Goal: Task Accomplishment & Management: Use online tool/utility

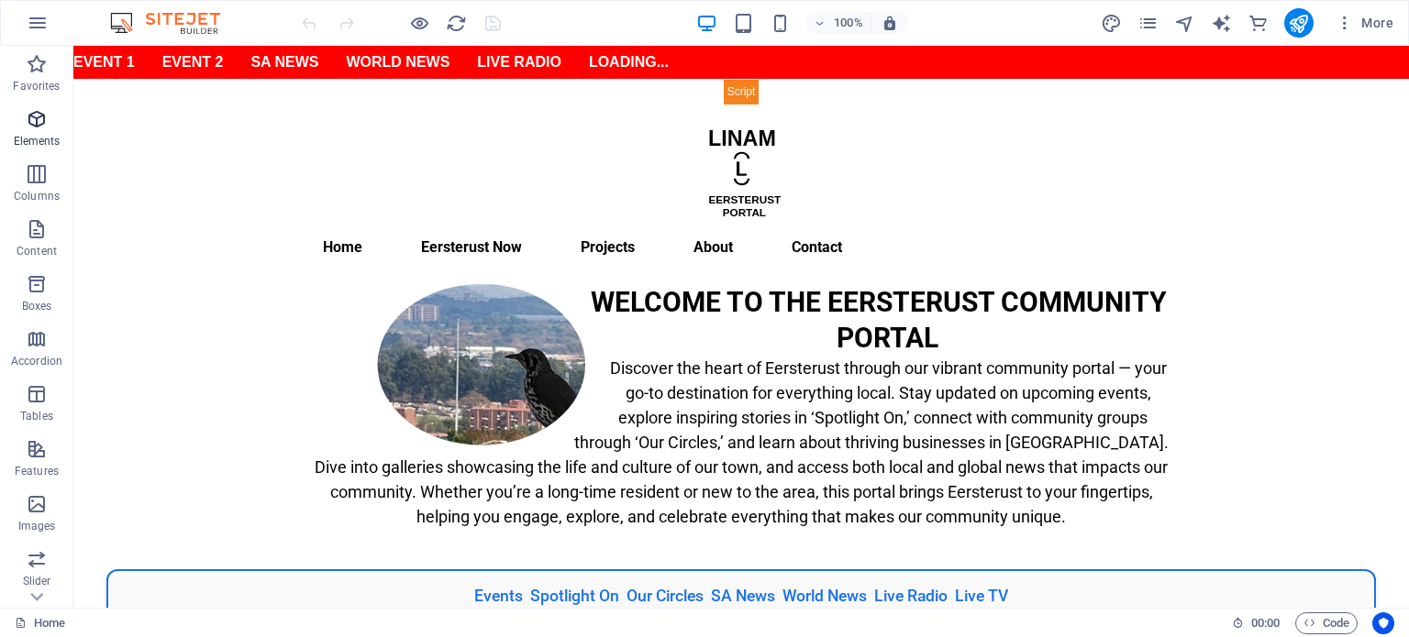
click at [41, 144] on p "Elements" at bounding box center [37, 141] width 47 height 15
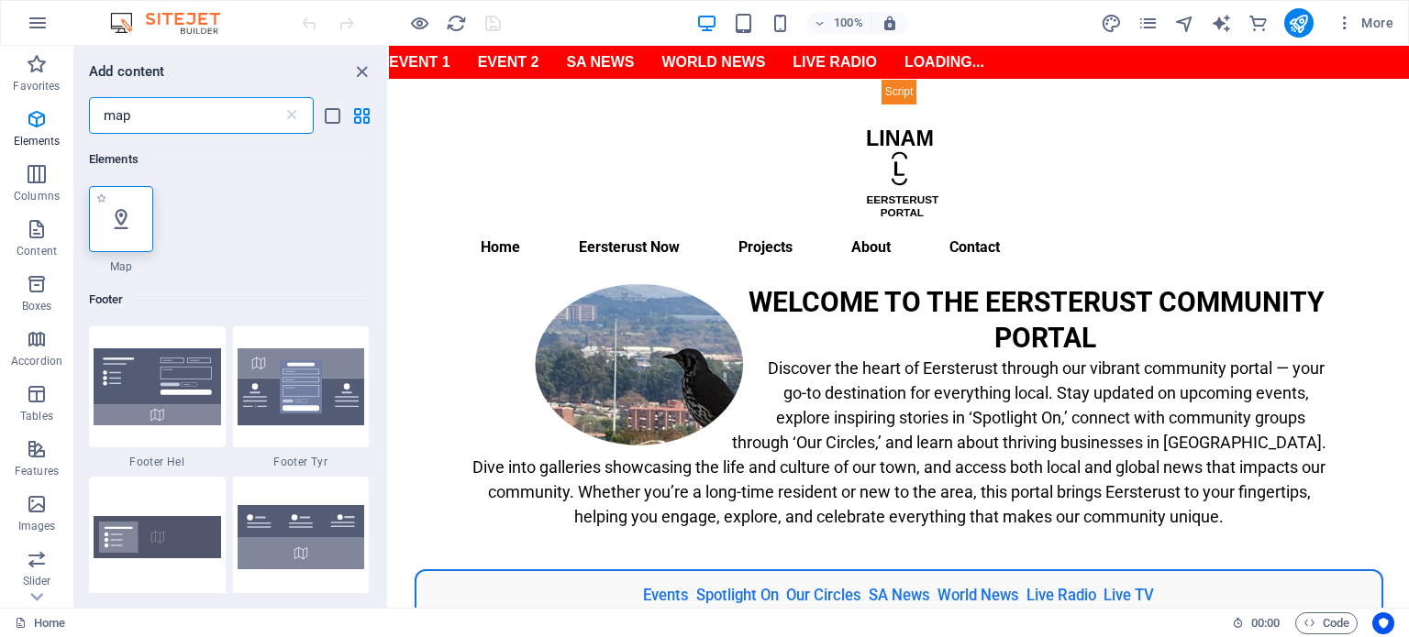
type input "map"
click at [114, 219] on icon at bounding box center [121, 219] width 24 height 24
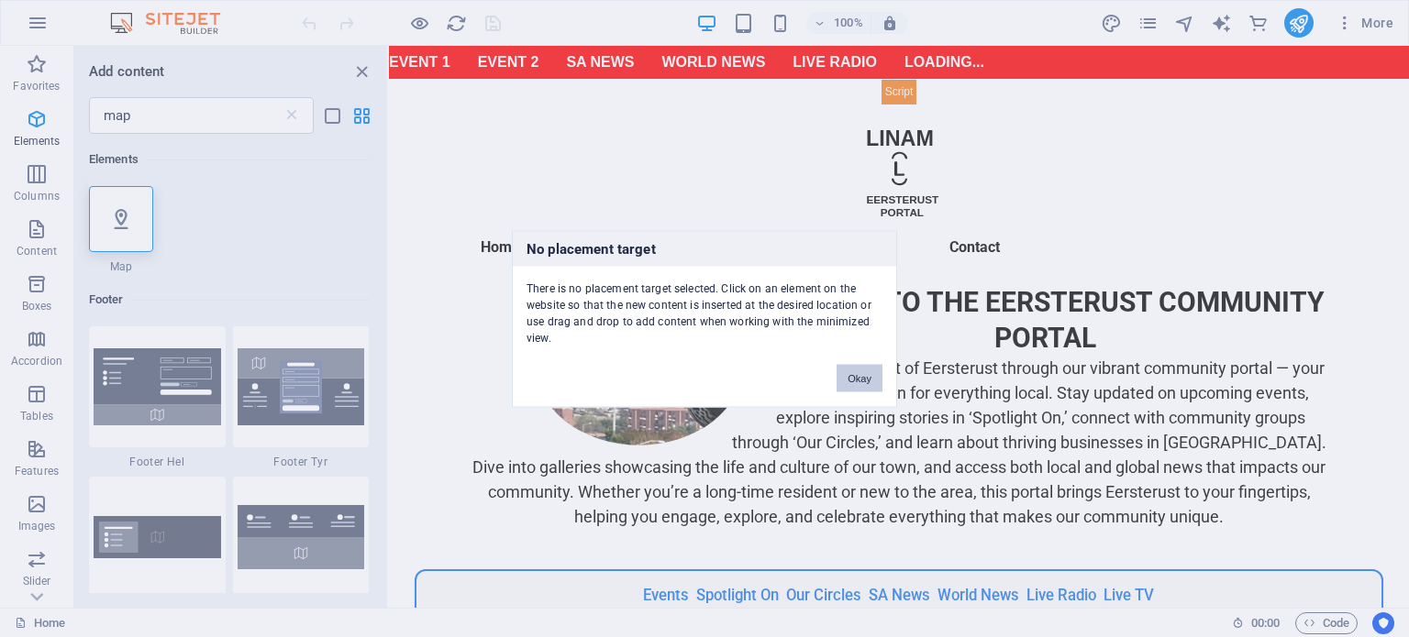
click at [867, 384] on button "Okay" at bounding box center [859, 378] width 46 height 28
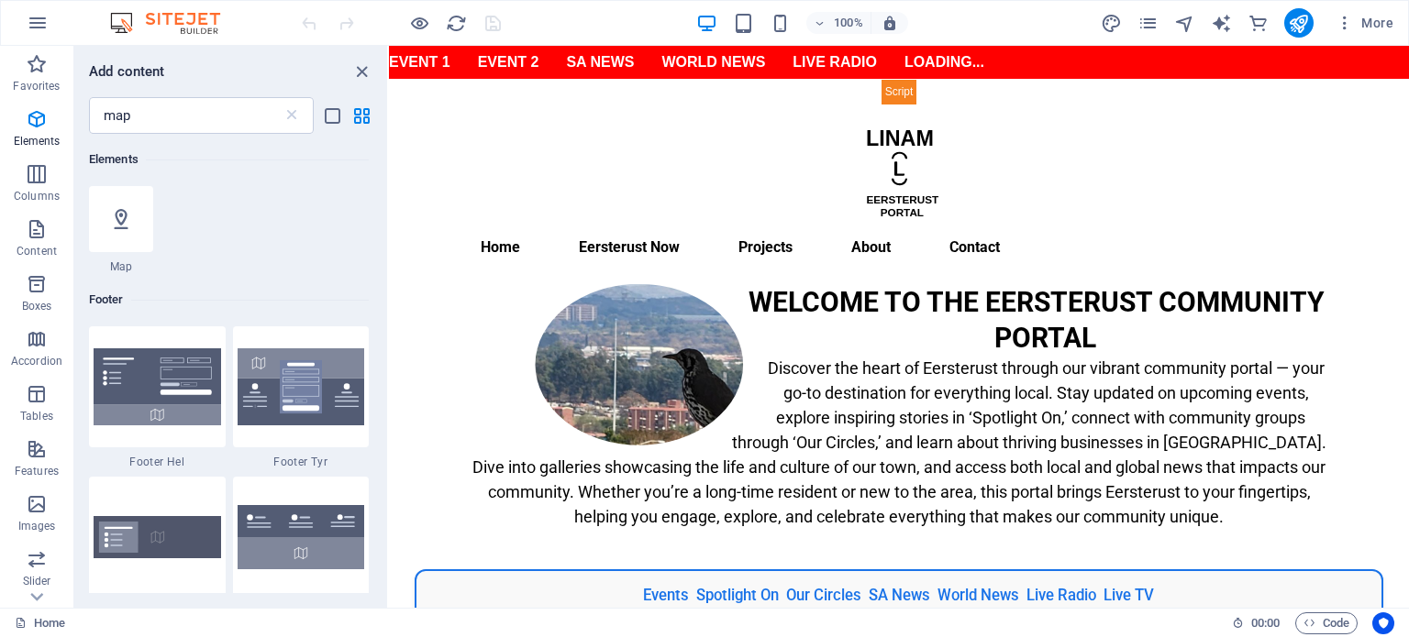
click at [683, 569] on div "Events Spotlight On Our Circles SA News World News Live Radio Live TV" at bounding box center [899, 595] width 1020 height 52
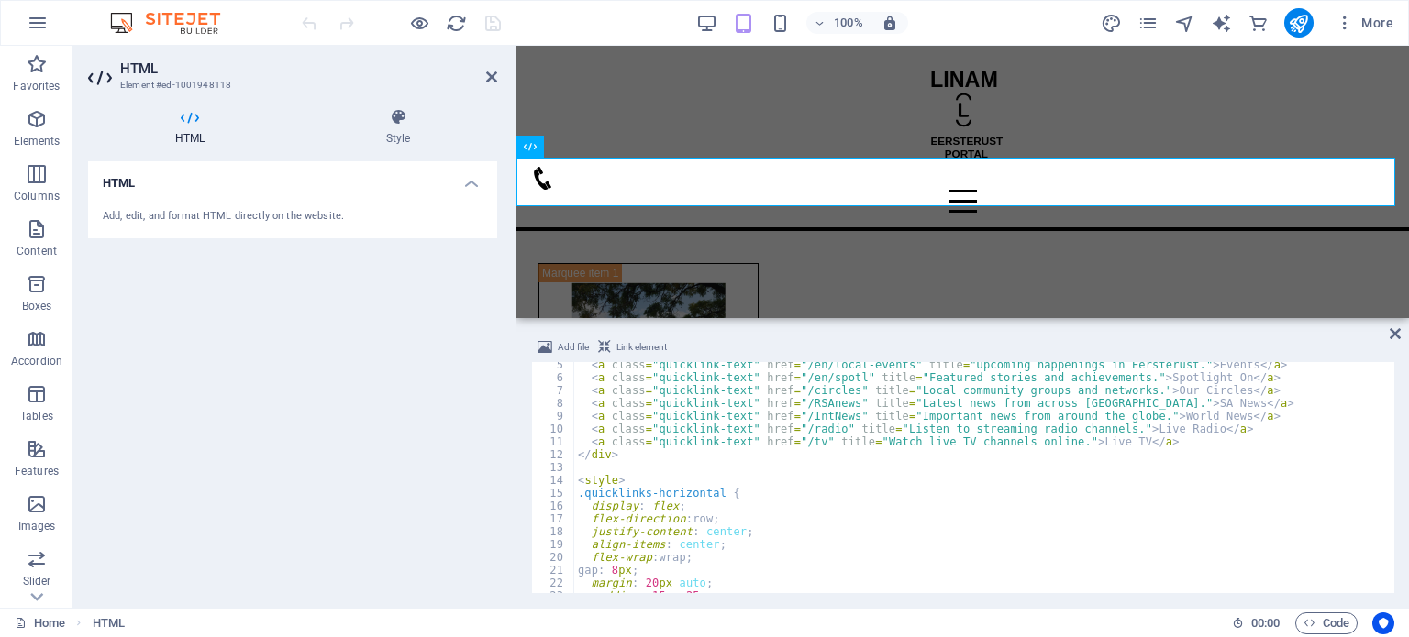
scroll to position [55, 0]
click at [620, 568] on div "< a class = "quicklink-text" href = "/en/local-events" title = "Upcoming happen…" at bounding box center [982, 487] width 817 height 257
type textarea "gap: 8px;"
click at [563, 348] on span "Add file" at bounding box center [573, 348] width 31 height 22
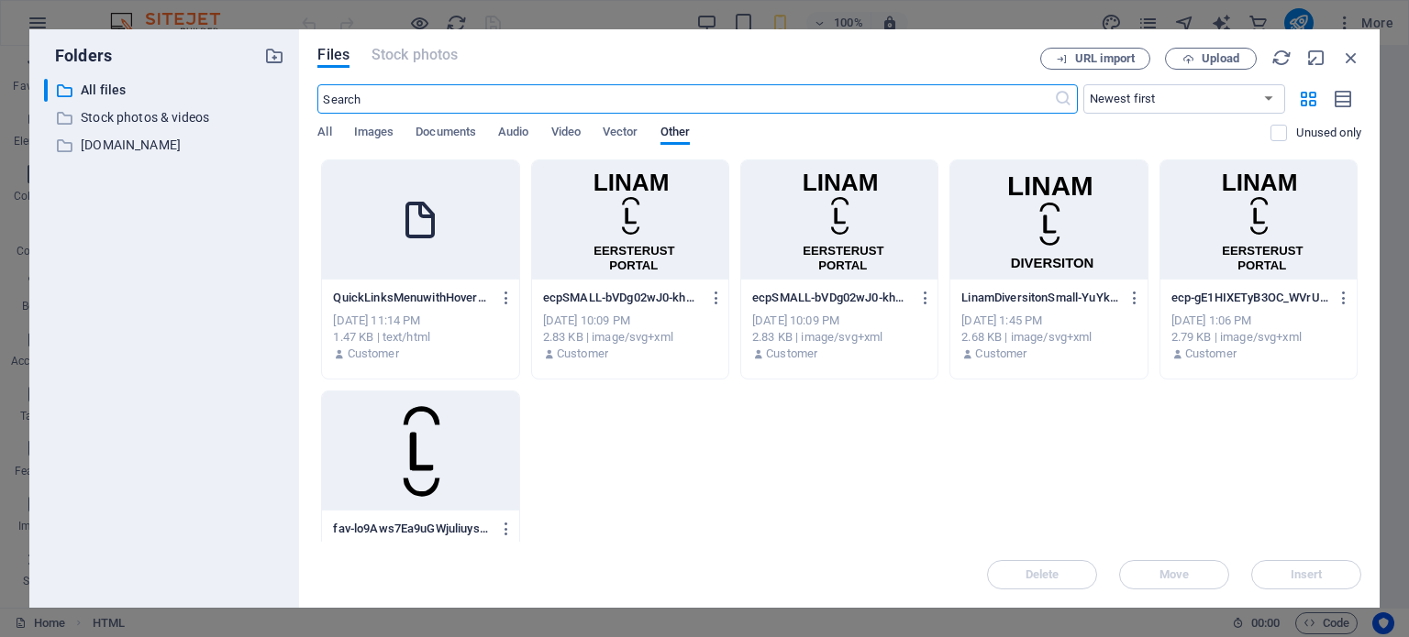
scroll to position [703, 0]
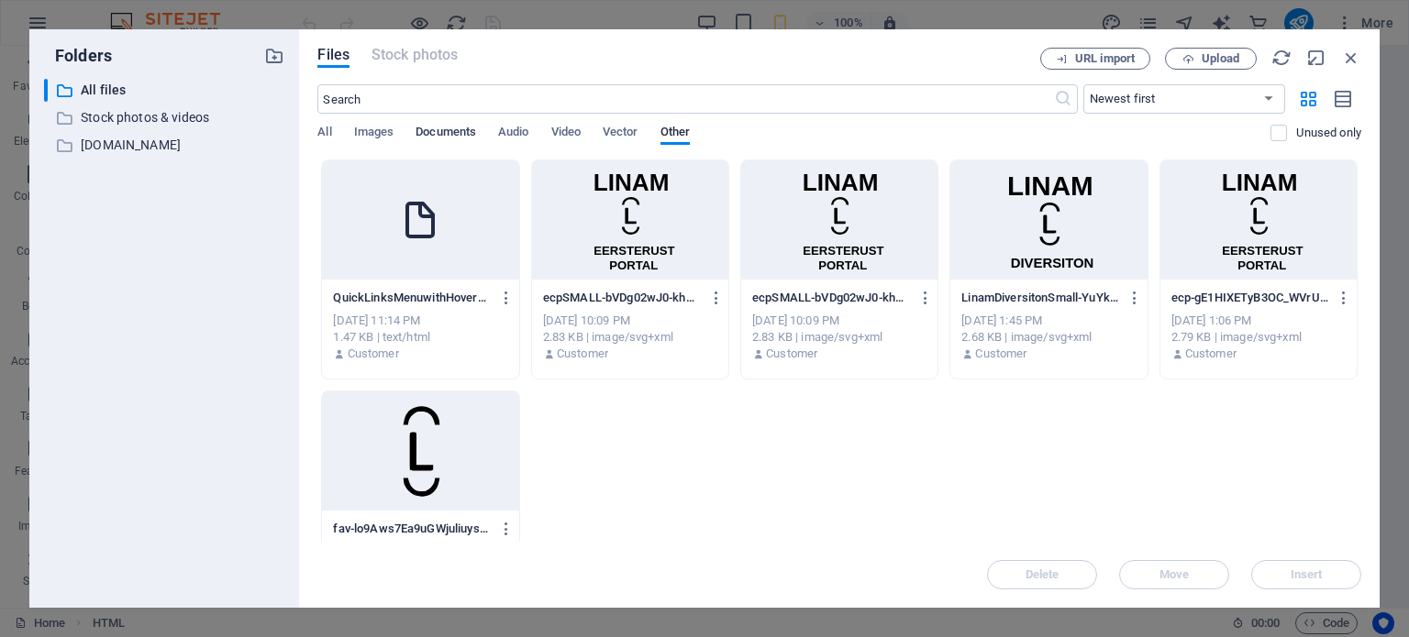
click at [437, 129] on span "Documents" at bounding box center [445, 134] width 61 height 26
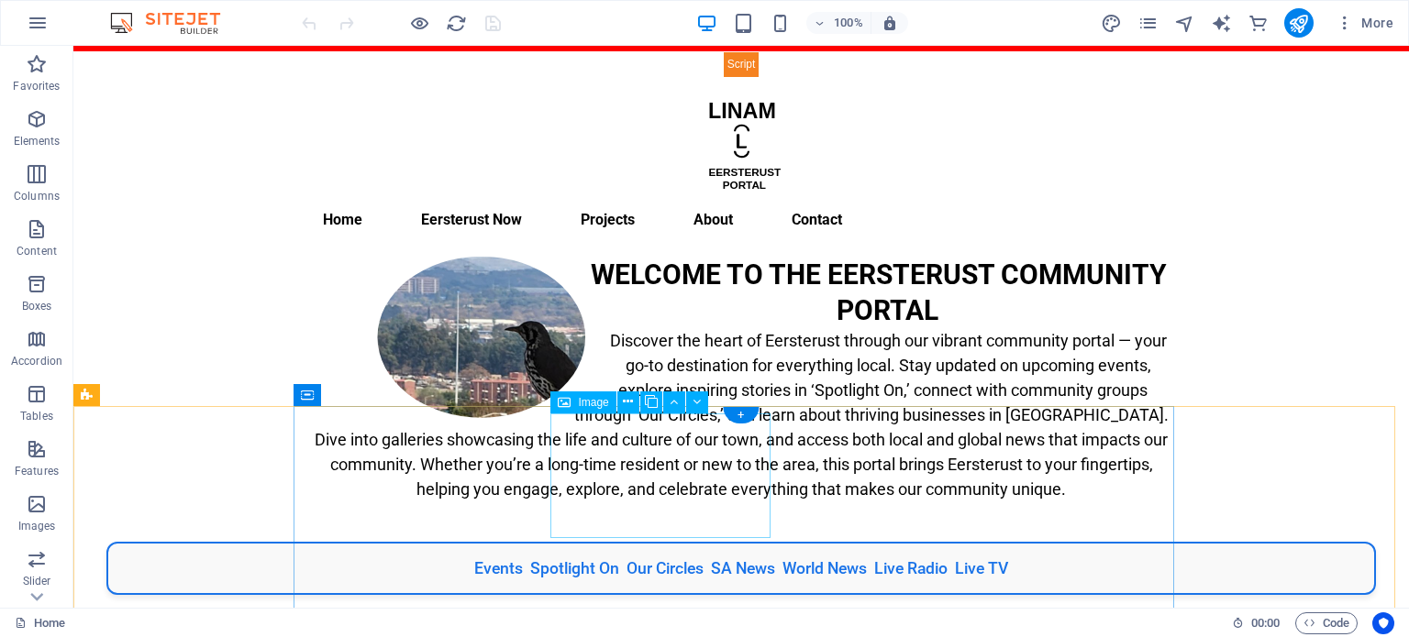
scroll to position [0, 0]
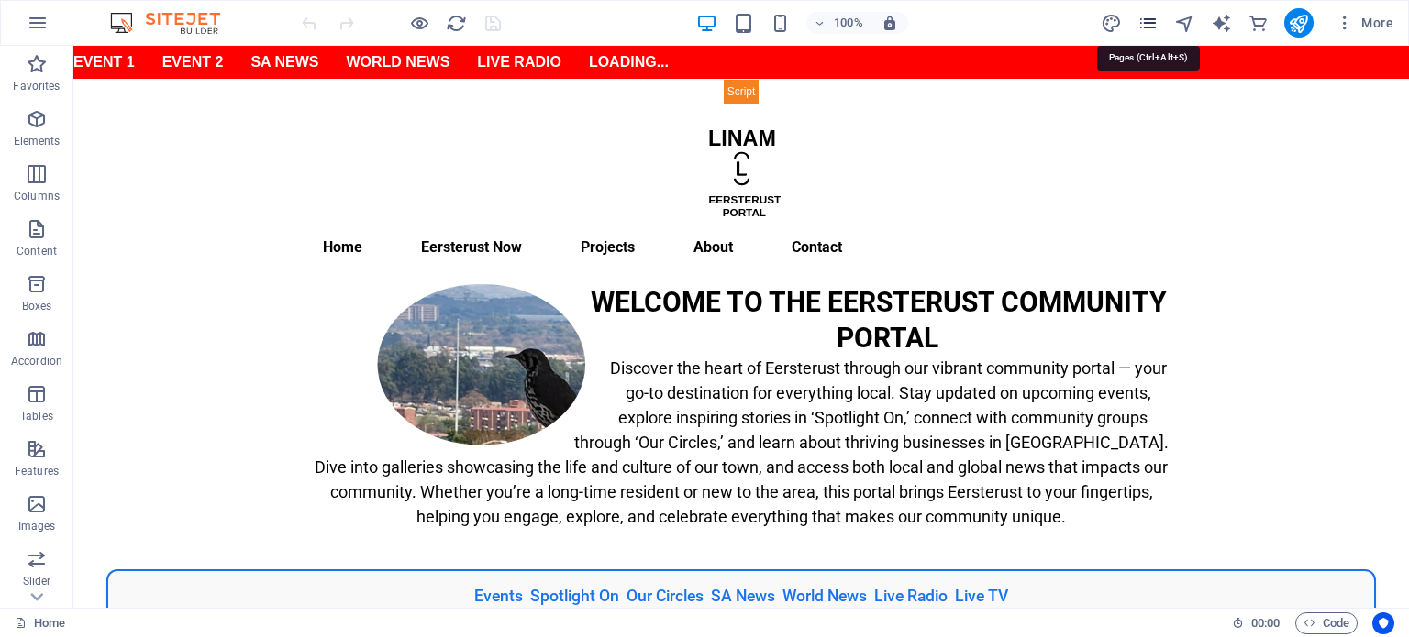
click at [1153, 21] on icon "pages" at bounding box center [1147, 23] width 21 height 21
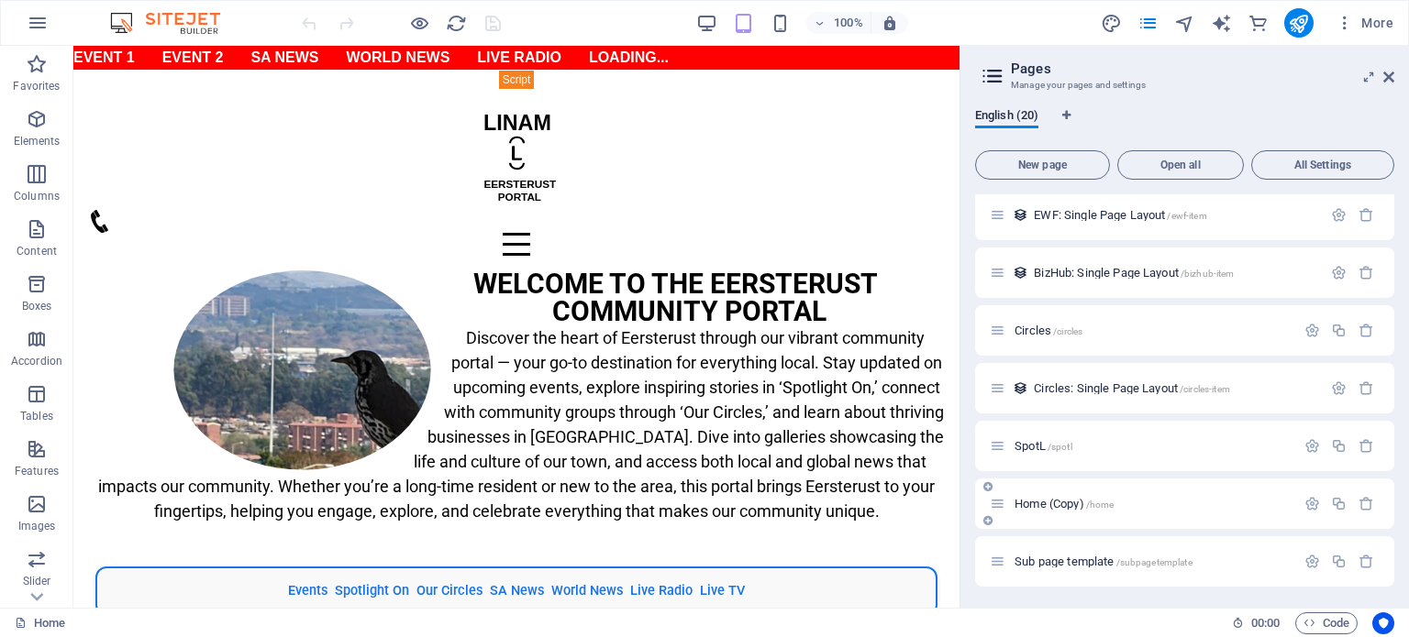
scroll to position [389, 0]
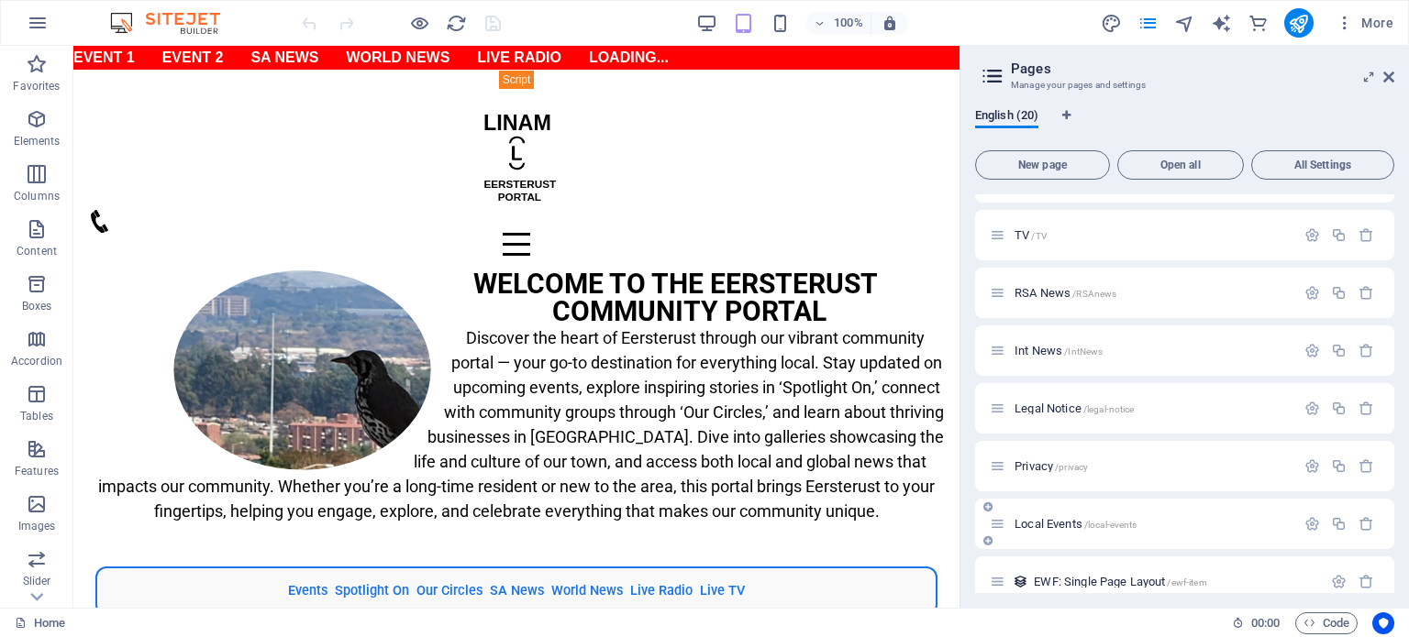
click at [1050, 523] on span "Local Events /local-events" at bounding box center [1075, 524] width 122 height 14
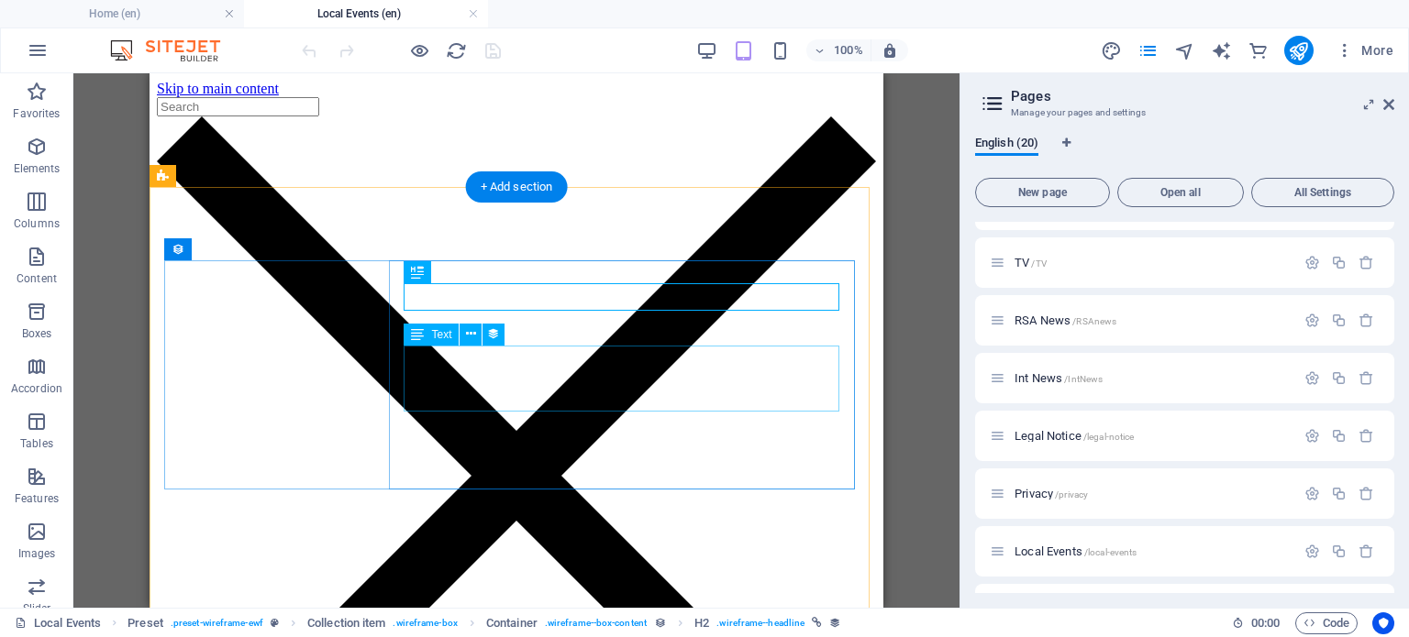
scroll to position [0, 0]
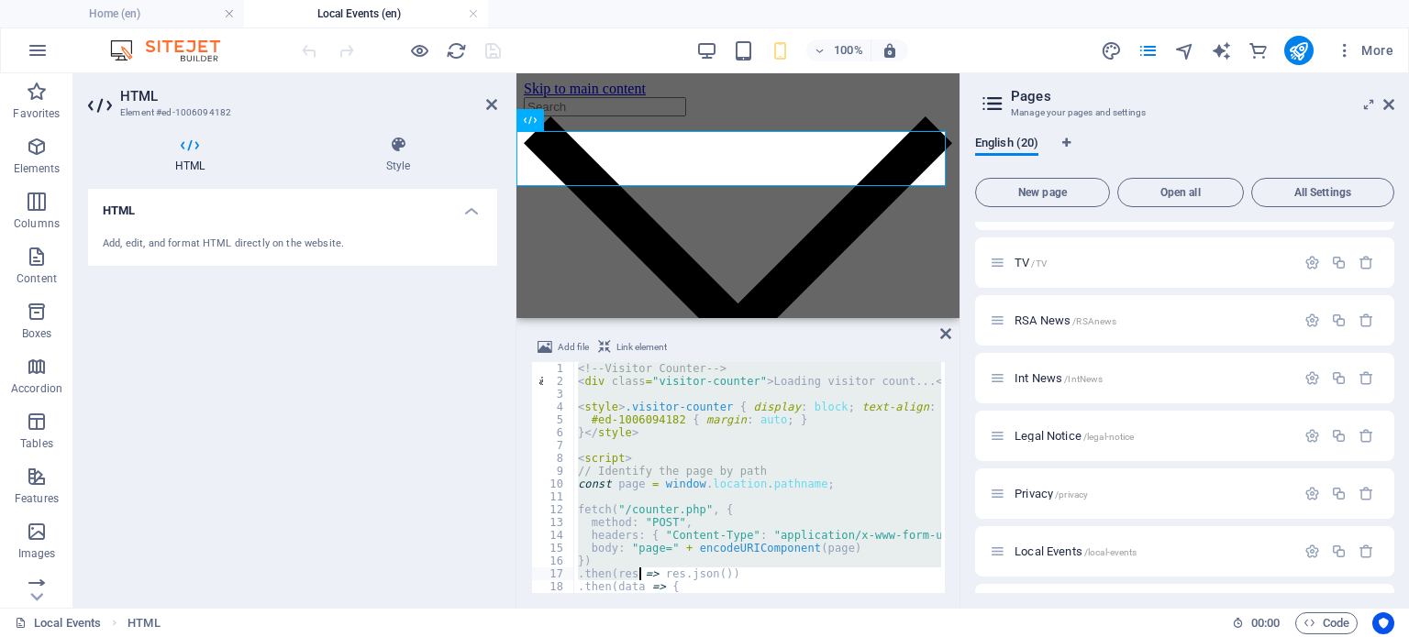
drag, startPoint x: 576, startPoint y: 370, endPoint x: 641, endPoint y: 575, distance: 215.5
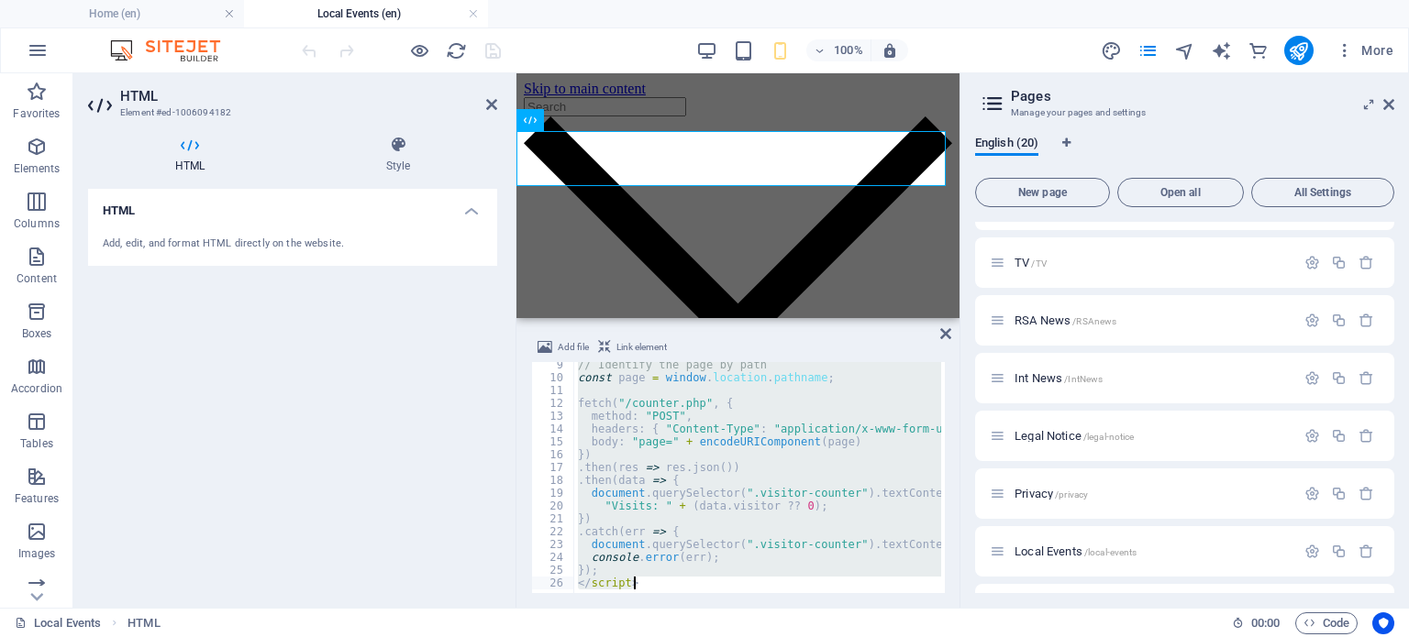
type textarea "}); </script>"
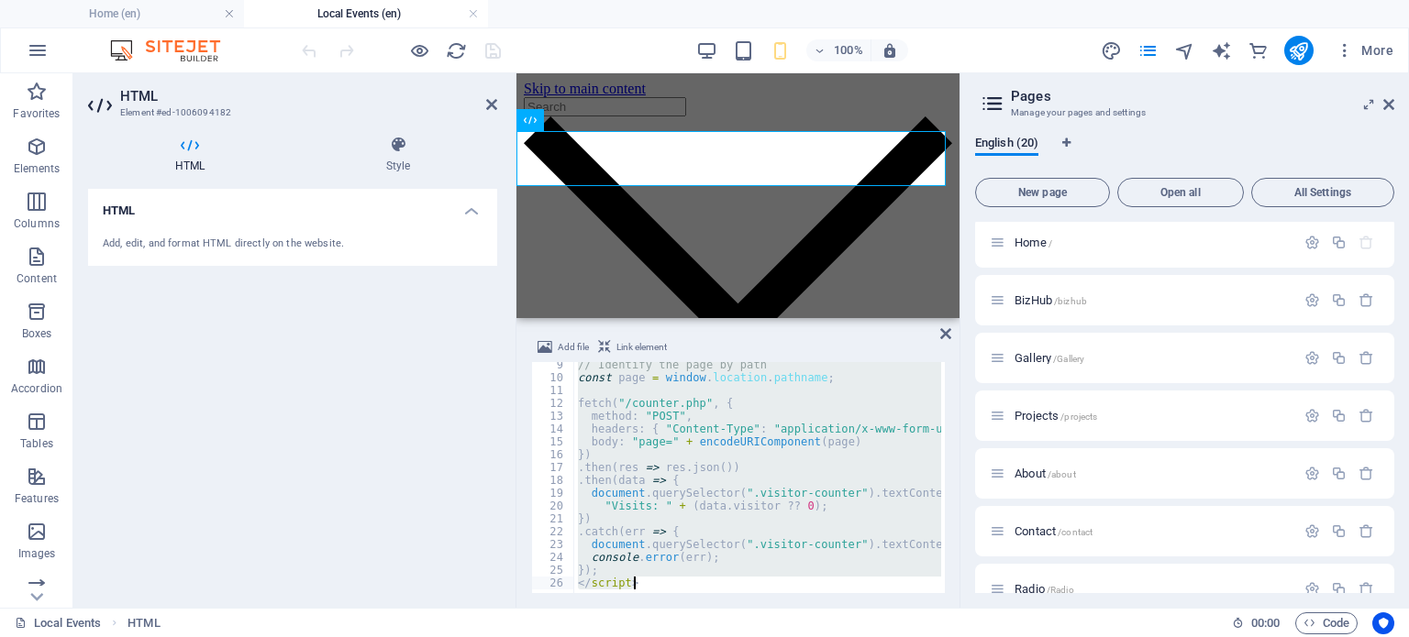
scroll to position [0, 0]
click at [1025, 251] on span "Home /" at bounding box center [1033, 247] width 38 height 14
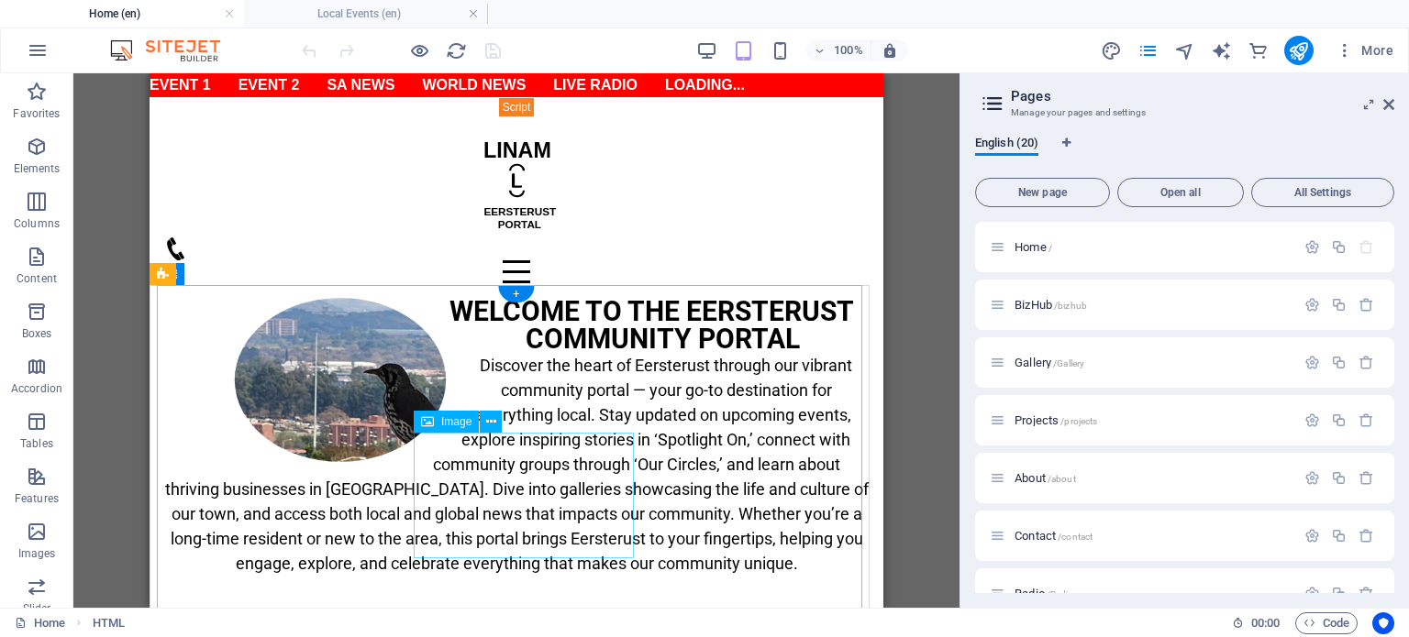
scroll to position [367, 0]
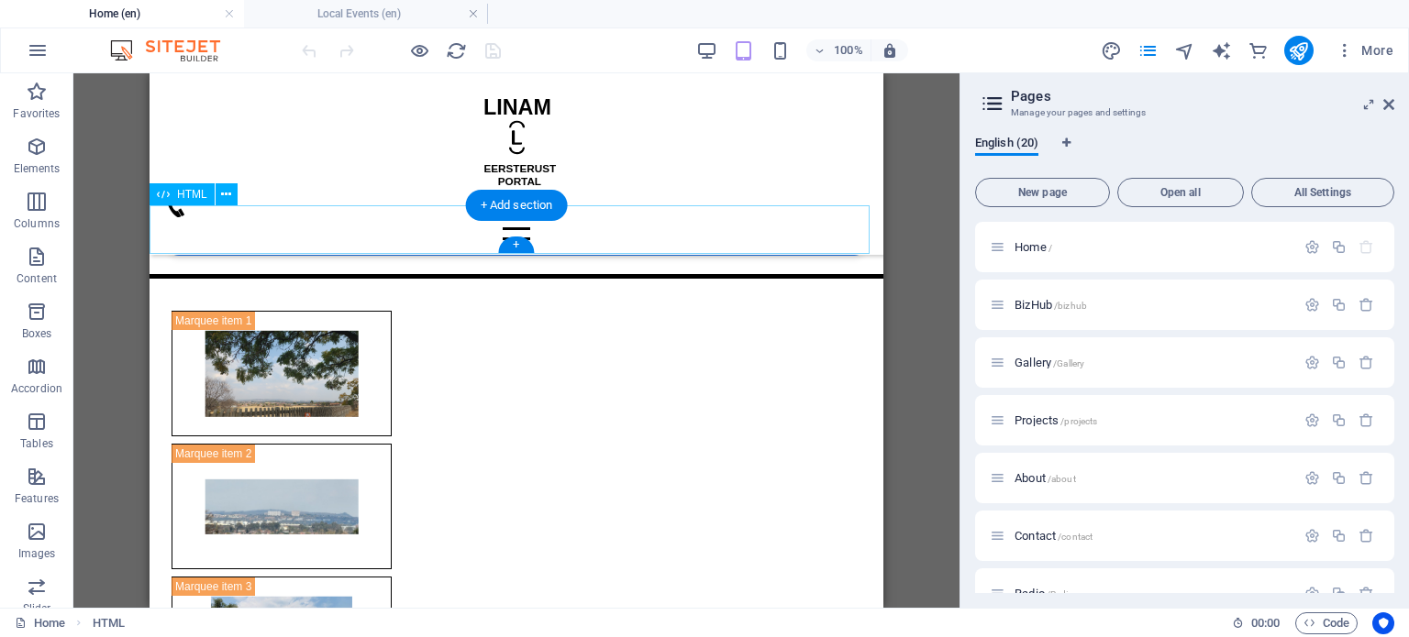
click at [261, 220] on div "Events Spotlight On Our Circles SA News World News Live Radio Live TV" at bounding box center [516, 231] width 734 height 50
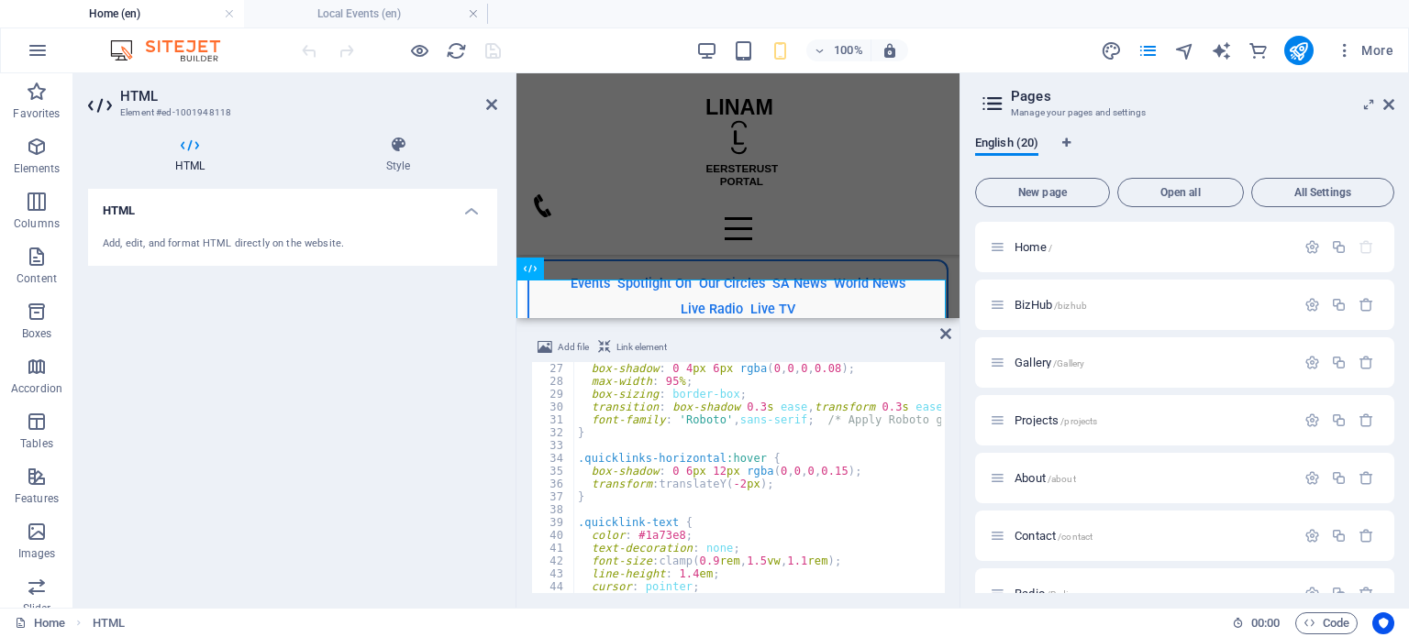
scroll to position [279, 0]
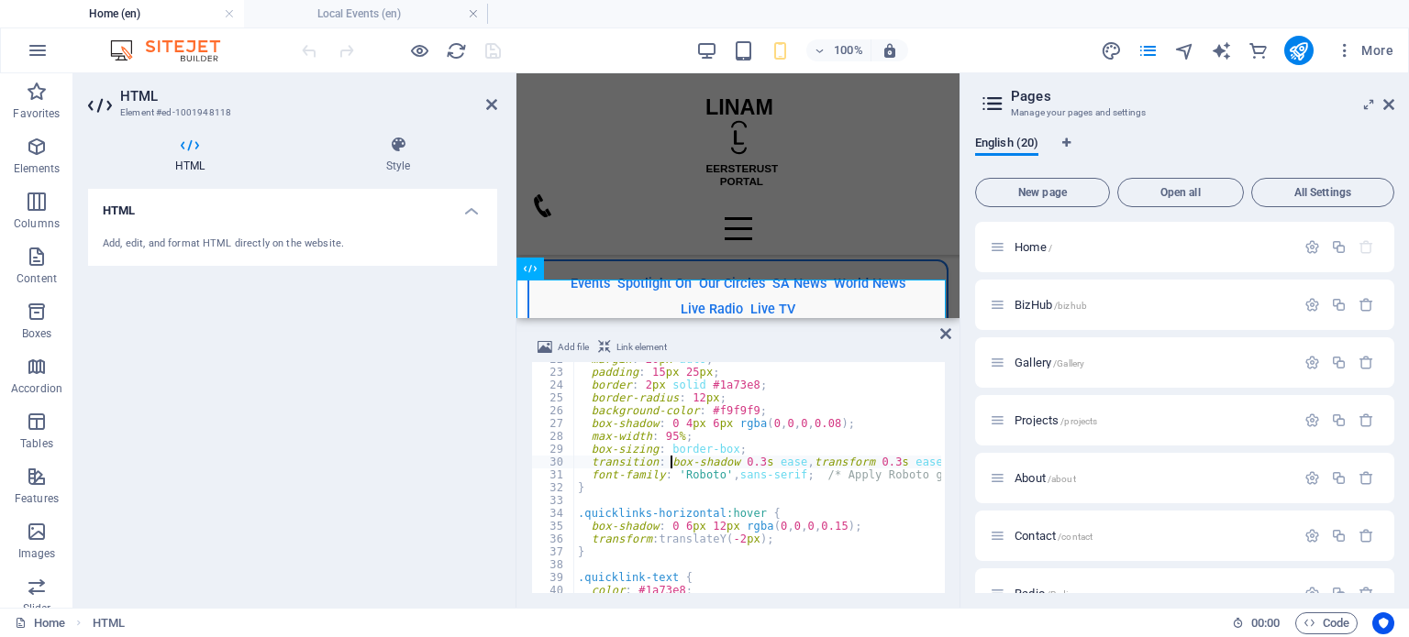
click at [673, 464] on div "margin : 20 px auto ; padding : 15 px 25 px ; border : 2 px solid #1a73e8 ; bor…" at bounding box center [924, 479] width 700 height 253
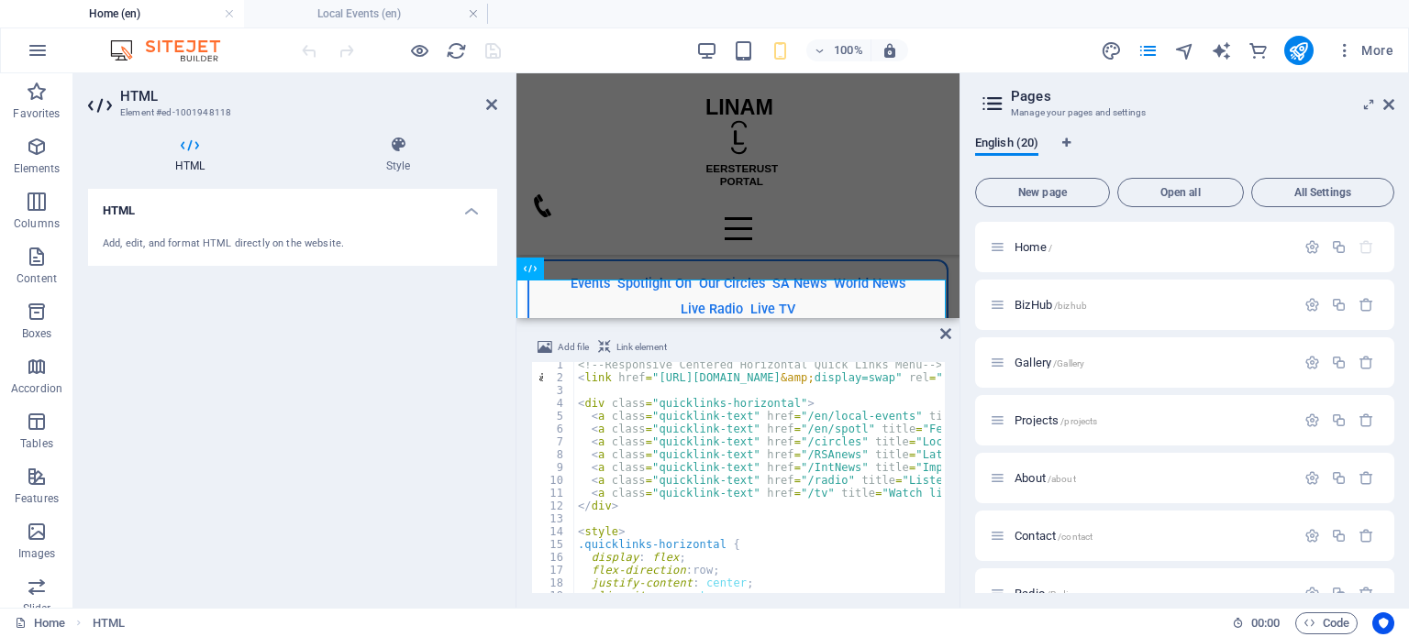
scroll to position [0, 0]
click at [673, 464] on div "<!-- Responsive Centered Horizontal Quick Links Menu --> < link href = "https:/…" at bounding box center [924, 488] width 700 height 253
type textarea "<a class="quicklink-text" href="/RSAnews" title="Latest news from across South …"
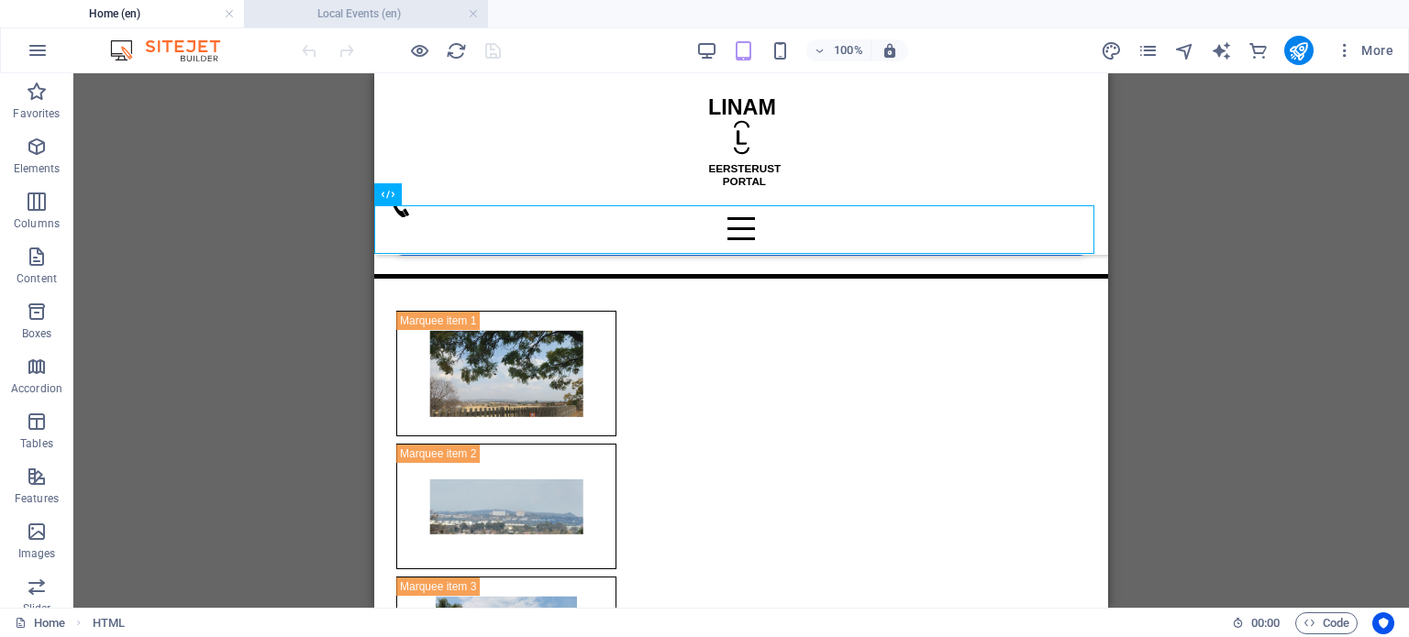
click at [353, 7] on h4 "Local Events (en)" at bounding box center [366, 14] width 244 height 20
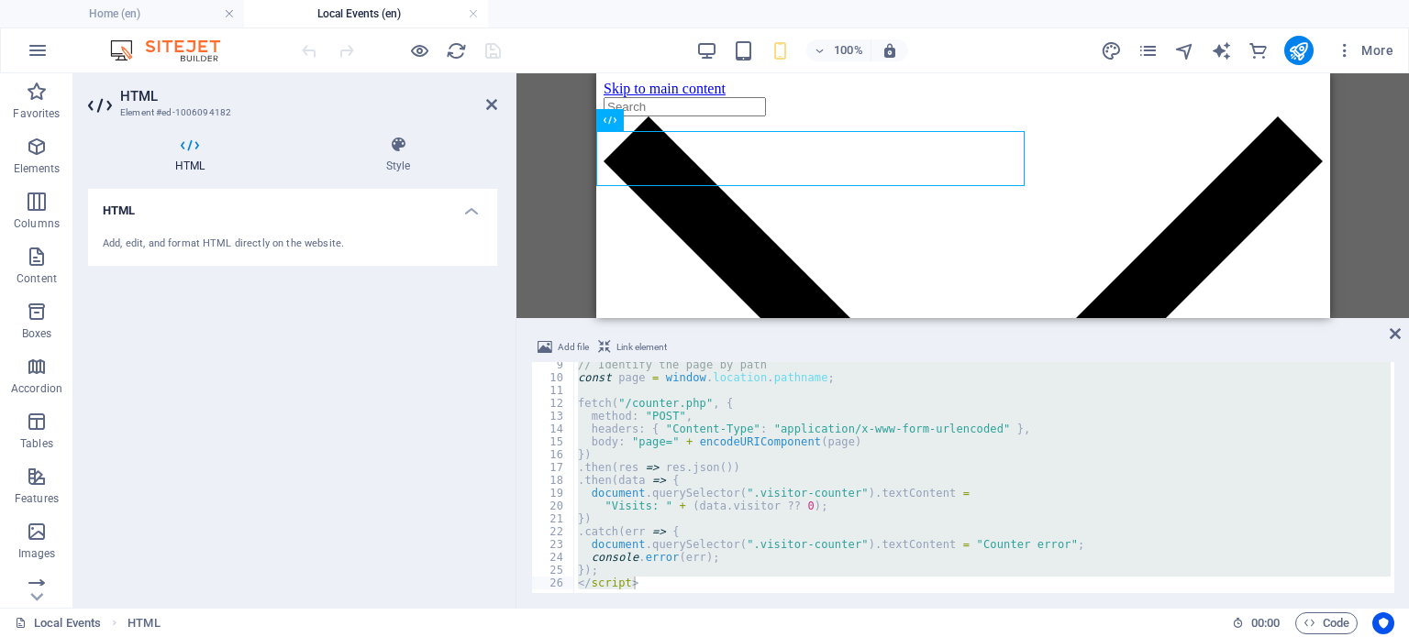
scroll to position [0, 0]
click at [1383, 50] on span "More" at bounding box center [1364, 50] width 58 height 18
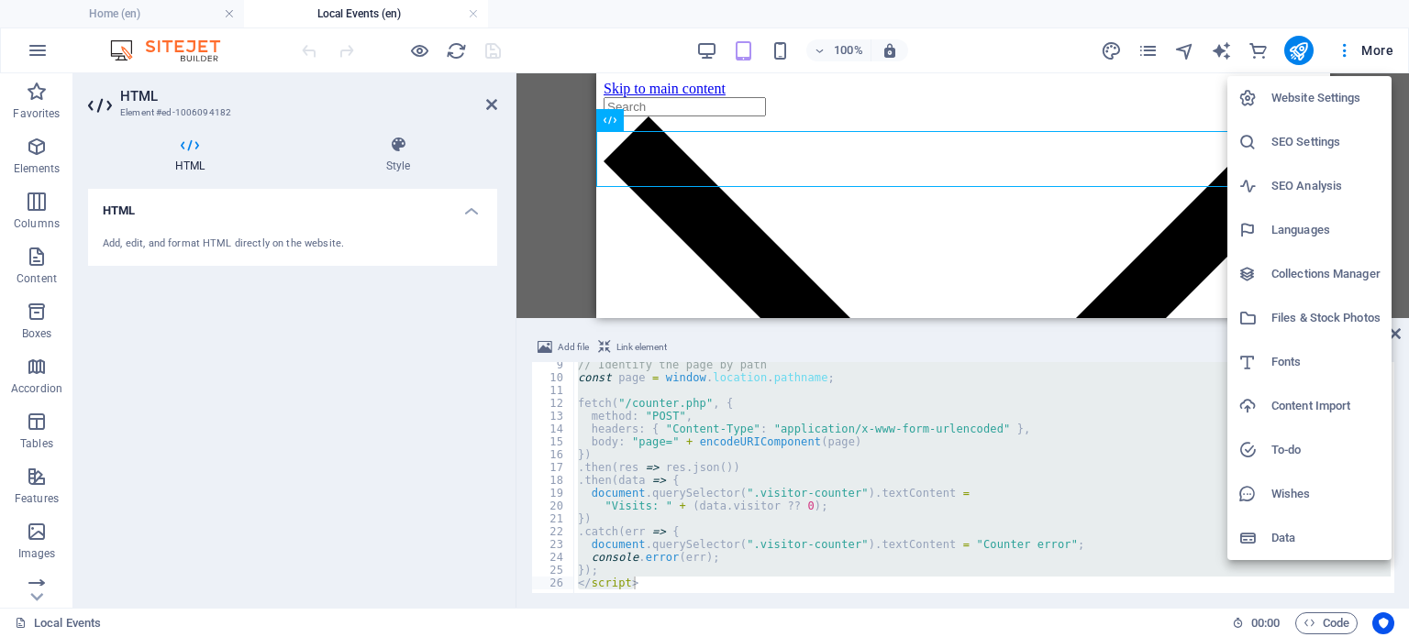
click at [1335, 274] on h6 "Collections Manager" at bounding box center [1325, 274] width 109 height 22
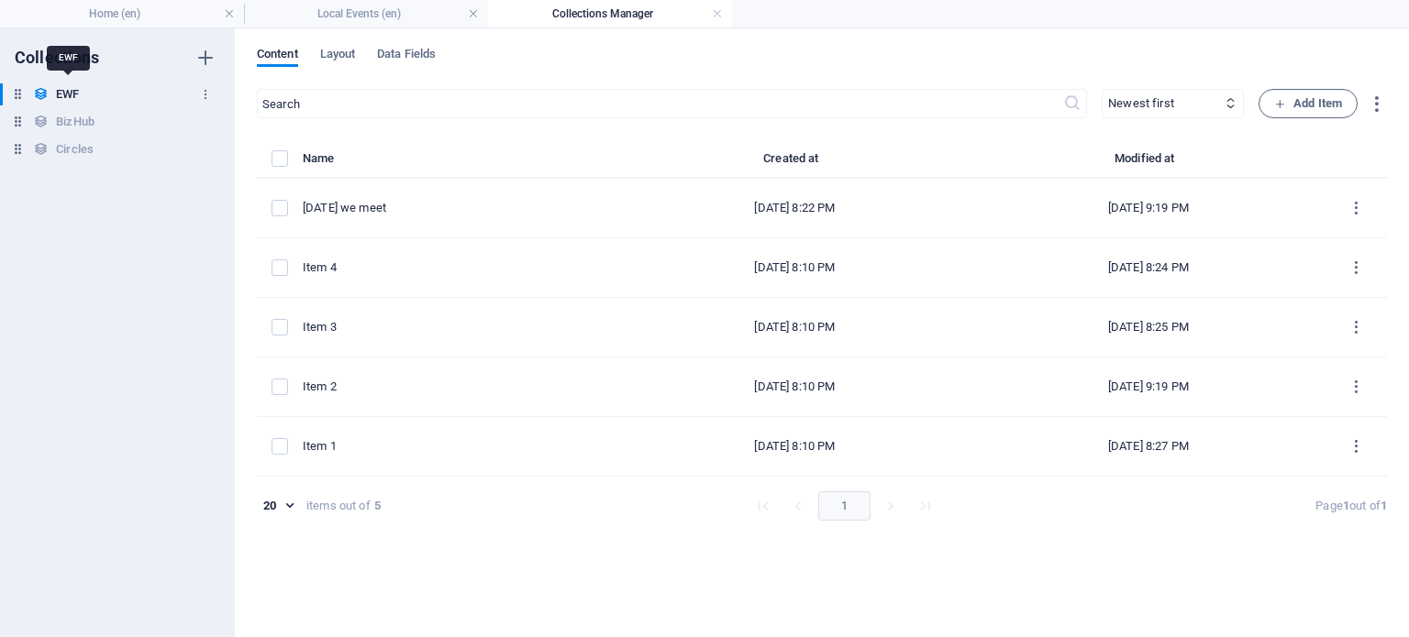
click at [69, 94] on h6 "EWF" at bounding box center [67, 94] width 23 height 22
click at [341, 61] on span "Layout" at bounding box center [338, 56] width 36 height 26
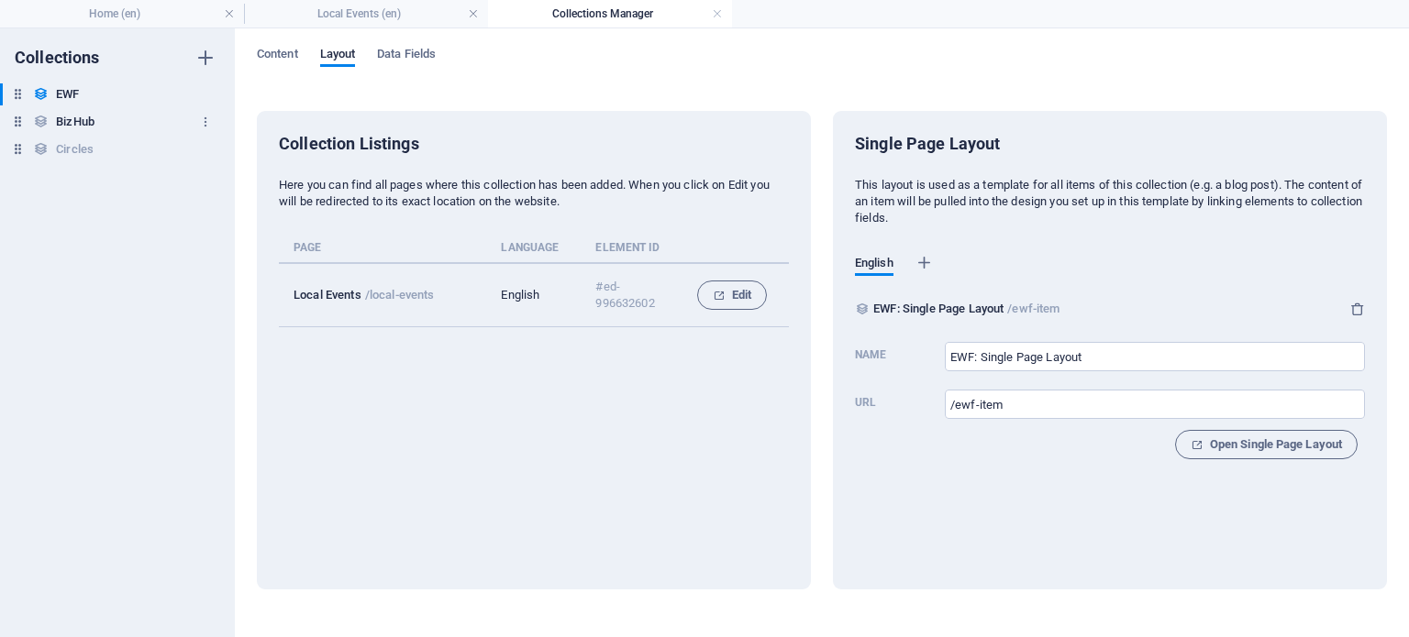
click at [57, 127] on h6 "BizHub" at bounding box center [75, 122] width 39 height 22
type input "BizHub: Single Page Layout"
type input "/bizhub-item"
click at [65, 146] on h6 "Circles" at bounding box center [75, 149] width 38 height 22
type input "Circles: Single Page Layout"
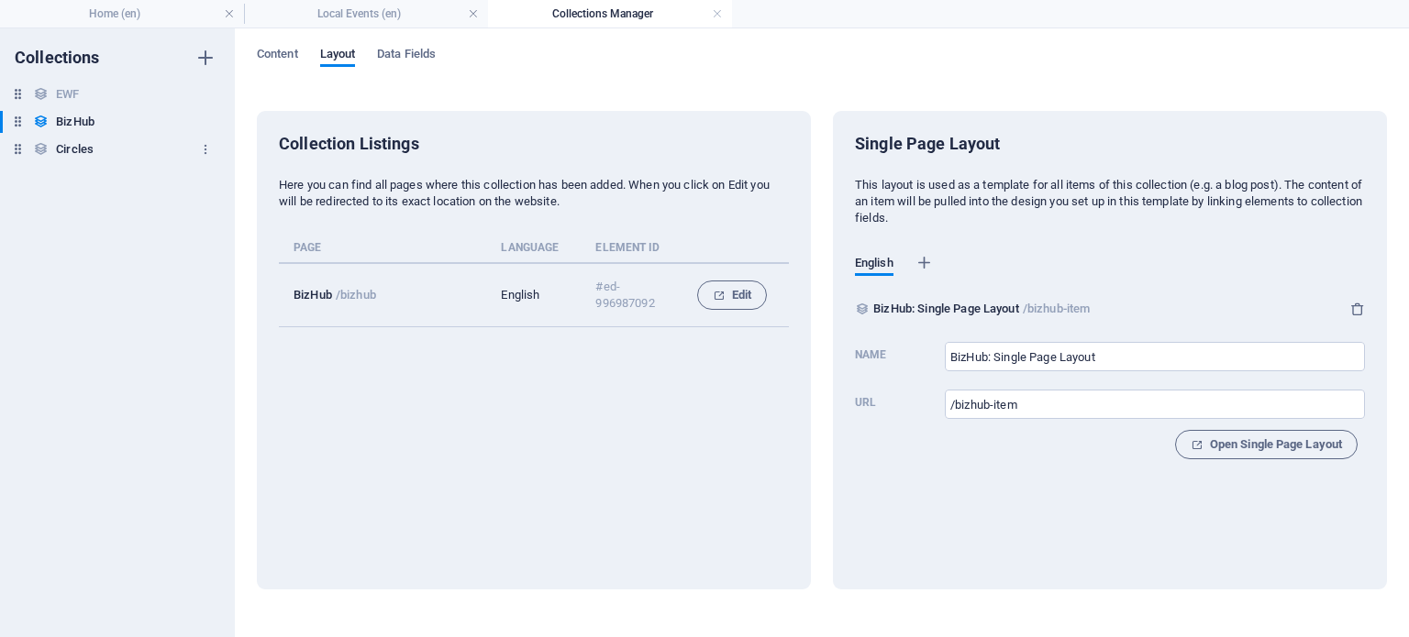
type input "/circles-item"
drag, startPoint x: 106, startPoint y: 12, endPoint x: 116, endPoint y: 5, distance: 12.5
click at [106, 12] on h4 "Home (en)" at bounding box center [122, 14] width 244 height 20
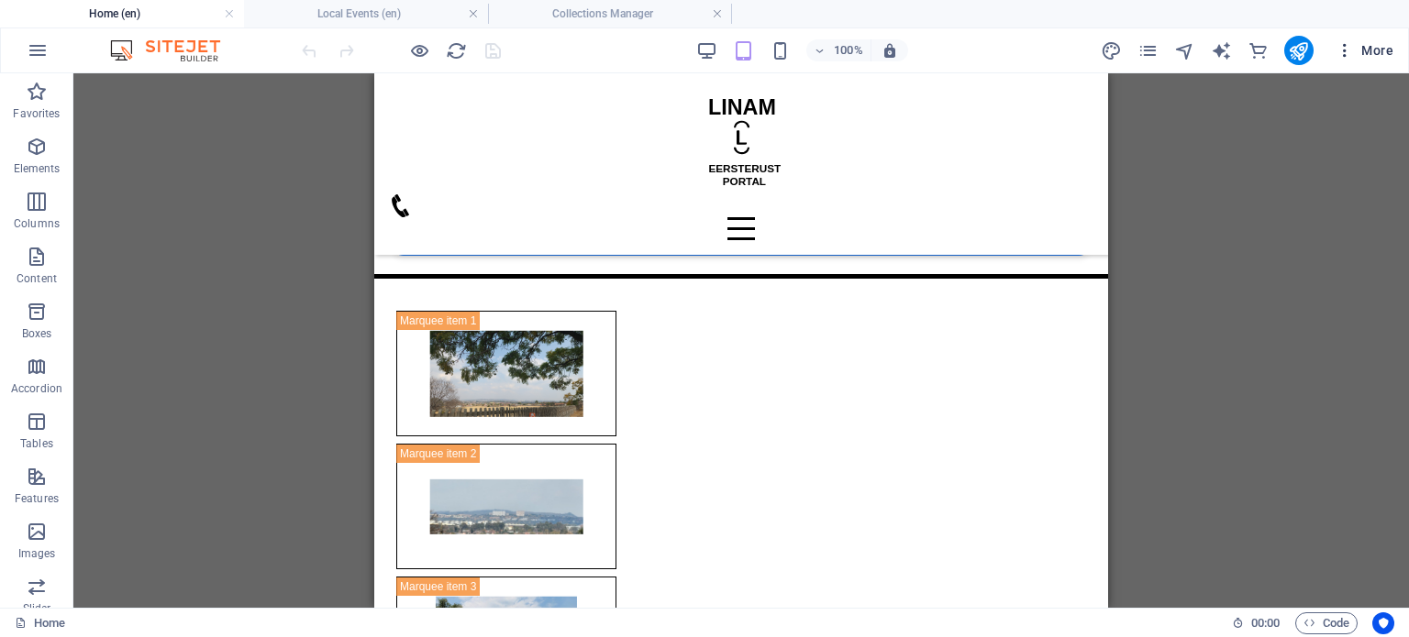
click at [1348, 58] on icon "button" at bounding box center [1344, 50] width 18 height 18
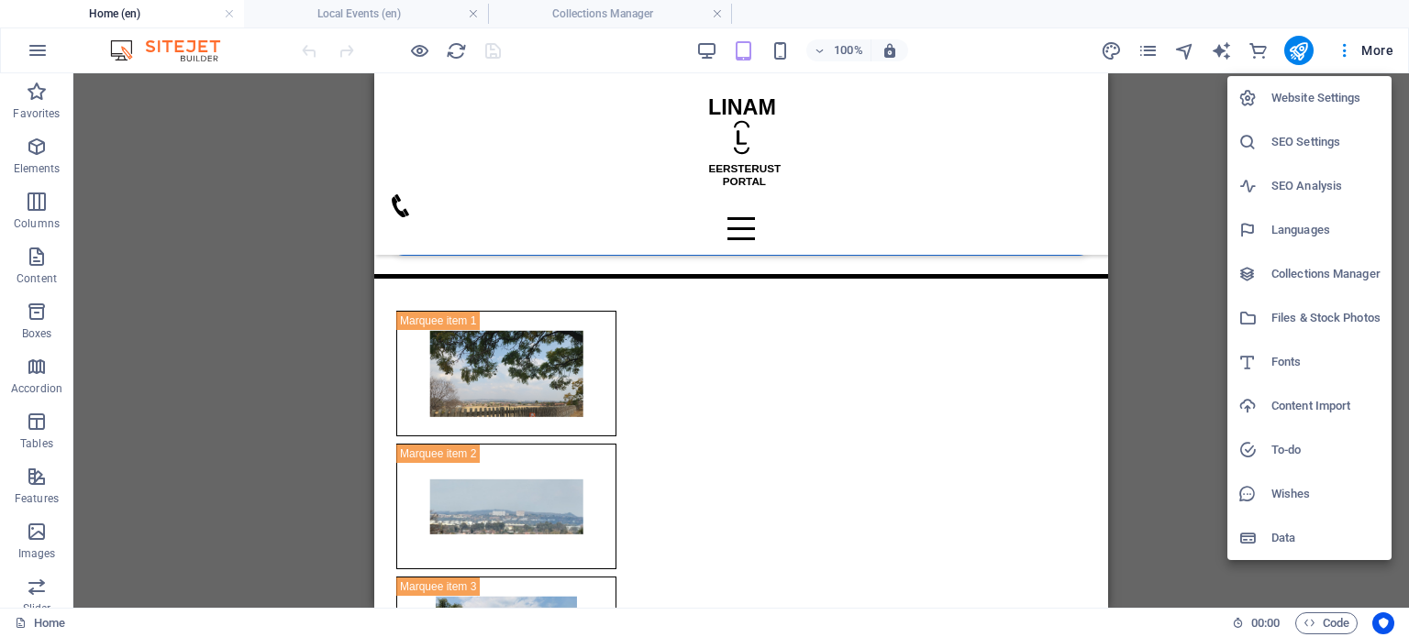
click at [1310, 102] on h6 "Website Settings" at bounding box center [1325, 98] width 109 height 22
select select "41"
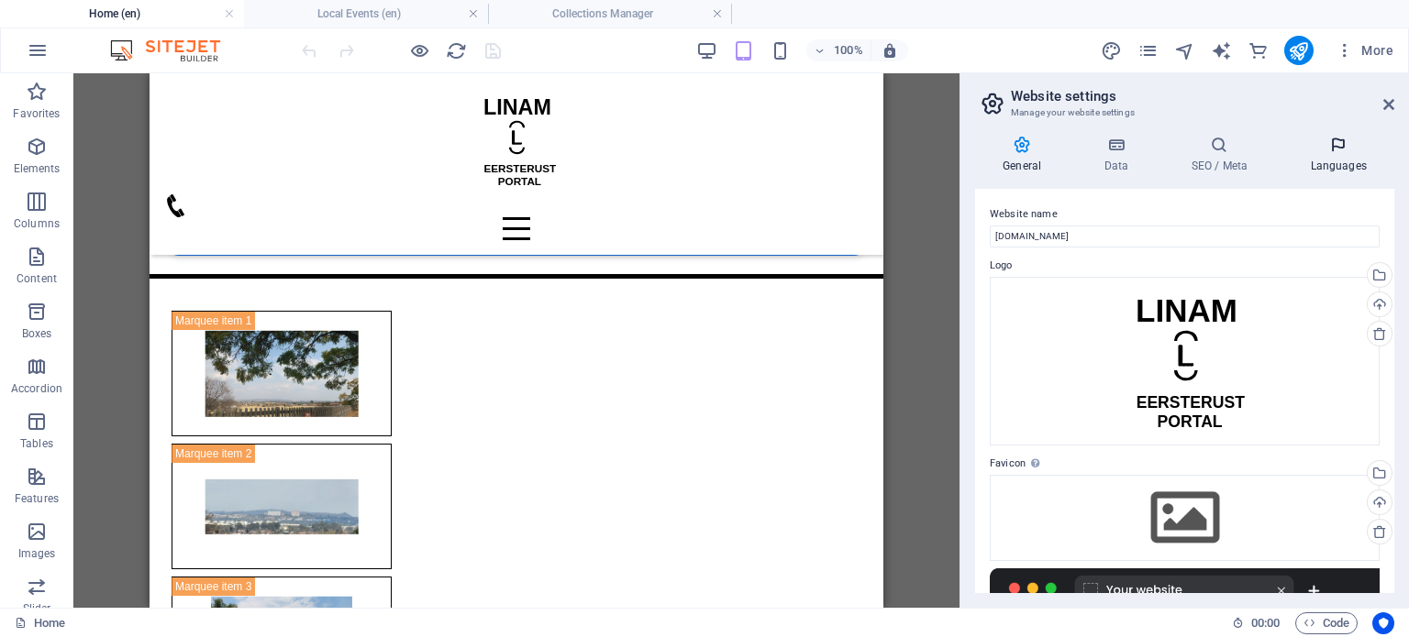
click at [1351, 152] on icon at bounding box center [1338, 145] width 112 height 18
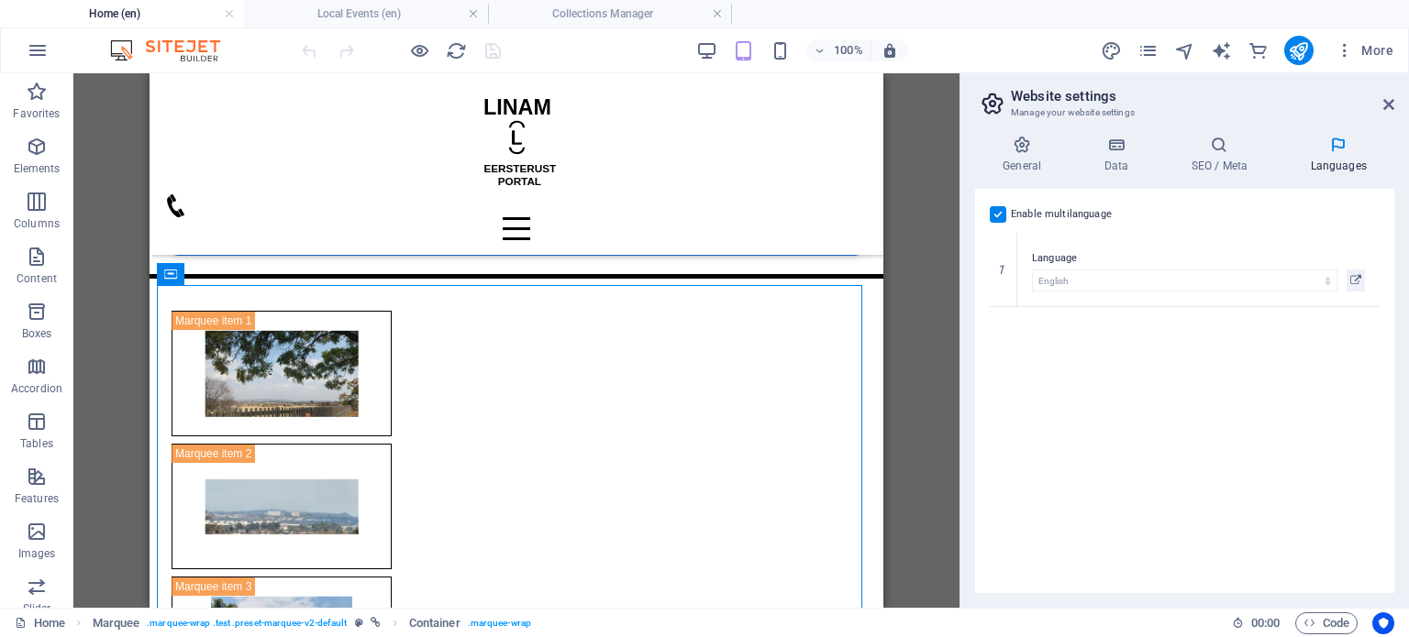
click at [1000, 215] on label at bounding box center [998, 214] width 17 height 17
click at [0, 0] on input "Enable multilanguage To disable multilanguage delete all languages until only o…" at bounding box center [0, 0] width 0 height 0
click at [489, 50] on icon "save" at bounding box center [492, 50] width 21 height 21
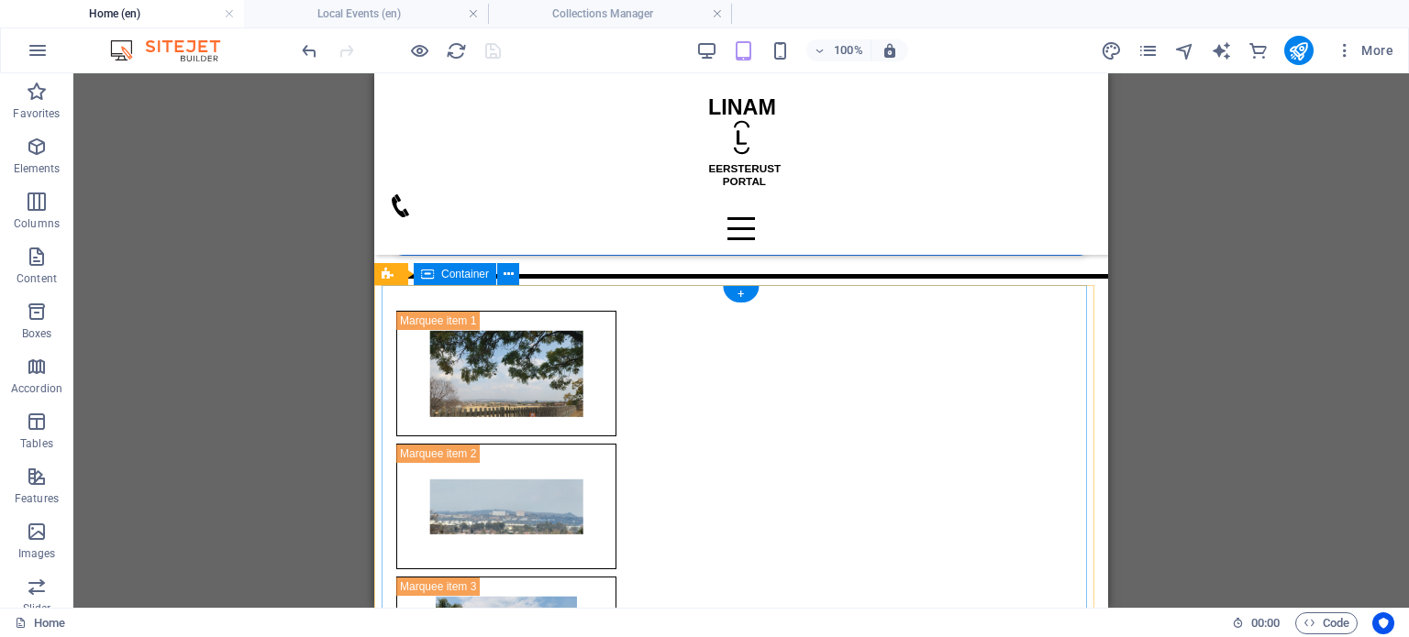
scroll to position [0, 0]
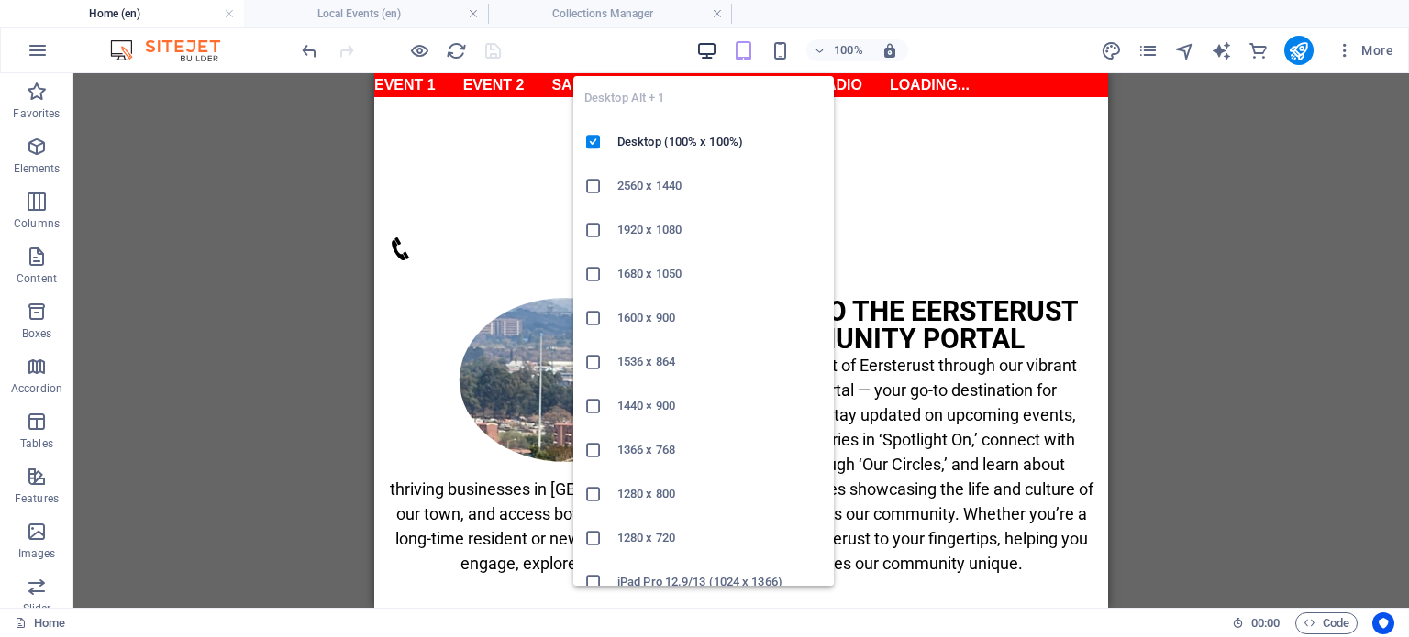
click at [709, 51] on icon "button" at bounding box center [706, 50] width 21 height 21
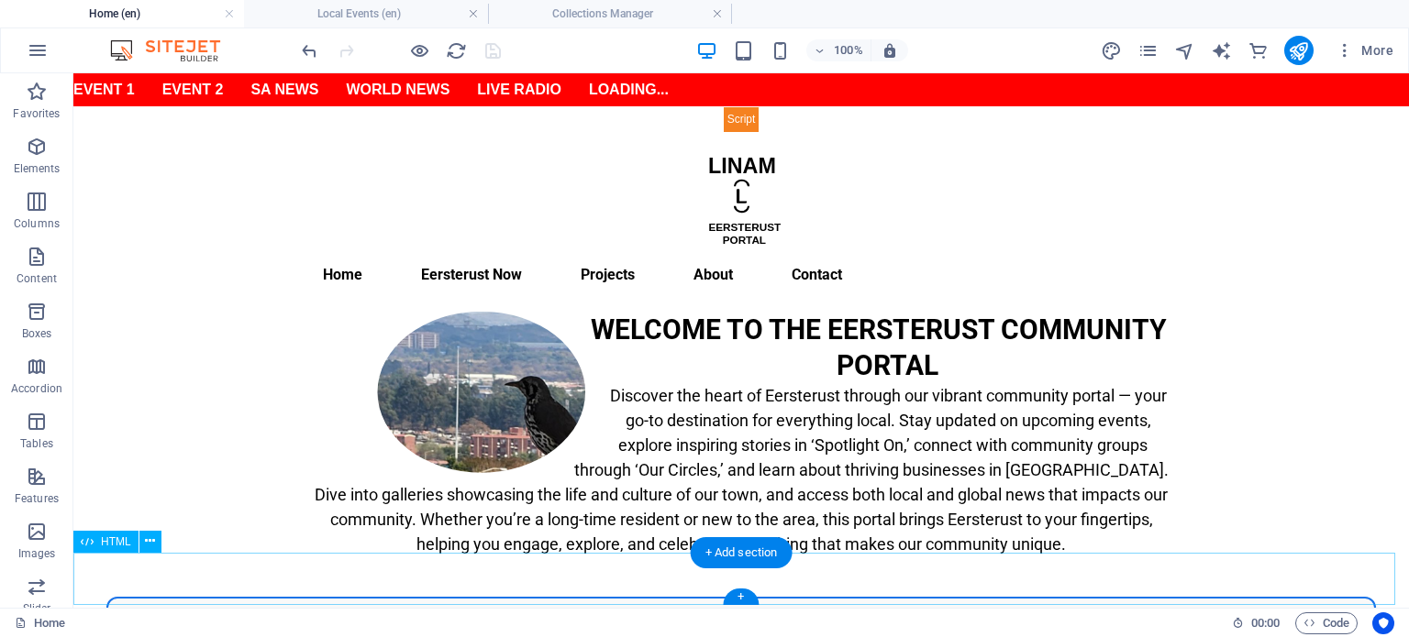
click at [557, 597] on div "Events Spotlight On Our Circles SA News World News Live Radio Live TV" at bounding box center [740, 624] width 1335 height 54
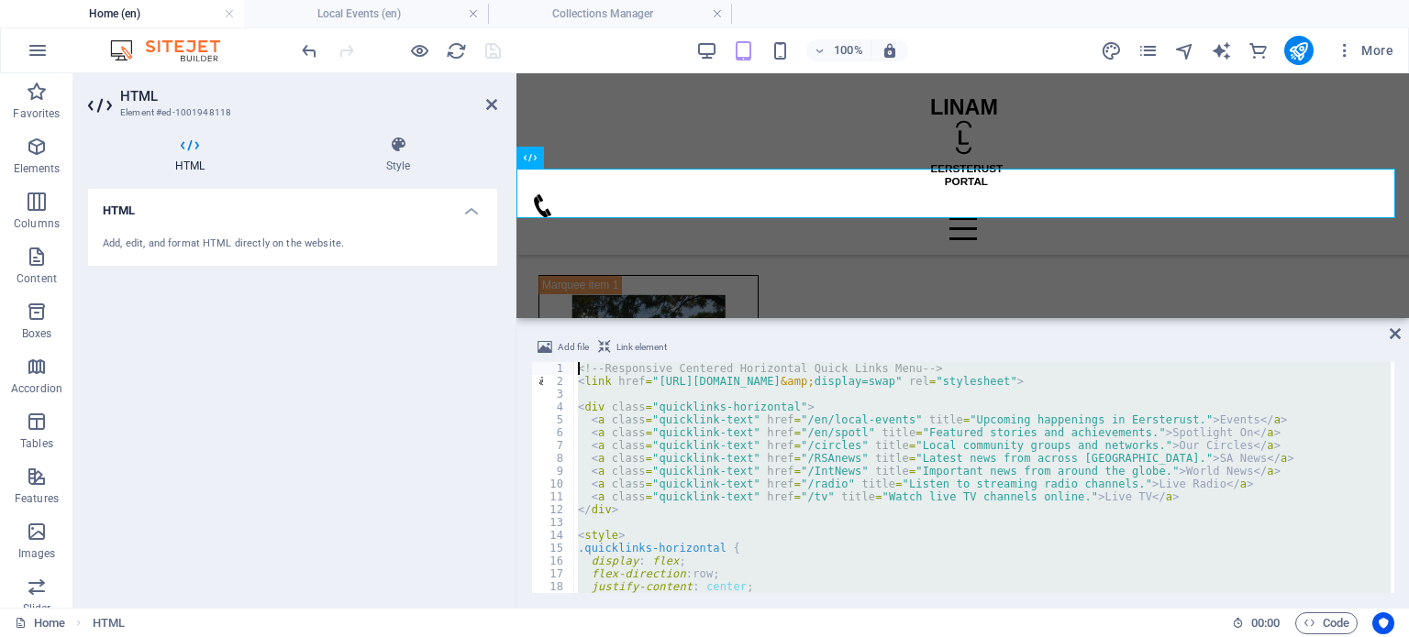
drag, startPoint x: 644, startPoint y: 574, endPoint x: 487, endPoint y: 271, distance: 341.7
click at [487, 271] on div "HTML Element #ed-1001948118 HTML Style HTML Add, edit, and format HTML directly…" at bounding box center [740, 340] width 1335 height 535
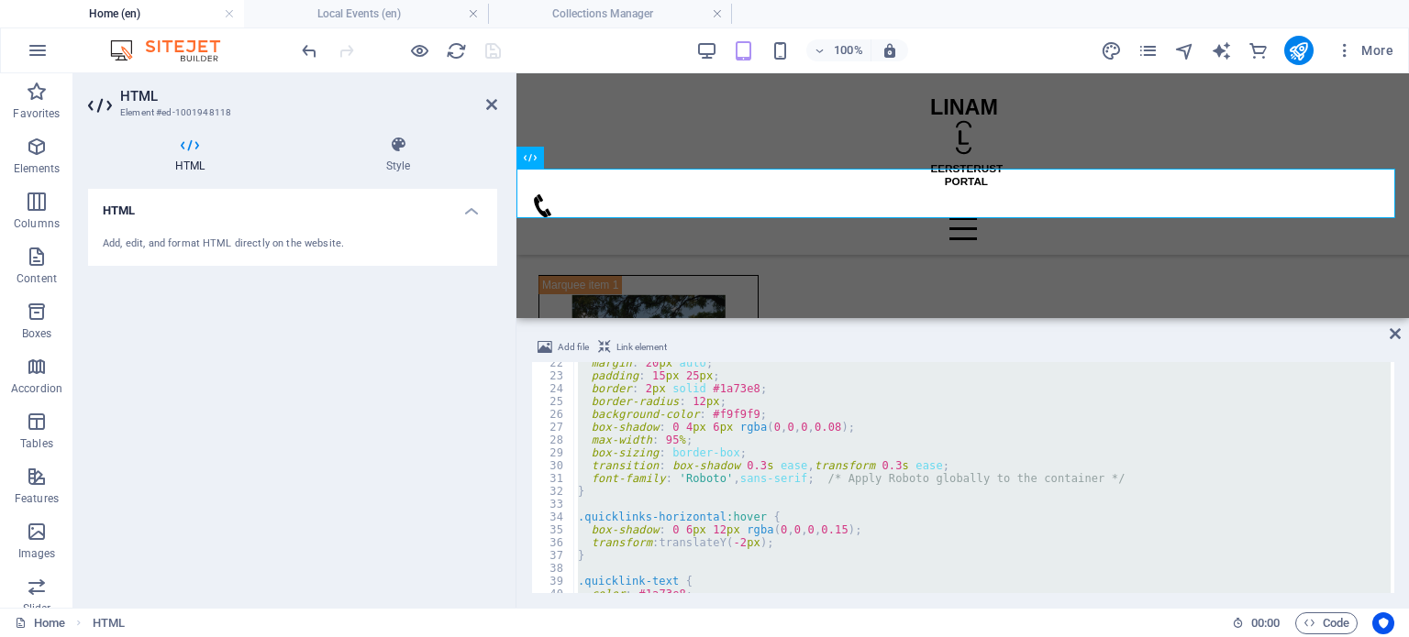
scroll to position [385, 0]
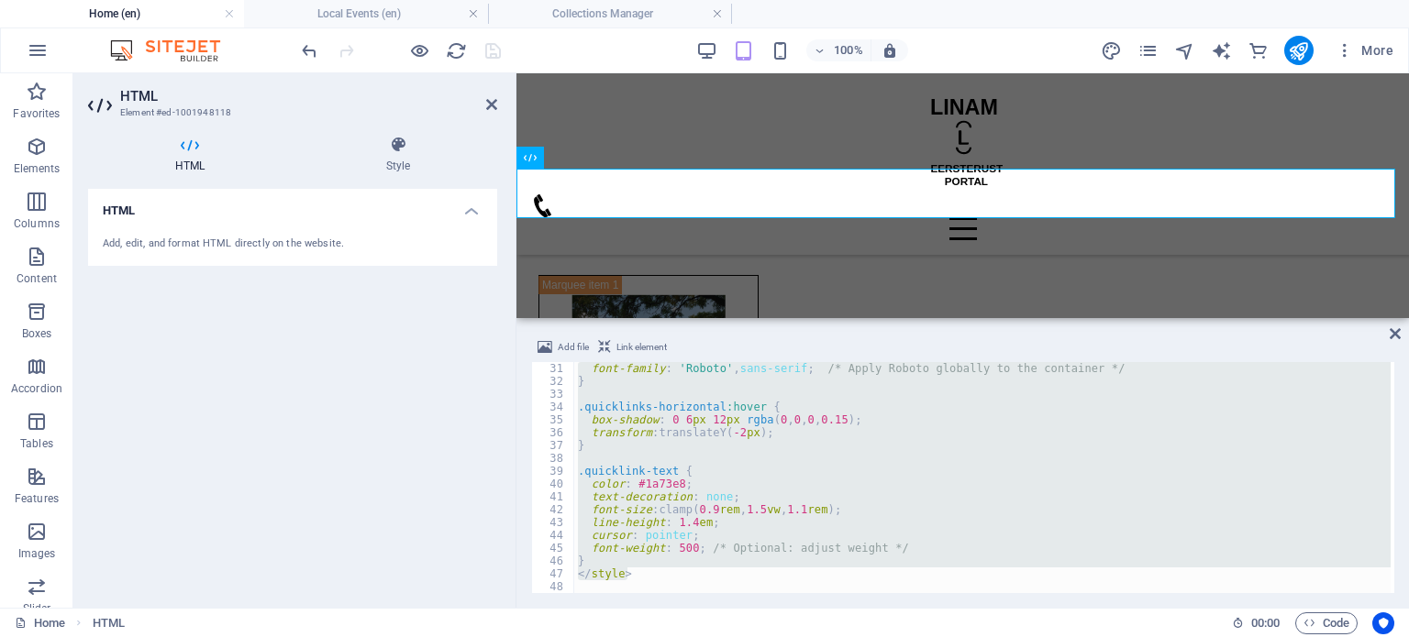
click at [635, 575] on div "font-family : ' Roboto ' , sans-serif ; /* Apply Roboto globally to the contain…" at bounding box center [982, 477] width 816 height 231
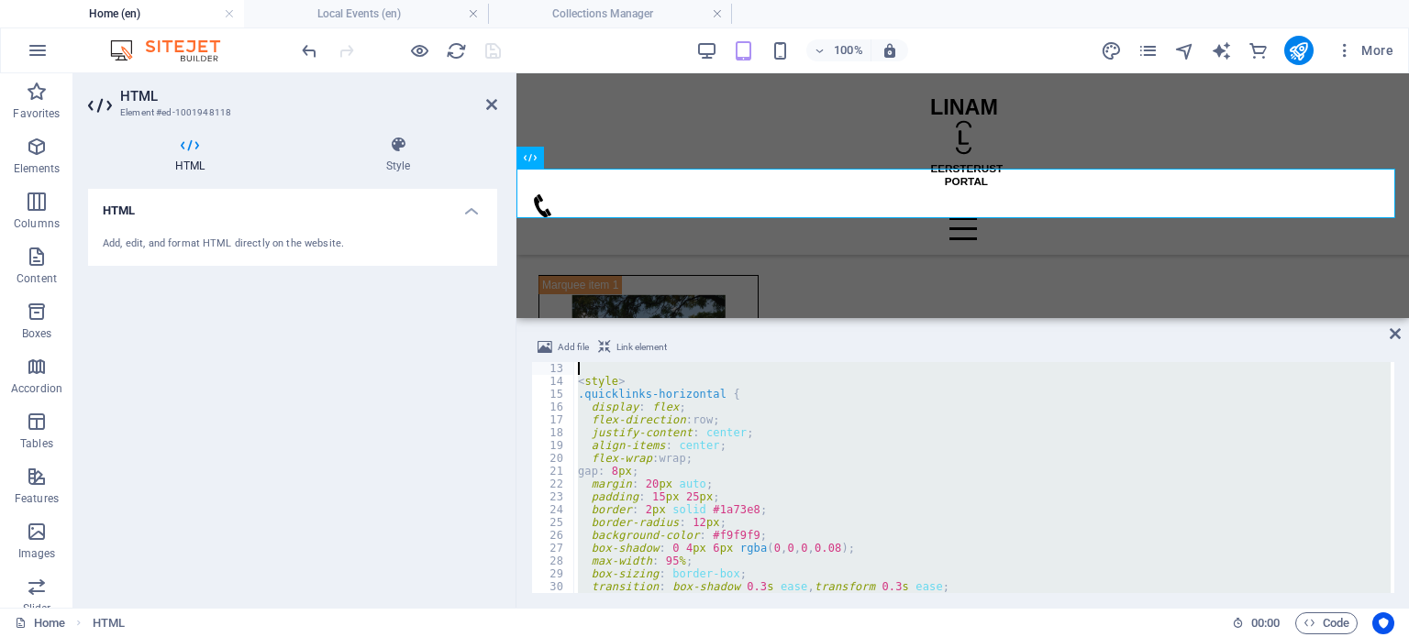
scroll to position [0, 0]
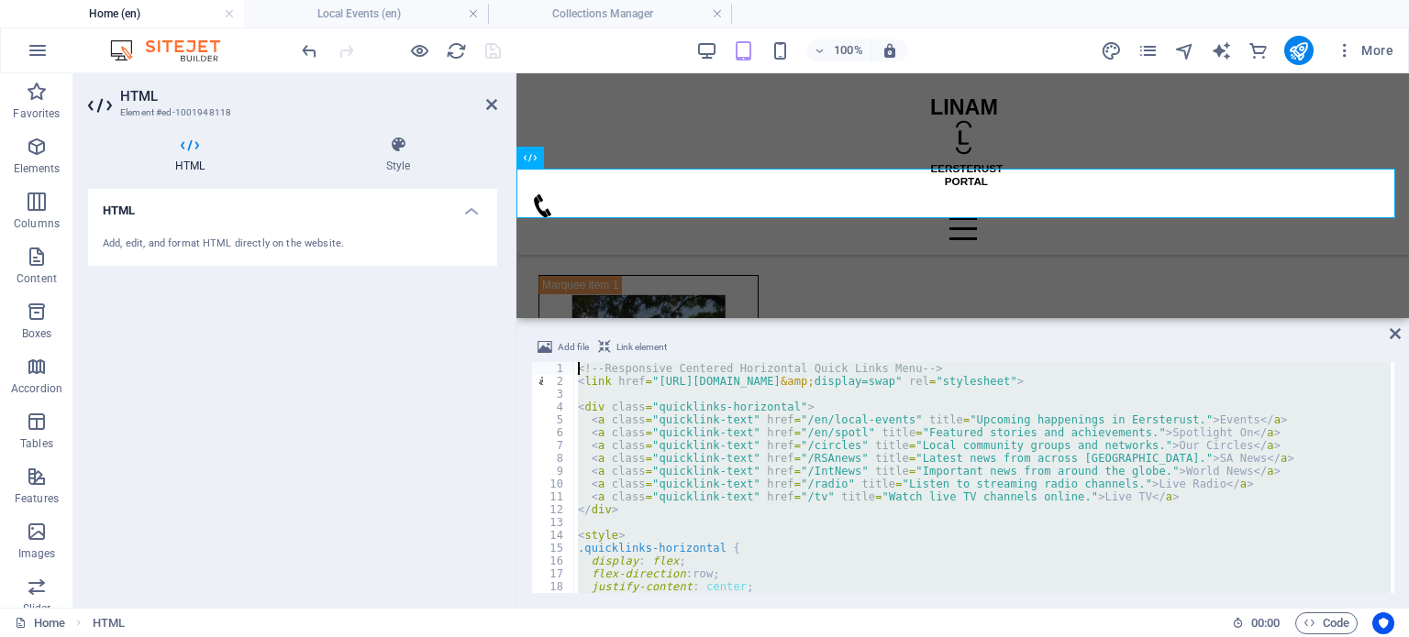
drag, startPoint x: 634, startPoint y: 574, endPoint x: 508, endPoint y: 230, distance: 366.1
click at [508, 230] on div "HTML Element #ed-1001948118 HTML Style HTML Add, edit, and format HTML directly…" at bounding box center [740, 340] width 1335 height 535
type textarea "<!-- Responsive Centered Horizontal Quick Links Menu --> <link href="https://fo…"
paste textarea
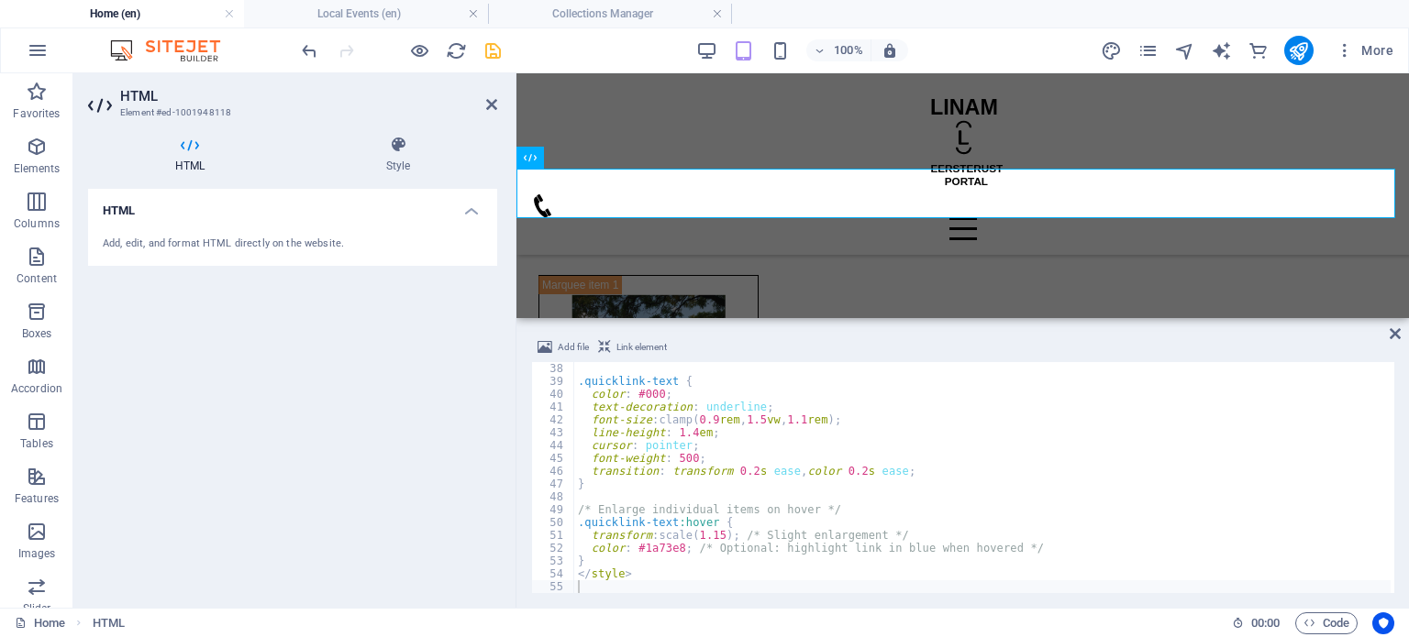
click at [1387, 328] on div "Add file Link element 38 39 40 41 42 43 44 45 46 47 48 49 50 51 52 53 54 55 56 …" at bounding box center [962, 465] width 892 height 286
click at [1390, 329] on icon at bounding box center [1394, 333] width 11 height 15
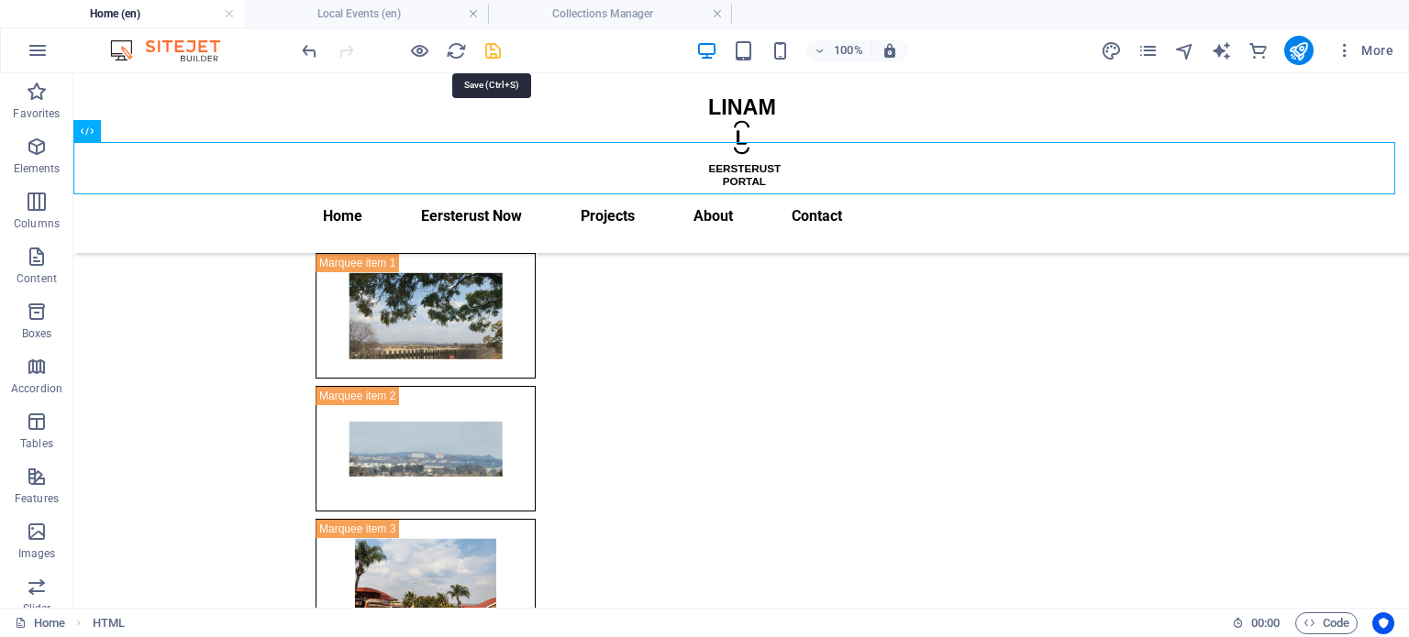
click at [499, 48] on icon "save" at bounding box center [492, 50] width 21 height 21
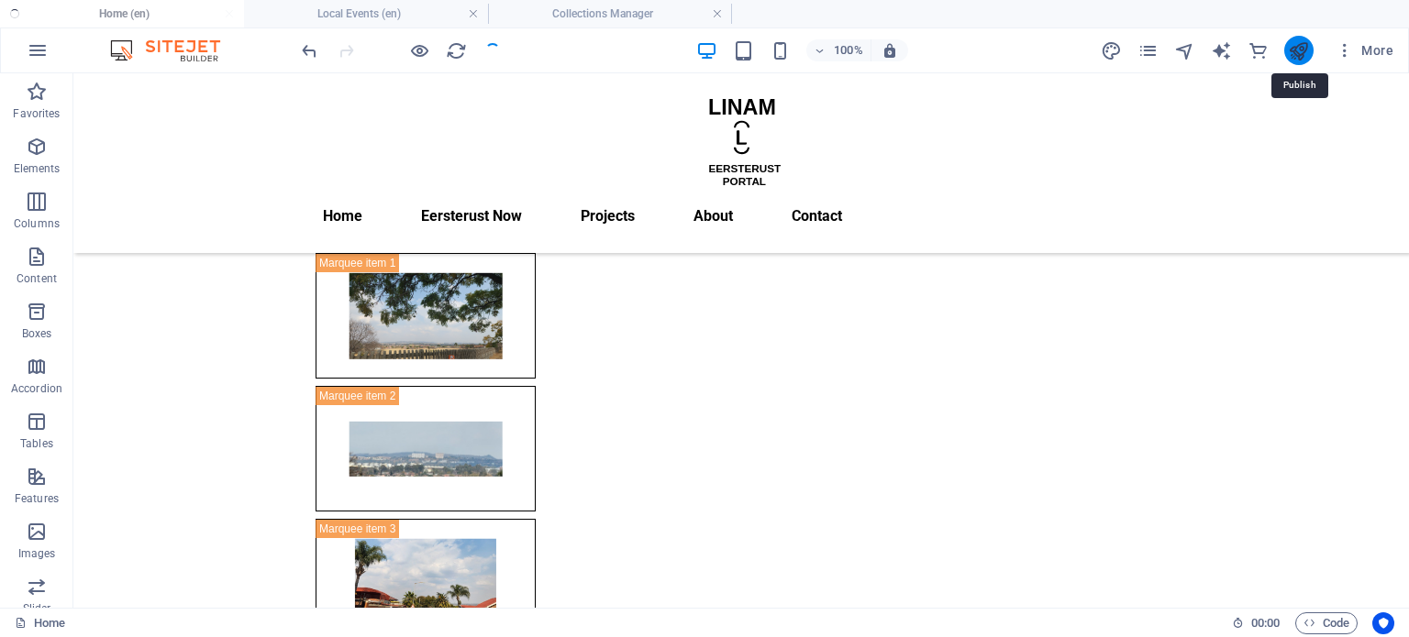
click at [1300, 54] on icon "publish" at bounding box center [1298, 50] width 21 height 21
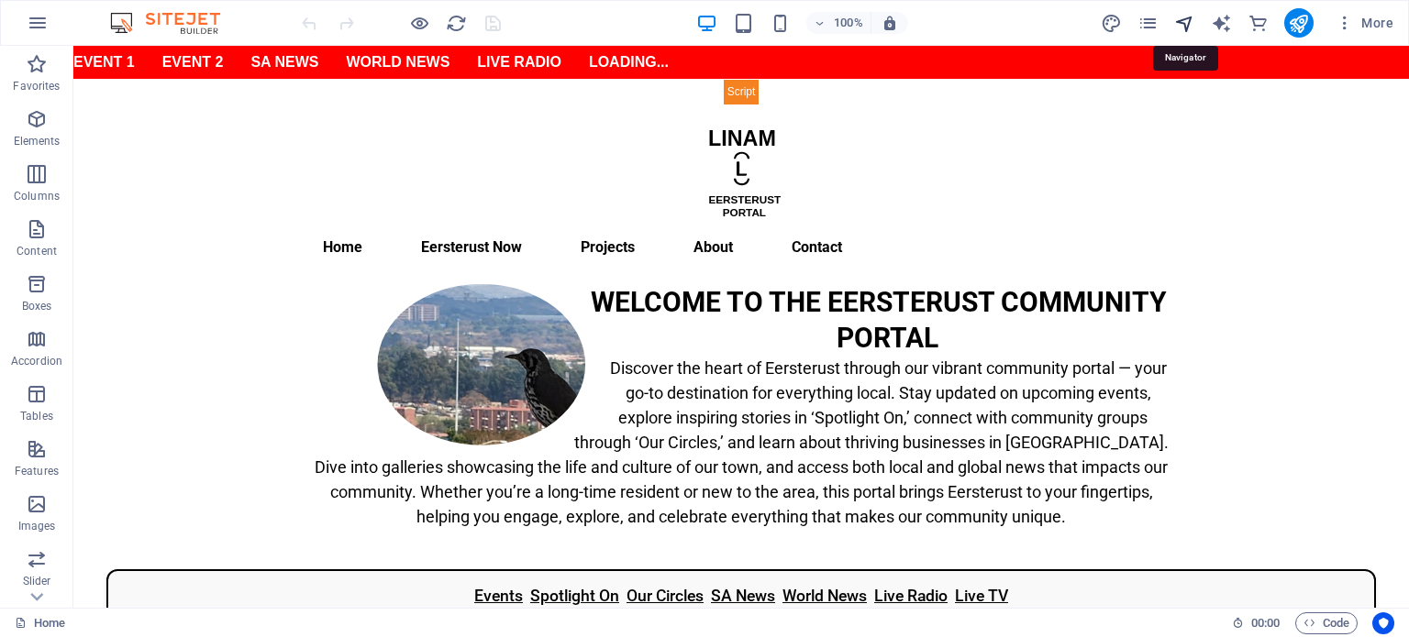
click at [1181, 27] on icon "navigator" at bounding box center [1184, 23] width 21 height 21
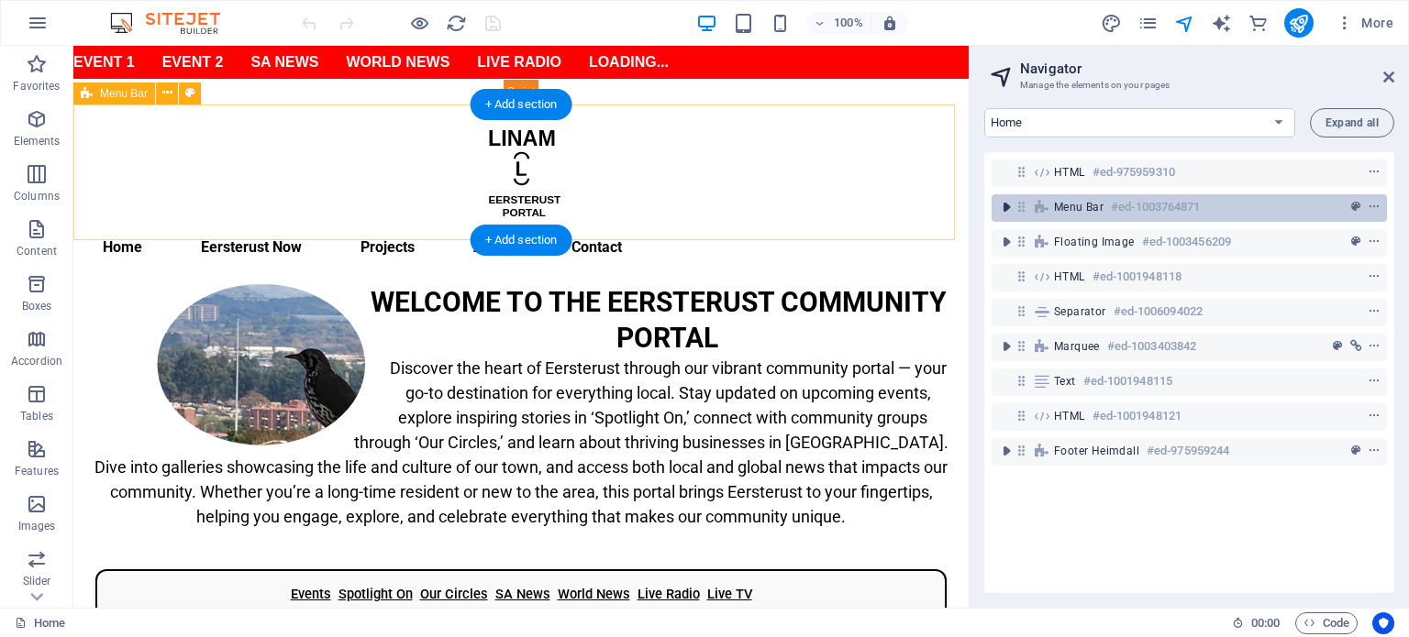
click at [1001, 205] on icon "toggle-expand" at bounding box center [1006, 207] width 18 height 18
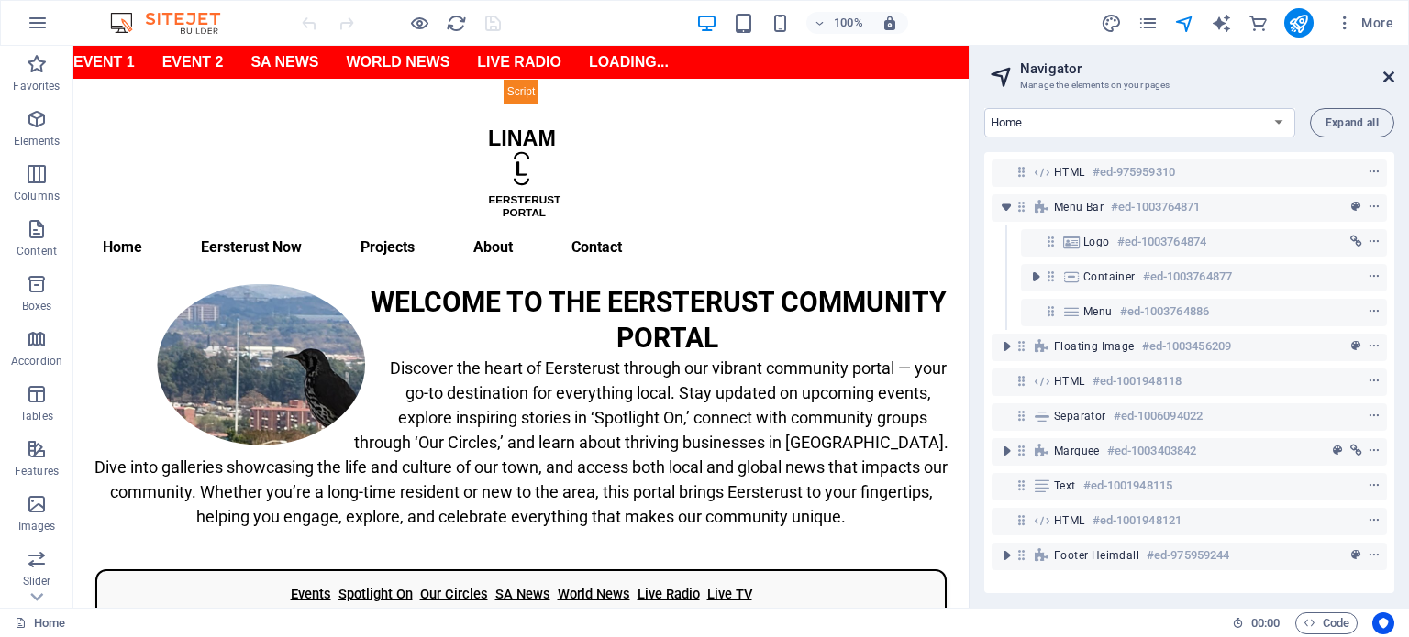
click at [1387, 77] on icon at bounding box center [1388, 77] width 11 height 15
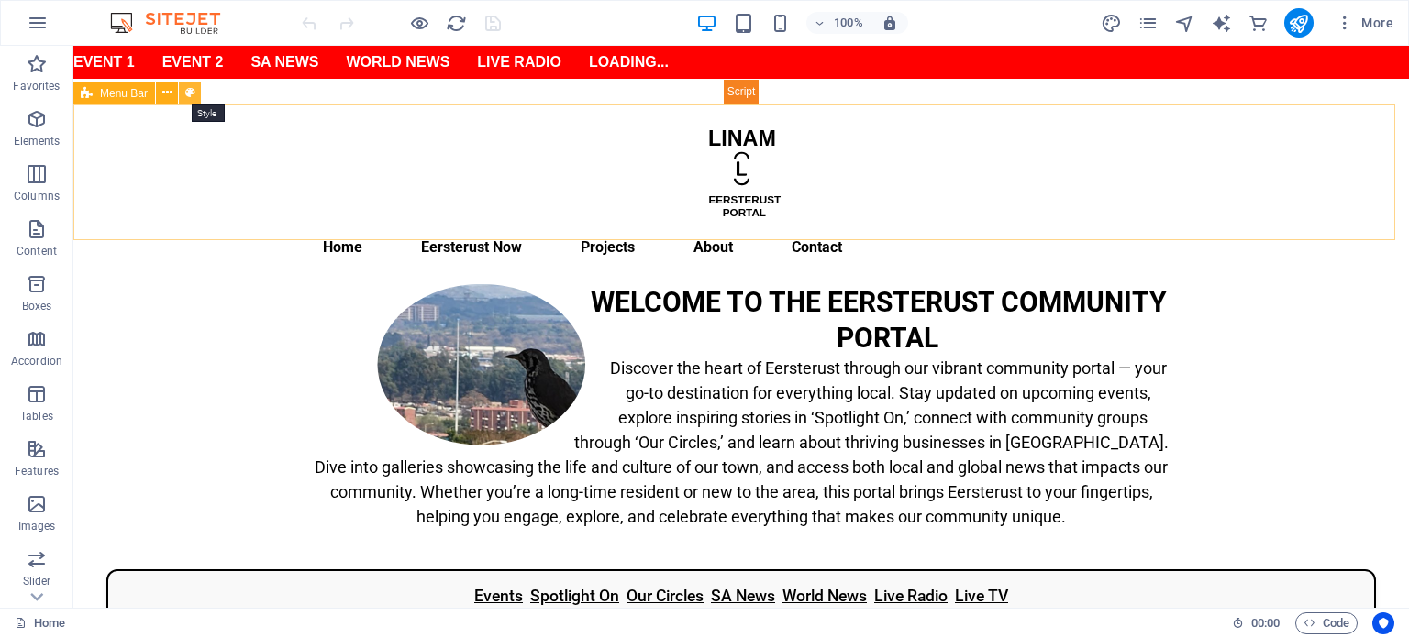
click at [189, 92] on icon at bounding box center [190, 92] width 10 height 19
select select "rem"
select select "preset-menu-v2-default"
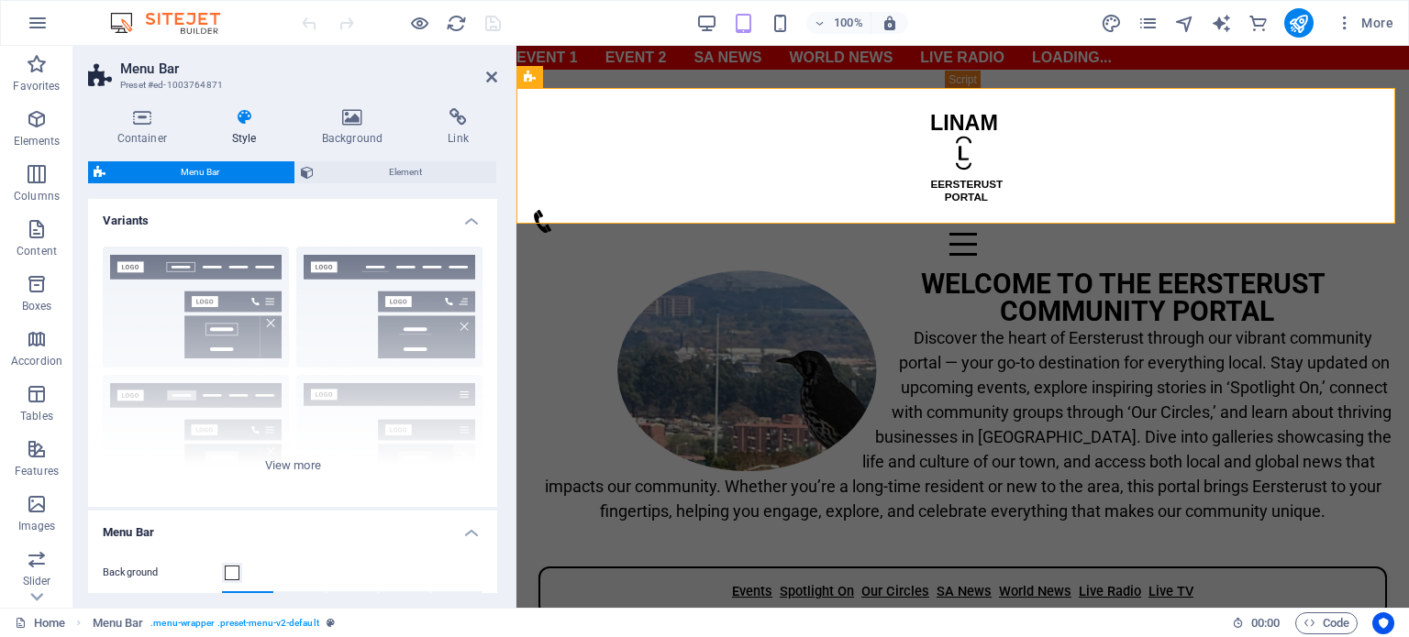
scroll to position [367, 0]
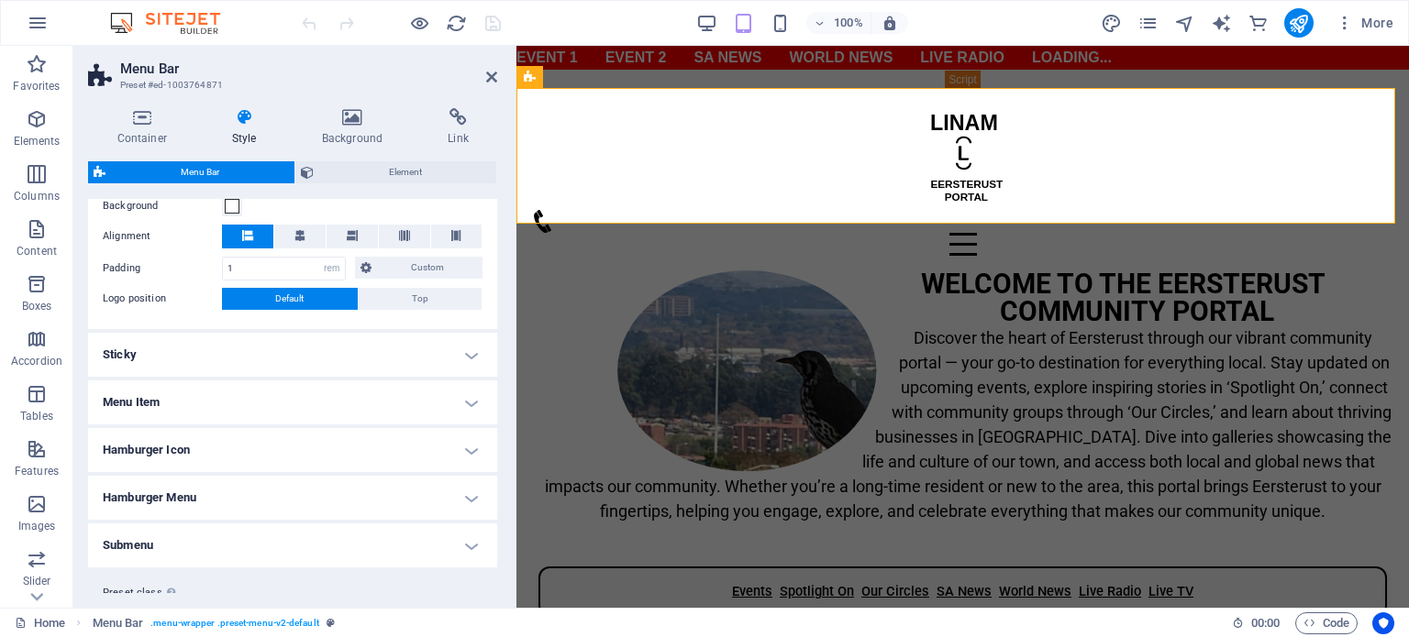
click at [137, 396] on h4 "Menu Item" at bounding box center [292, 403] width 409 height 44
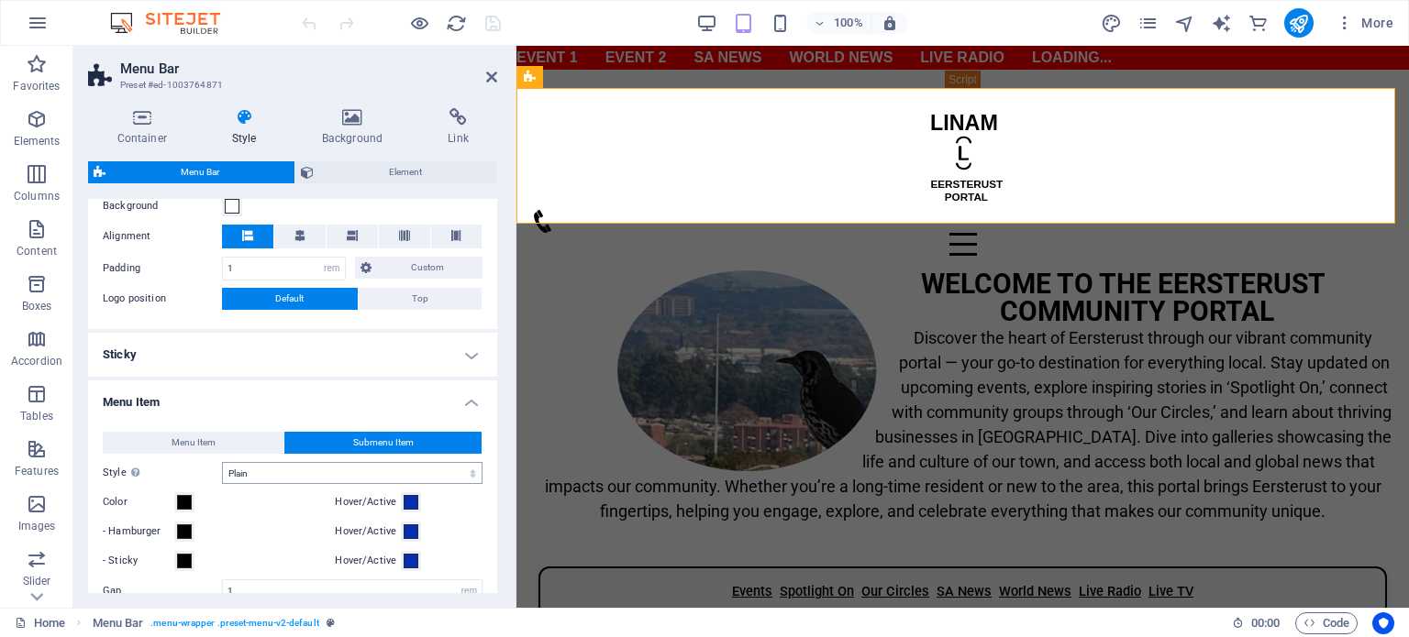
scroll to position [734, 0]
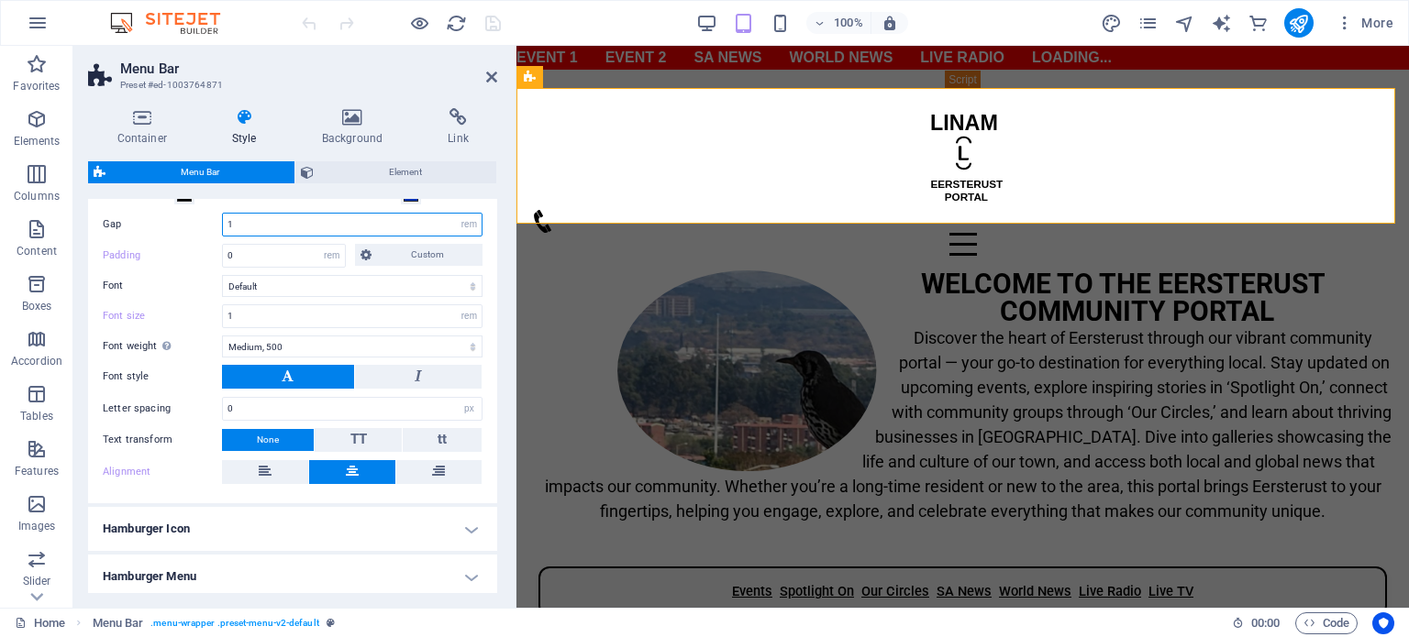
click at [244, 225] on input "1" at bounding box center [352, 225] width 259 height 22
click at [242, 314] on input "1" at bounding box center [352, 316] width 259 height 22
type input "1"
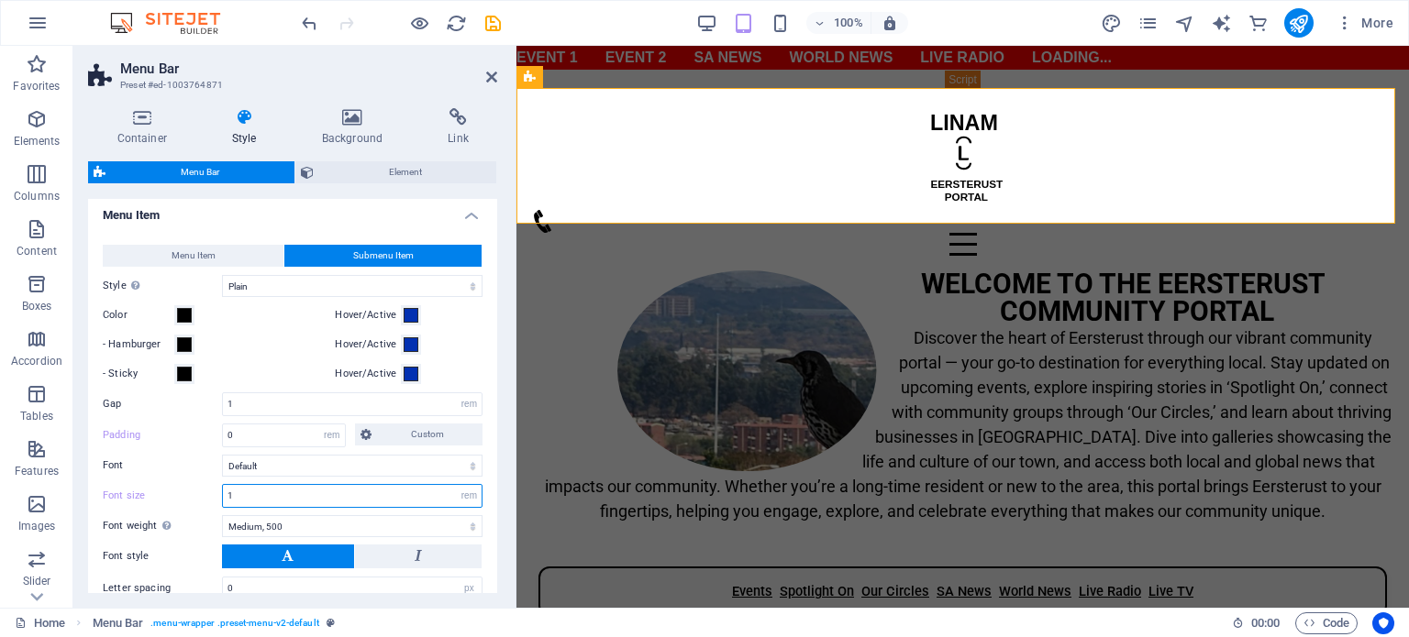
scroll to position [524, 0]
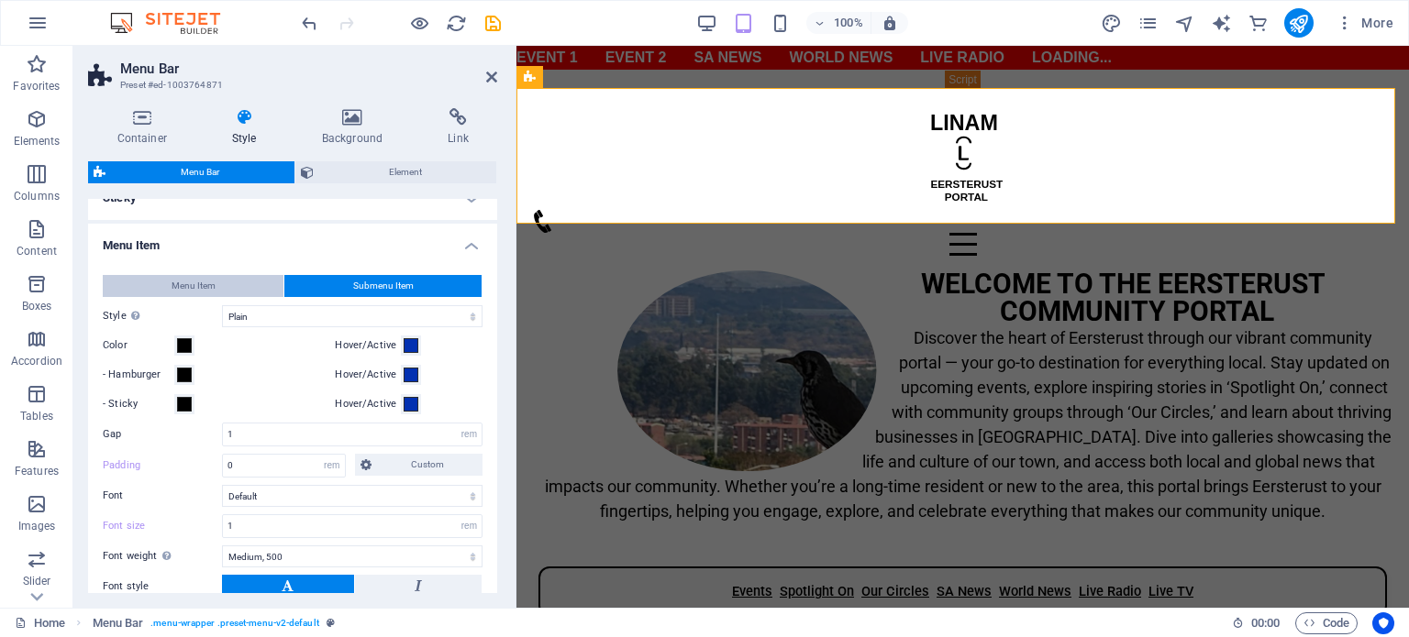
click at [202, 288] on span "Menu Item" at bounding box center [193, 286] width 44 height 22
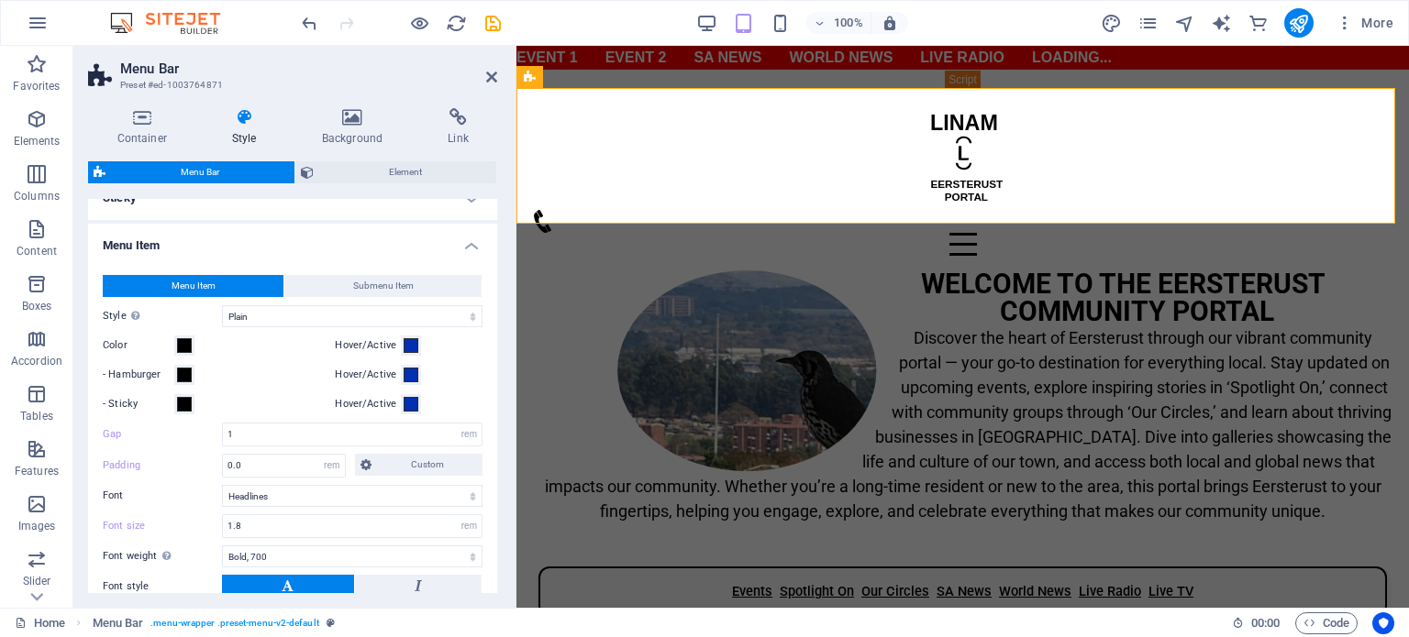
drag, startPoint x: 493, startPoint y: 417, endPoint x: 492, endPoint y: 432, distance: 14.8
click at [492, 432] on div "Menu Item Submenu Item Style Switch to preview mode and move the mouse over men…" at bounding box center [292, 469] width 416 height 425
drag, startPoint x: 278, startPoint y: 527, endPoint x: 175, endPoint y: 527, distance: 102.7
click at [175, 527] on div "Font size 1.8 px rem % vh vw" at bounding box center [293, 526] width 380 height 24
type input "3"
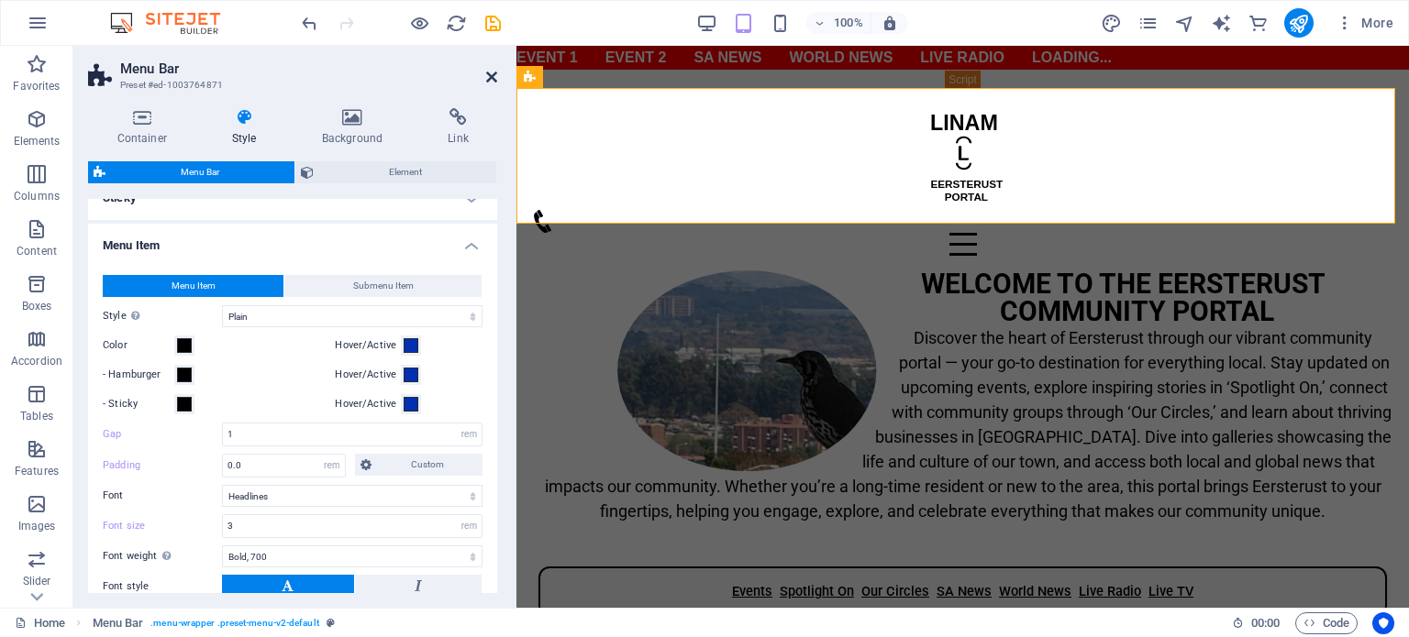
click at [493, 76] on icon at bounding box center [491, 77] width 11 height 15
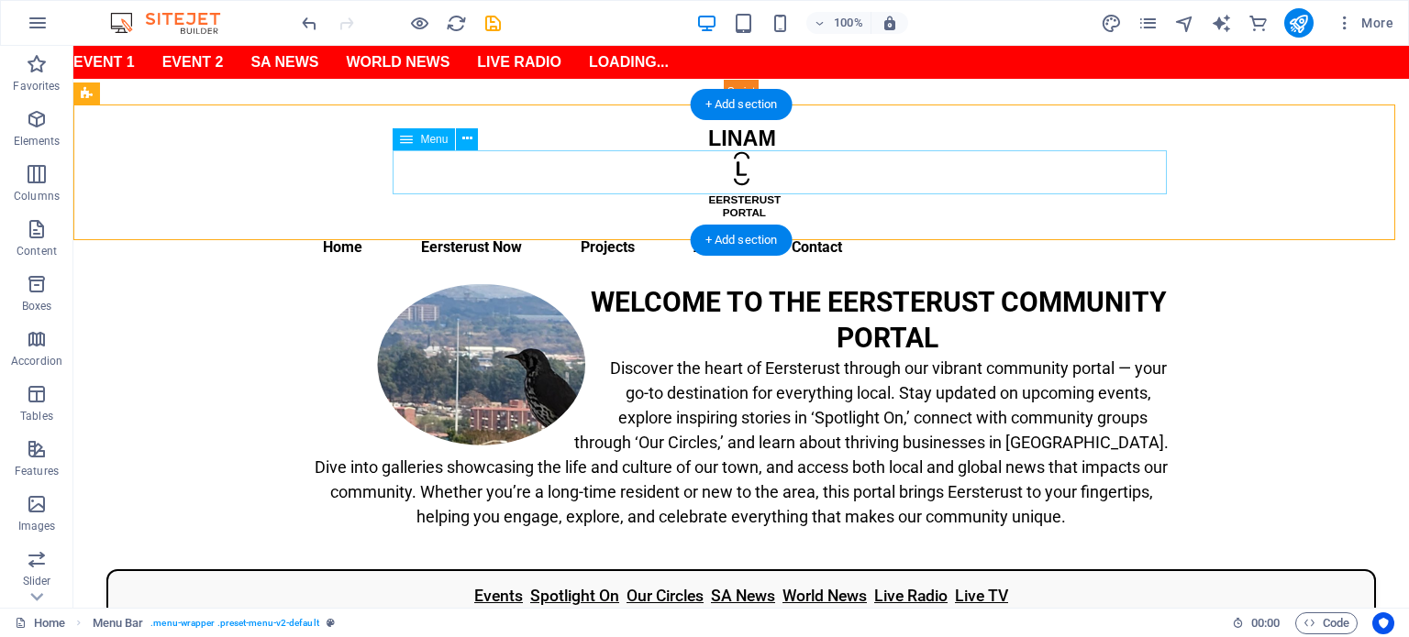
click at [532, 226] on nav "Home Eersterust Now Events Spotlight On Our Circles BizHub Gallery Projects Abo…" at bounding box center [741, 248] width 866 height 44
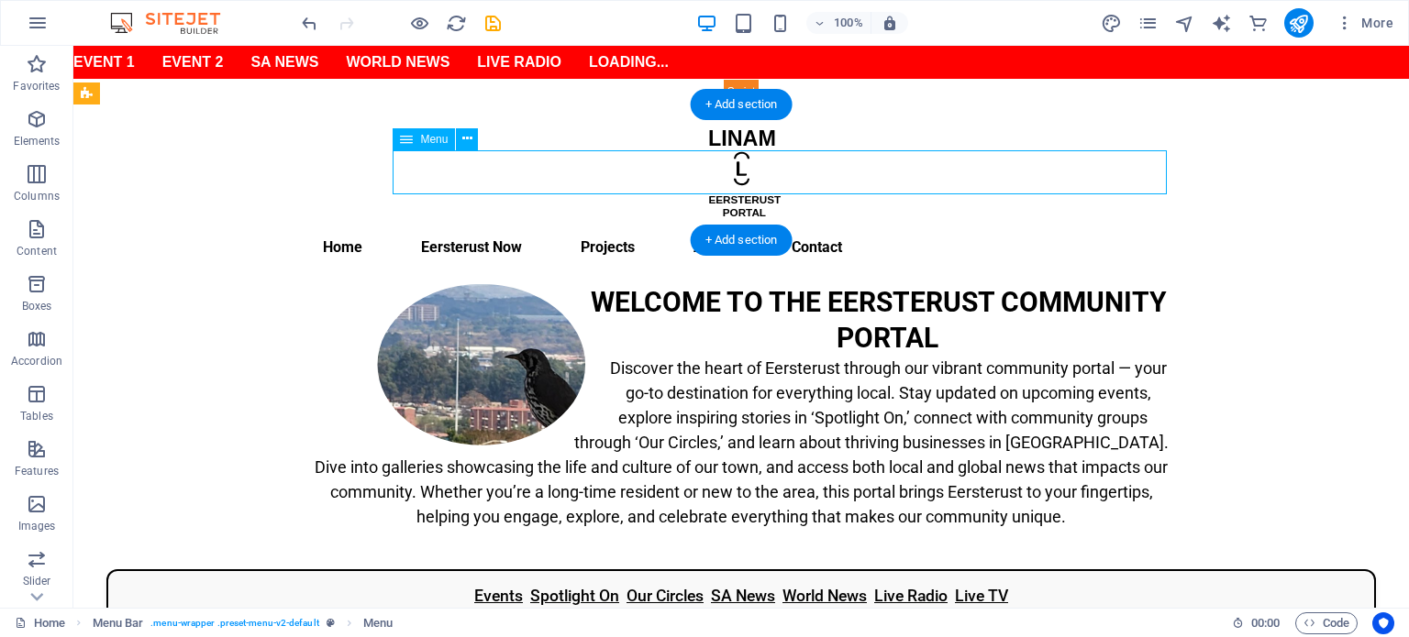
click at [532, 226] on nav "Home Eersterust Now Events Spotlight On Our Circles BizHub Gallery Projects Abo…" at bounding box center [741, 248] width 866 height 44
select select
select select "12"
select select
select select "14"
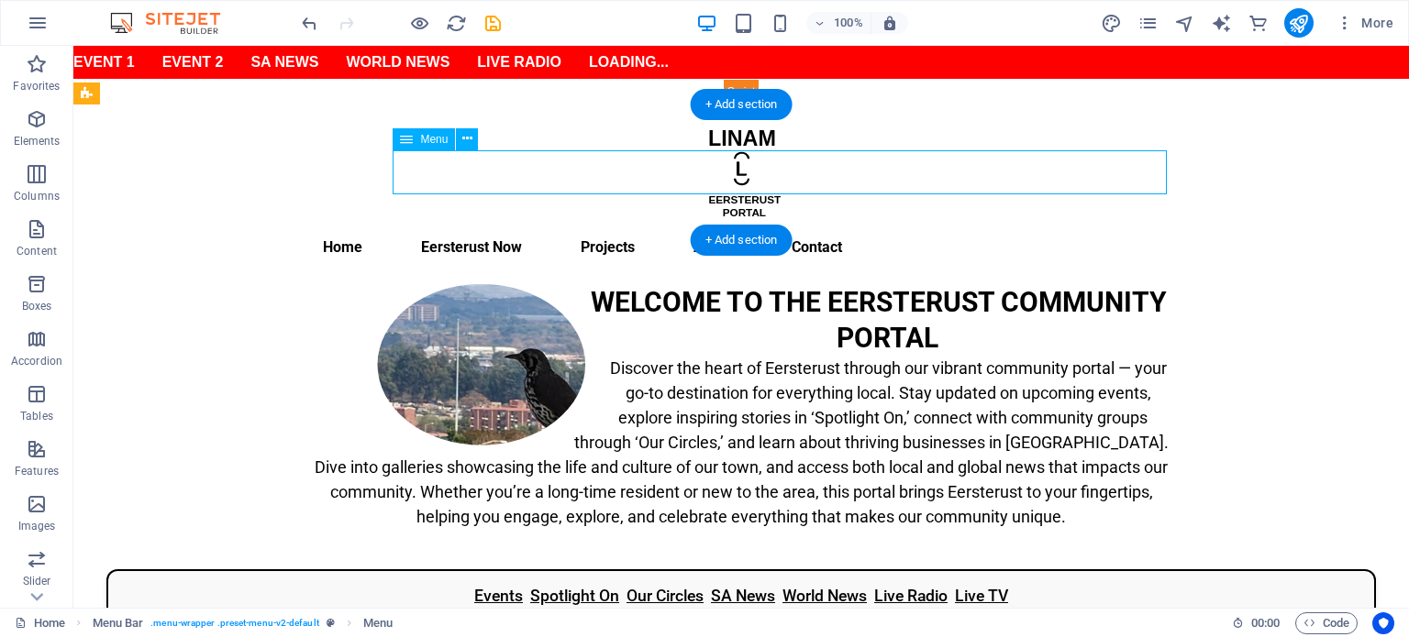
select select
select select "13"
select select
select select "1"
select select
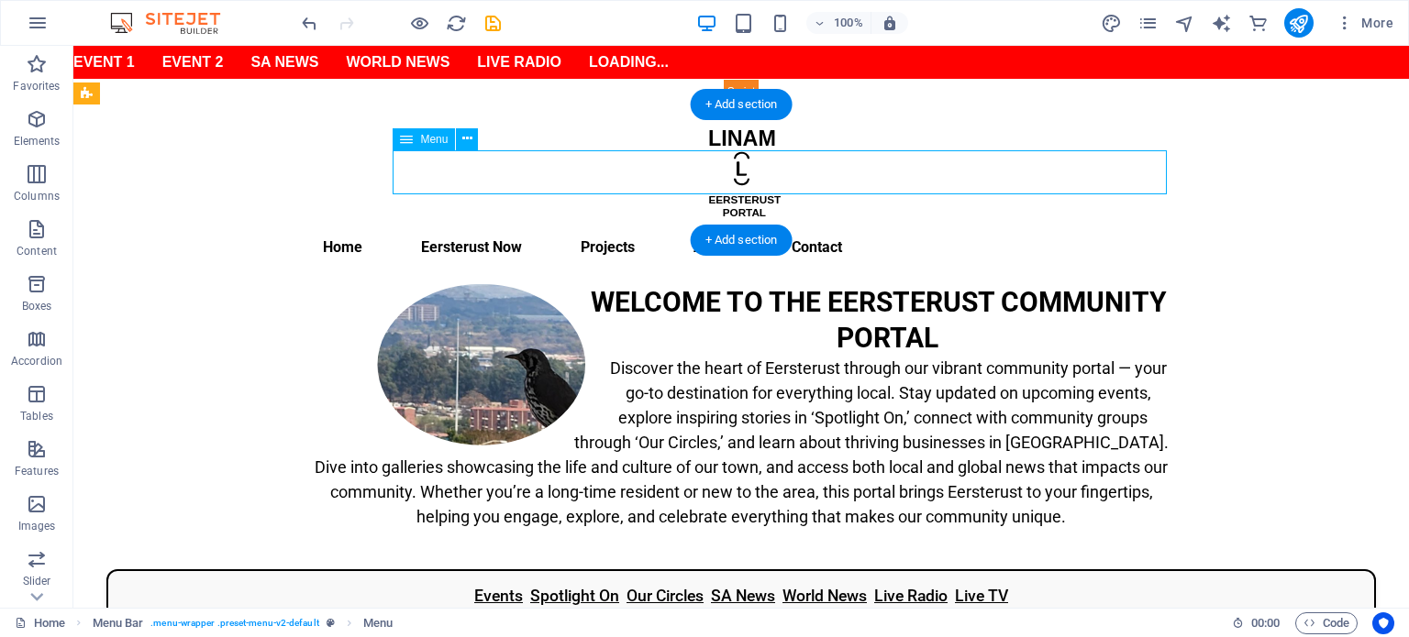
select select "2"
select select
select select "3"
select select
select select "4"
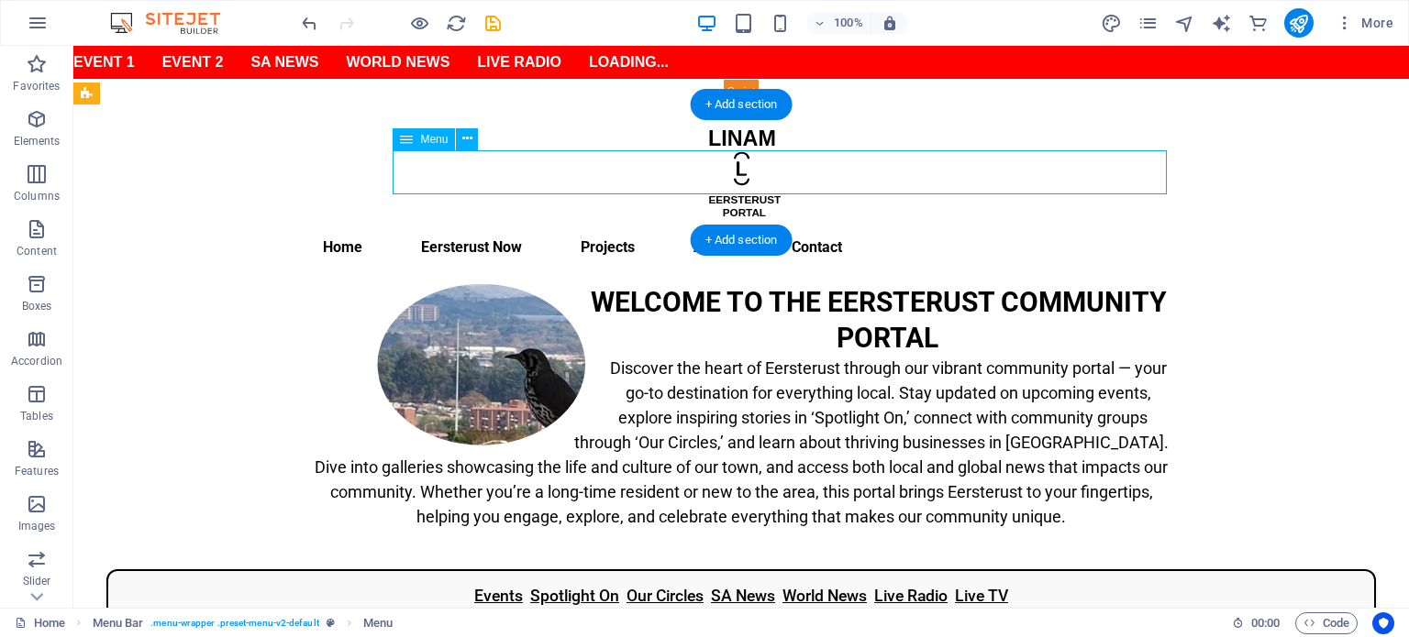
select select
select select "4"
select select
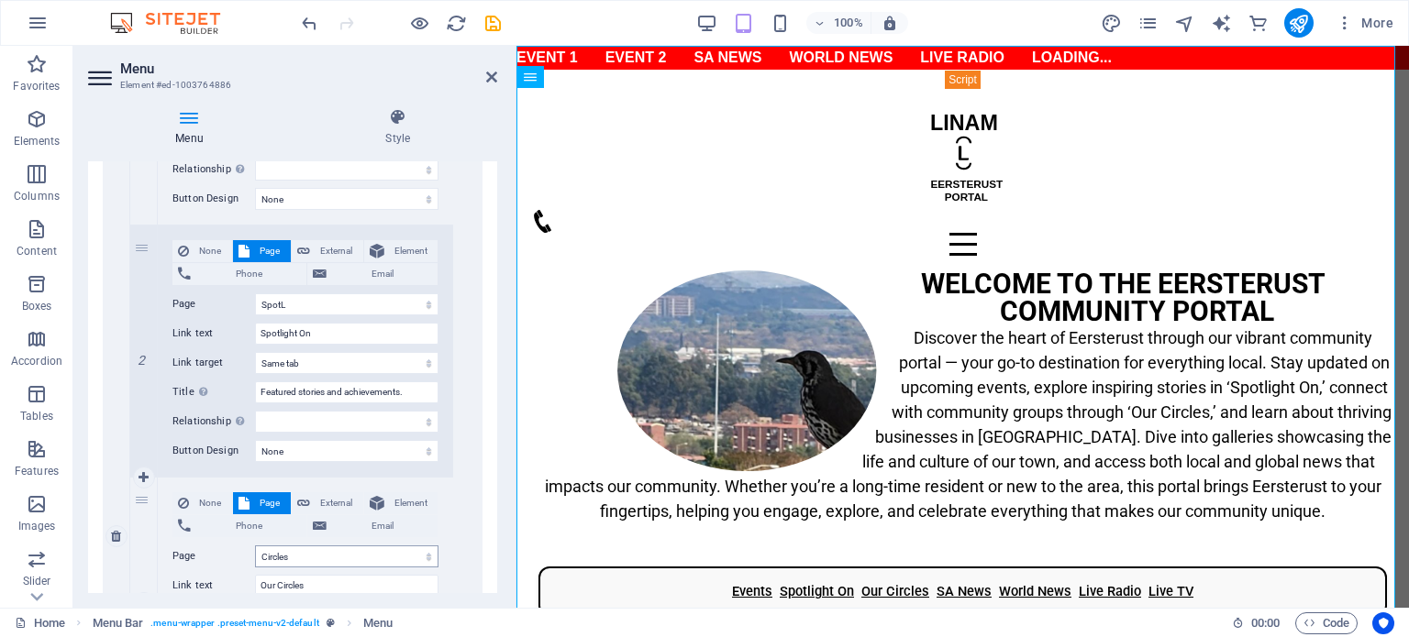
scroll to position [1100, 0]
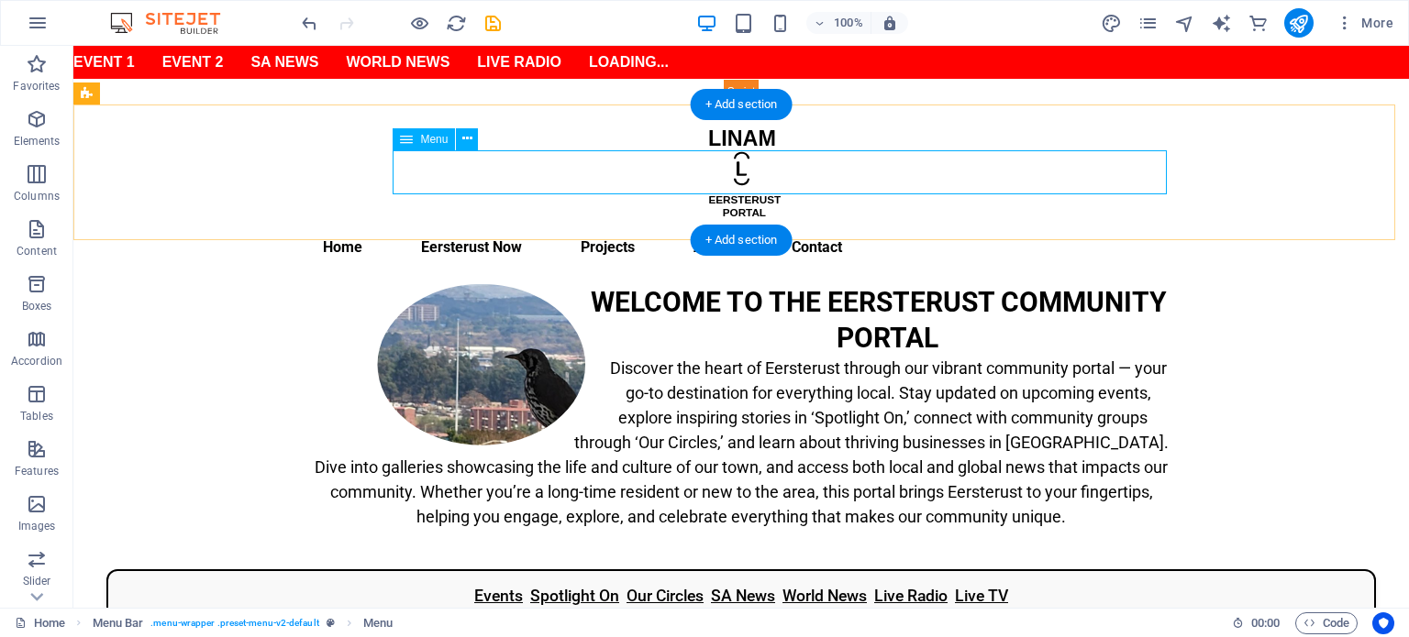
click at [564, 226] on nav "Home Eersterust Now Events Spotlight On Our Circles BizHub Gallery Projects Abo…" at bounding box center [741, 248] width 866 height 44
select select
select select "12"
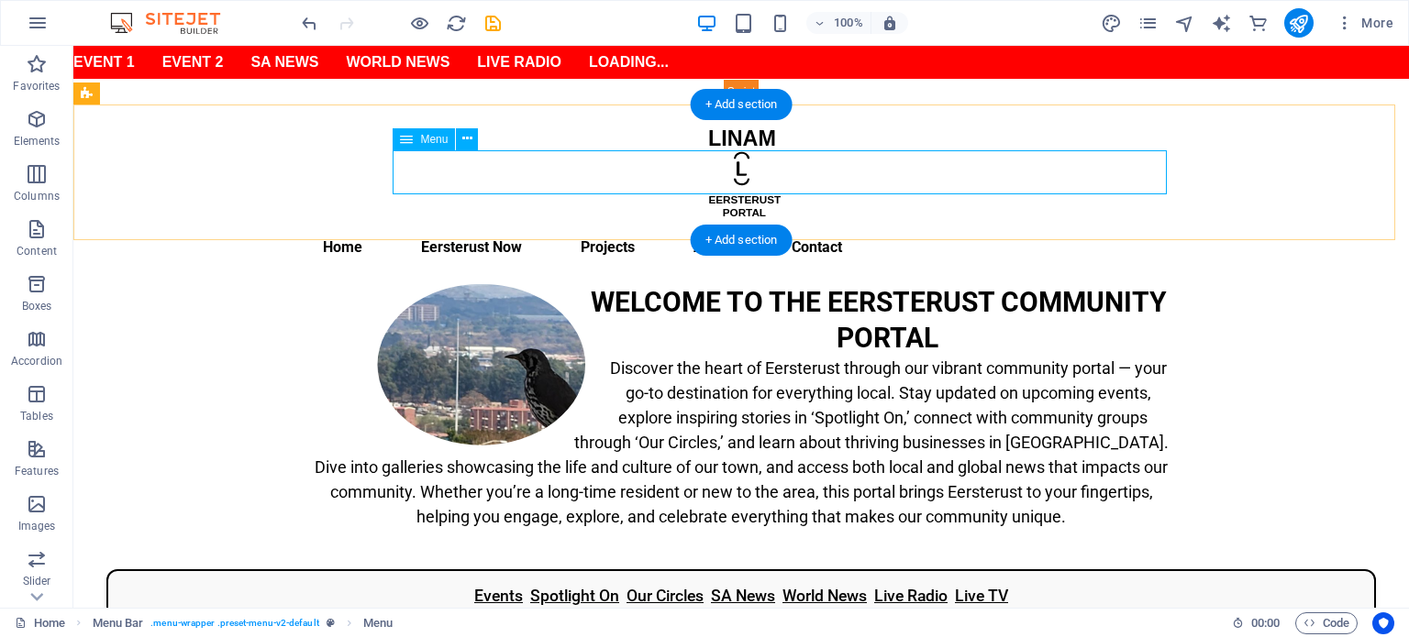
select select
select select "14"
select select
select select "13"
select select
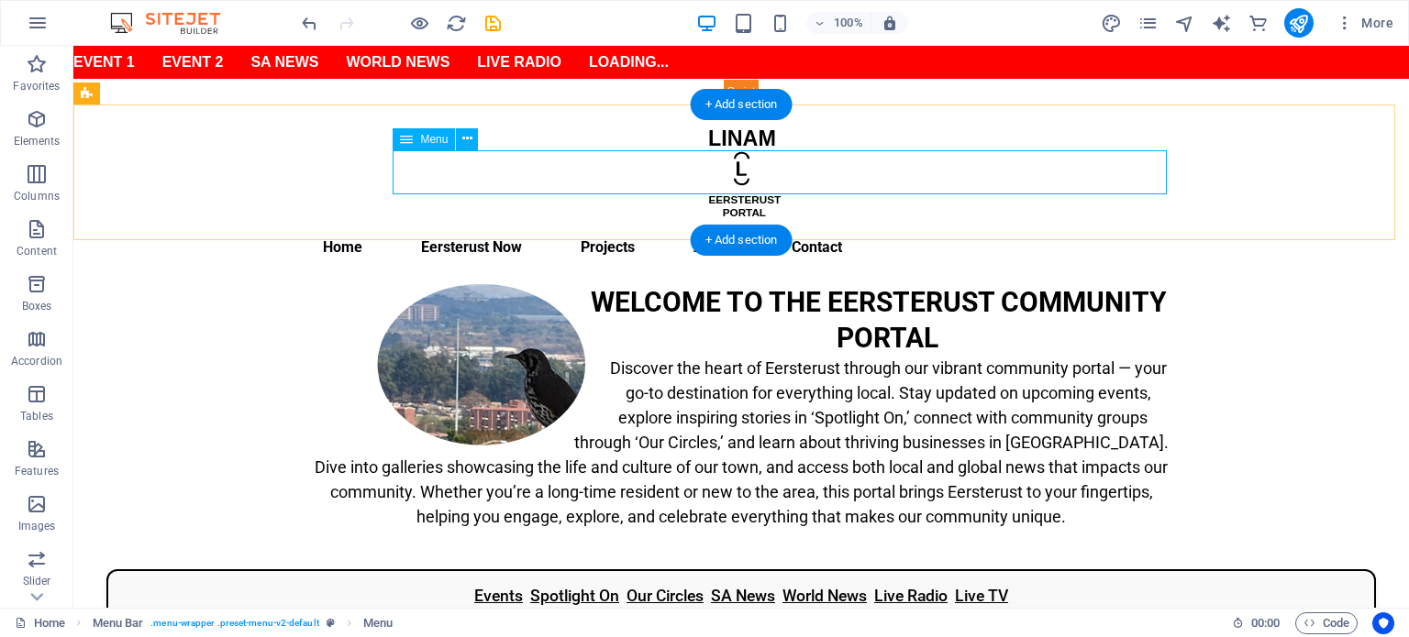
select select "1"
select select
select select "2"
select select
select select "3"
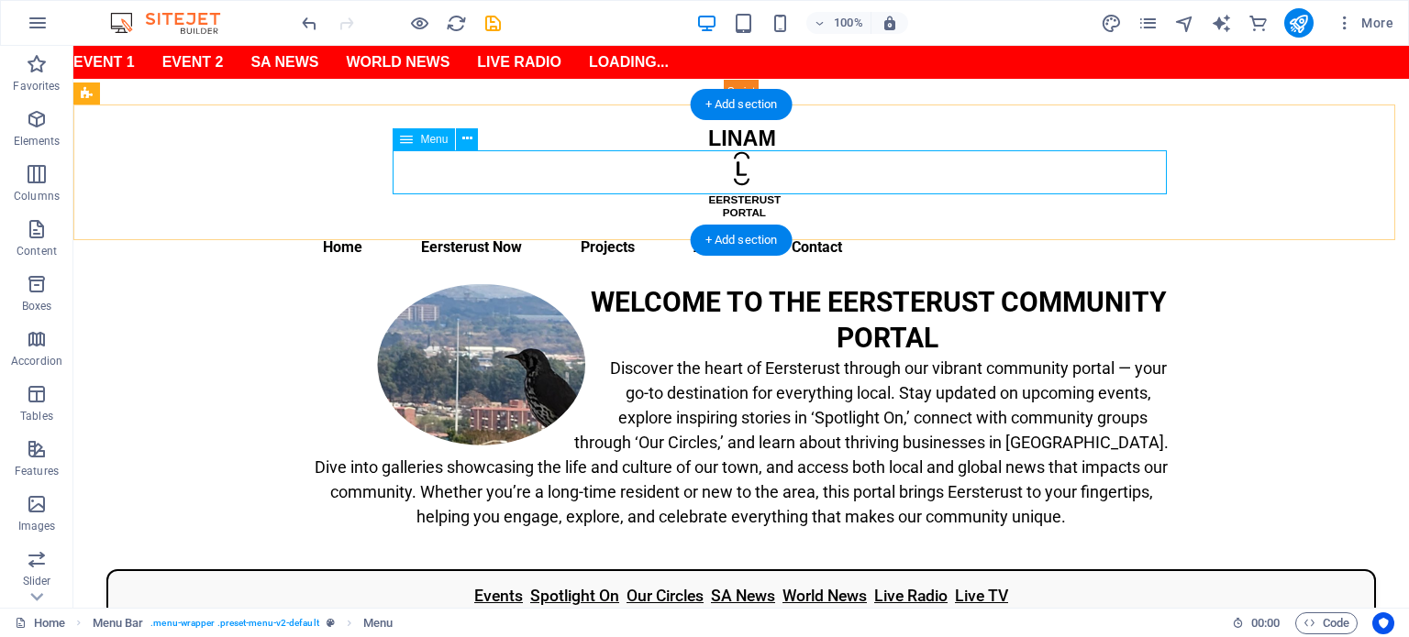
select select
select select "4"
select select
select select "4"
select select
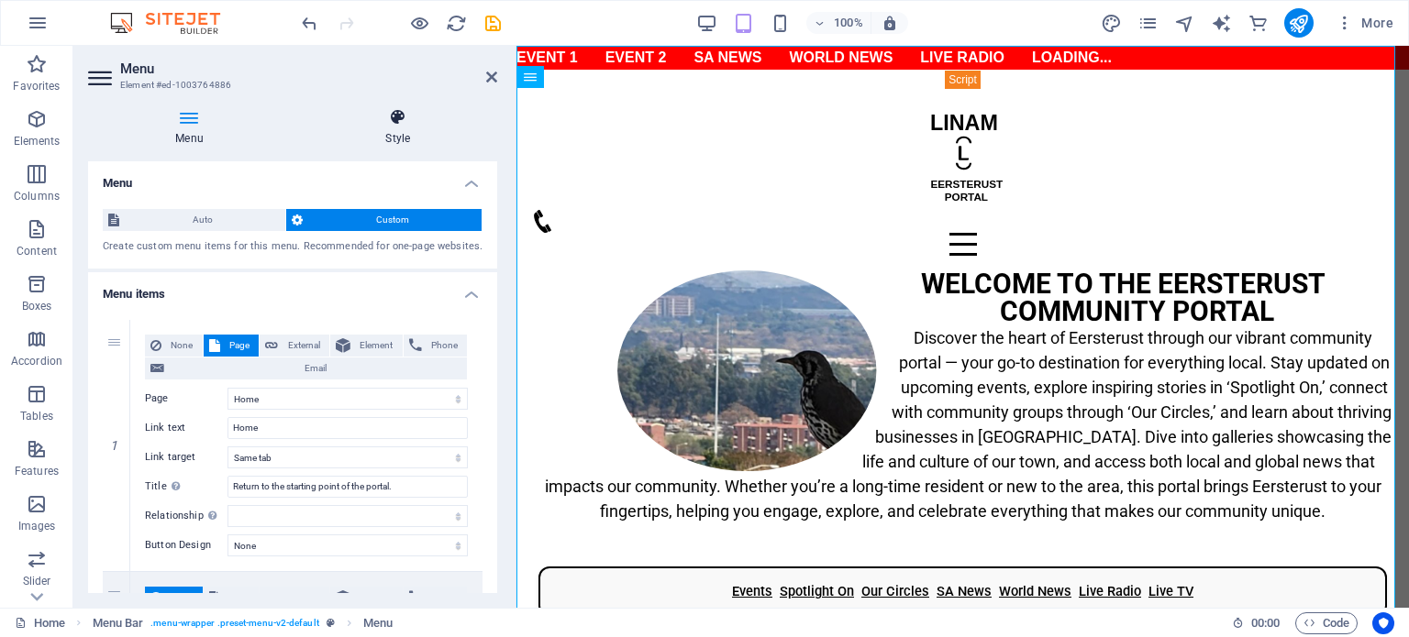
click at [392, 132] on h4 "Style" at bounding box center [397, 127] width 199 height 39
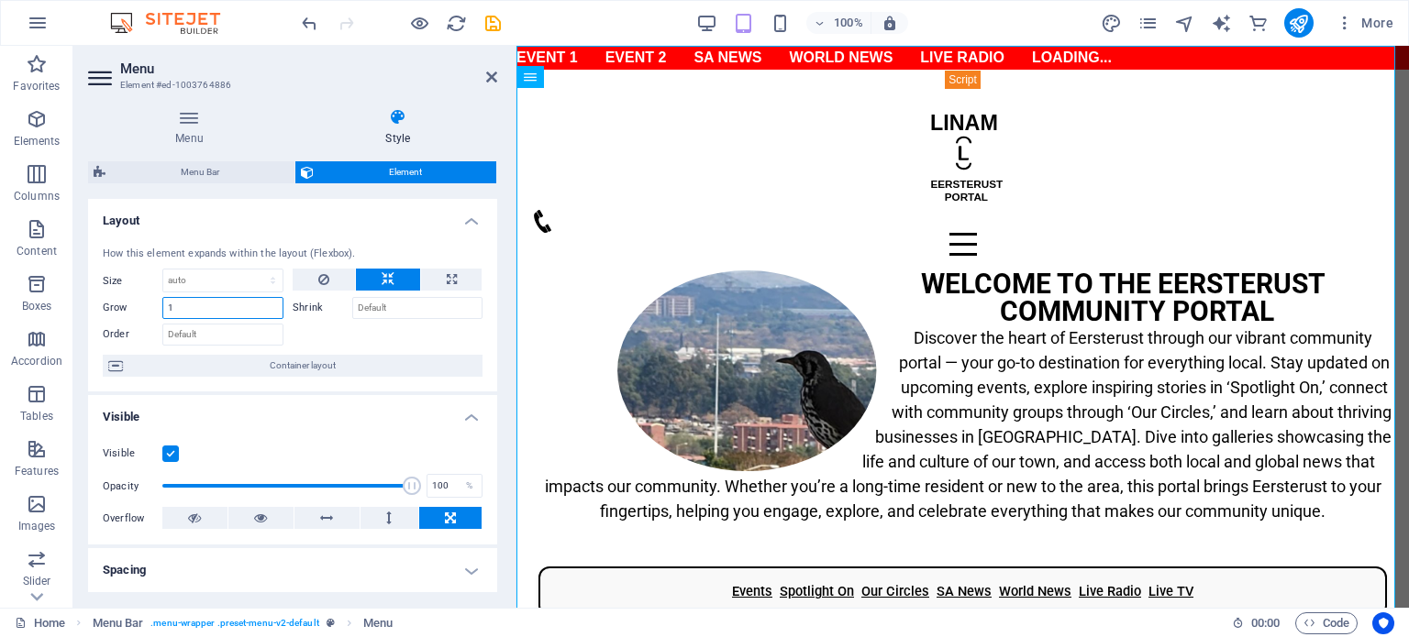
click at [204, 316] on input "1" at bounding box center [222, 308] width 121 height 22
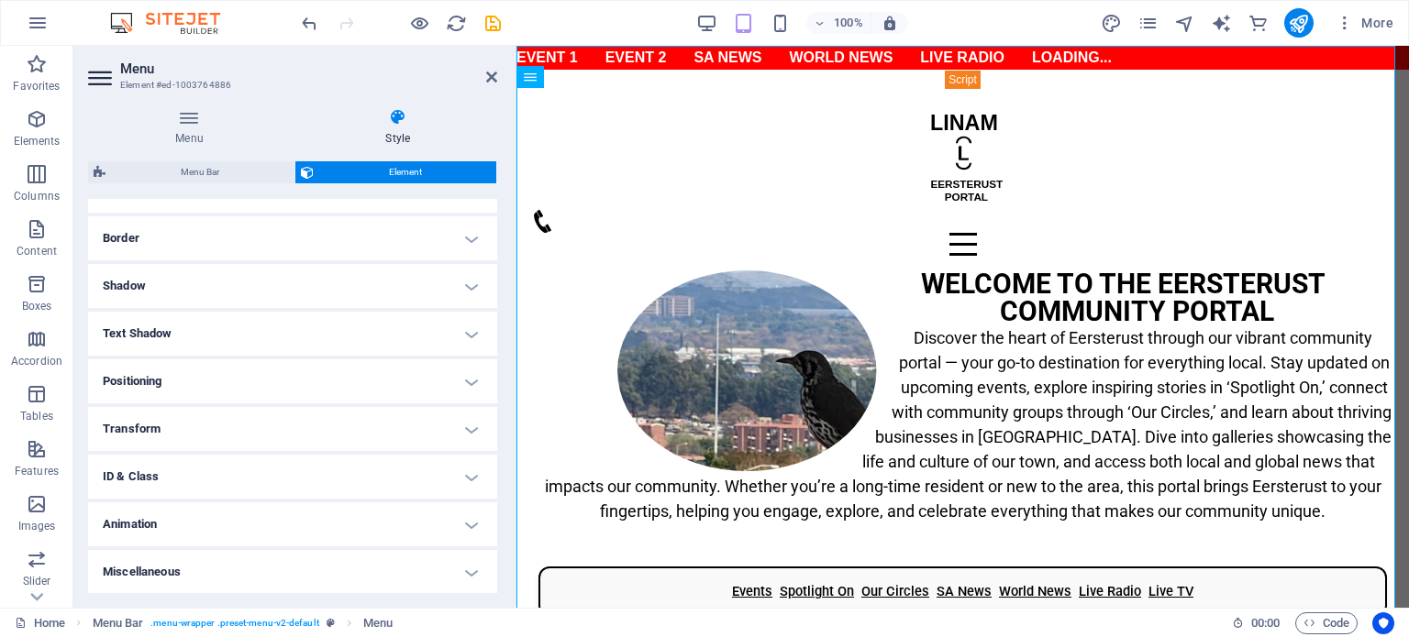
scroll to position [0, 0]
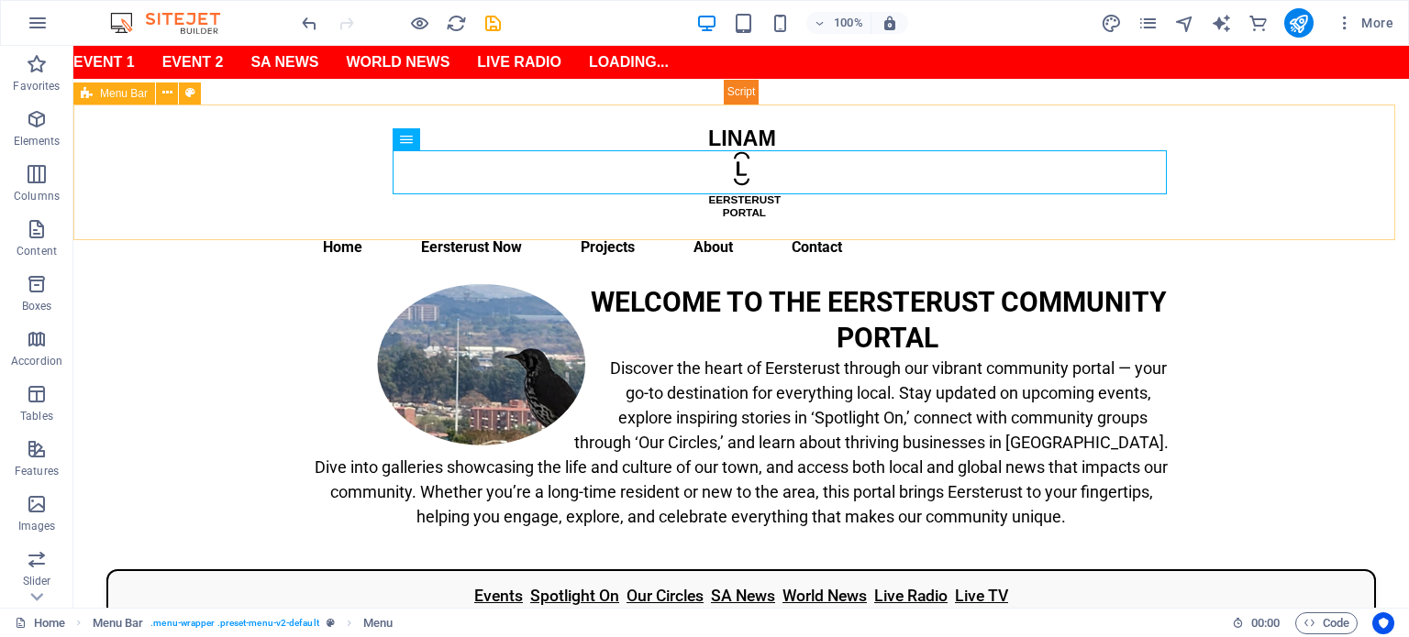
click at [110, 96] on span "Menu Bar" at bounding box center [124, 93] width 48 height 11
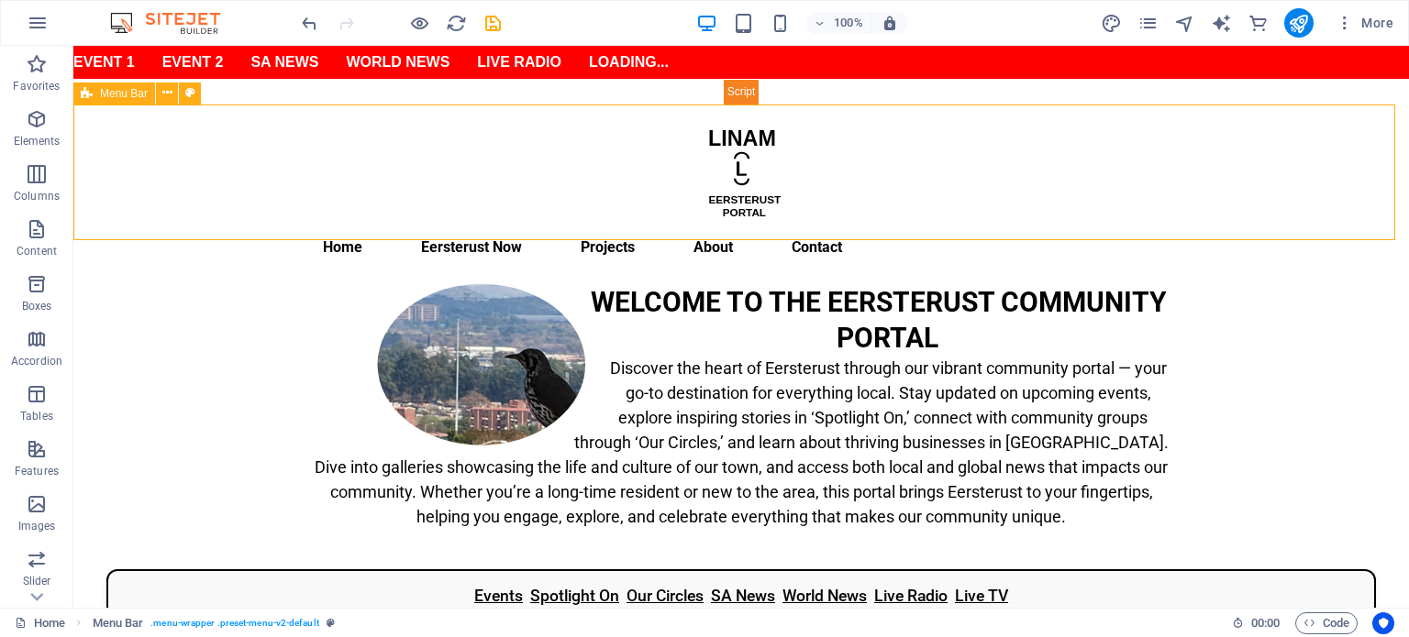
click at [110, 96] on span "Menu Bar" at bounding box center [124, 93] width 48 height 11
select select "rem"
select select "link-special-font"
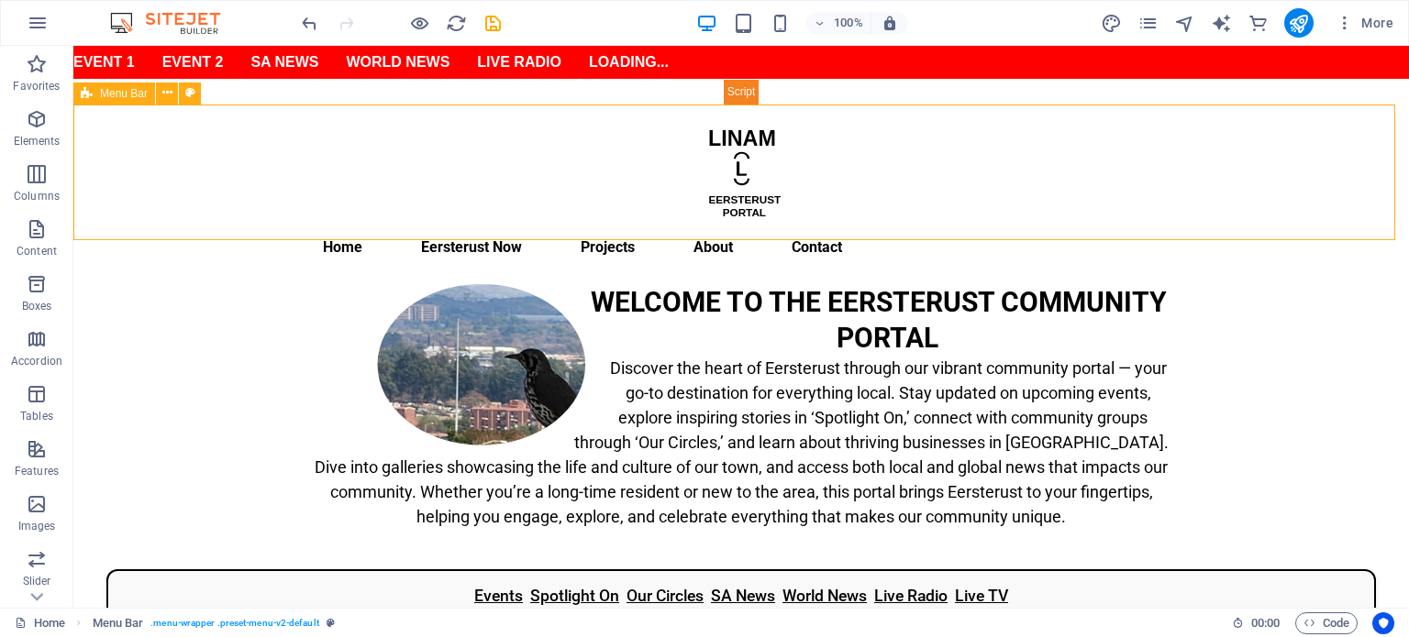
select select "rem"
select select "700"
select select "px"
select select "preset-menu-v2-default"
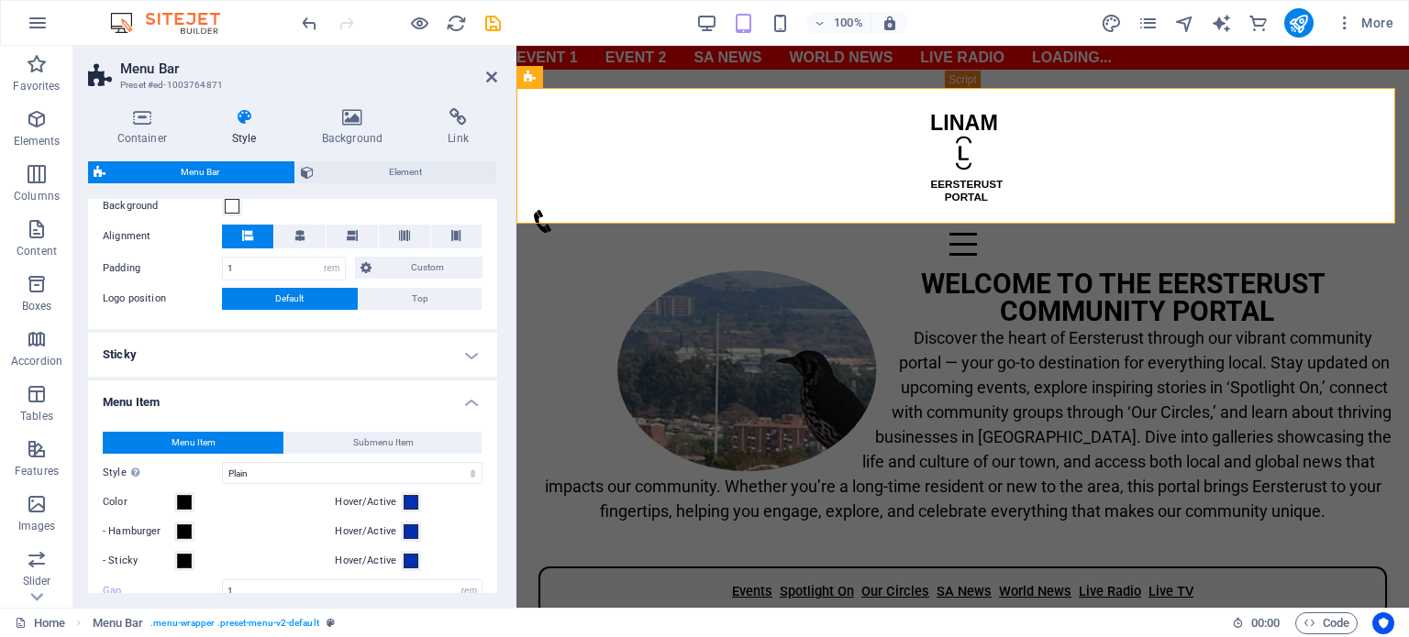
scroll to position [734, 0]
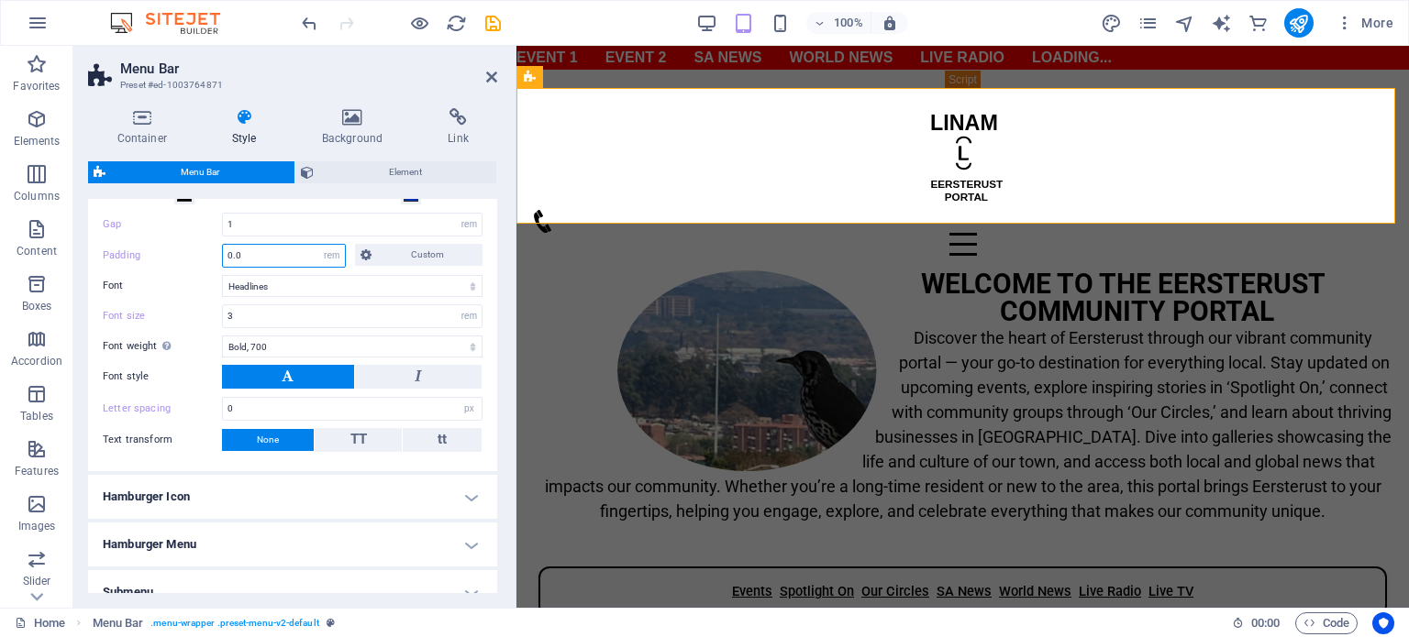
drag, startPoint x: 246, startPoint y: 251, endPoint x: 191, endPoint y: 249, distance: 55.1
click at [191, 249] on div "Padding 0.0 px rem % vh vw Custom Custom" at bounding box center [293, 256] width 380 height 24
click at [250, 317] on input "3" at bounding box center [352, 316] width 259 height 22
click at [297, 281] on select "Default Headlines" at bounding box center [352, 286] width 260 height 22
click at [222, 275] on select "Default Headlines" at bounding box center [352, 286] width 260 height 22
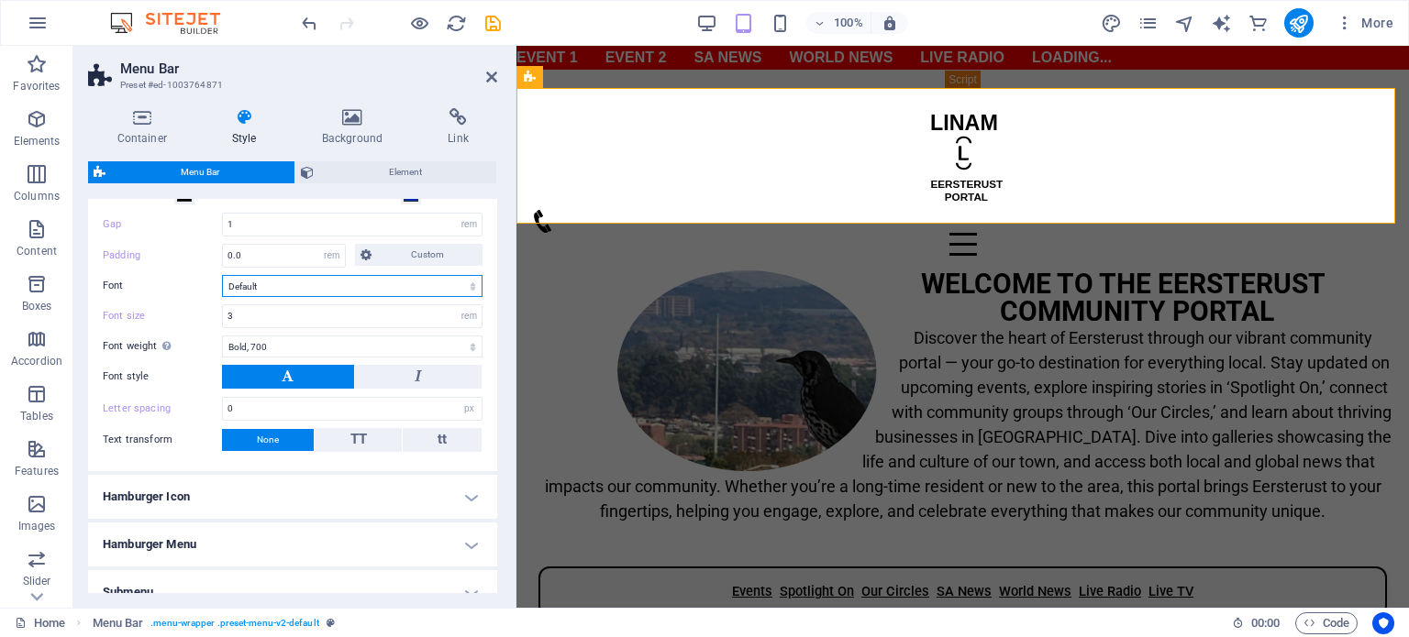
click at [295, 288] on select "Default Headlines" at bounding box center [352, 286] width 260 height 22
select select "link-special-font"
click at [222, 275] on select "Default Headlines" at bounding box center [352, 286] width 260 height 22
click at [290, 307] on input "3" at bounding box center [352, 316] width 259 height 22
click at [487, 29] on icon "save" at bounding box center [492, 23] width 21 height 21
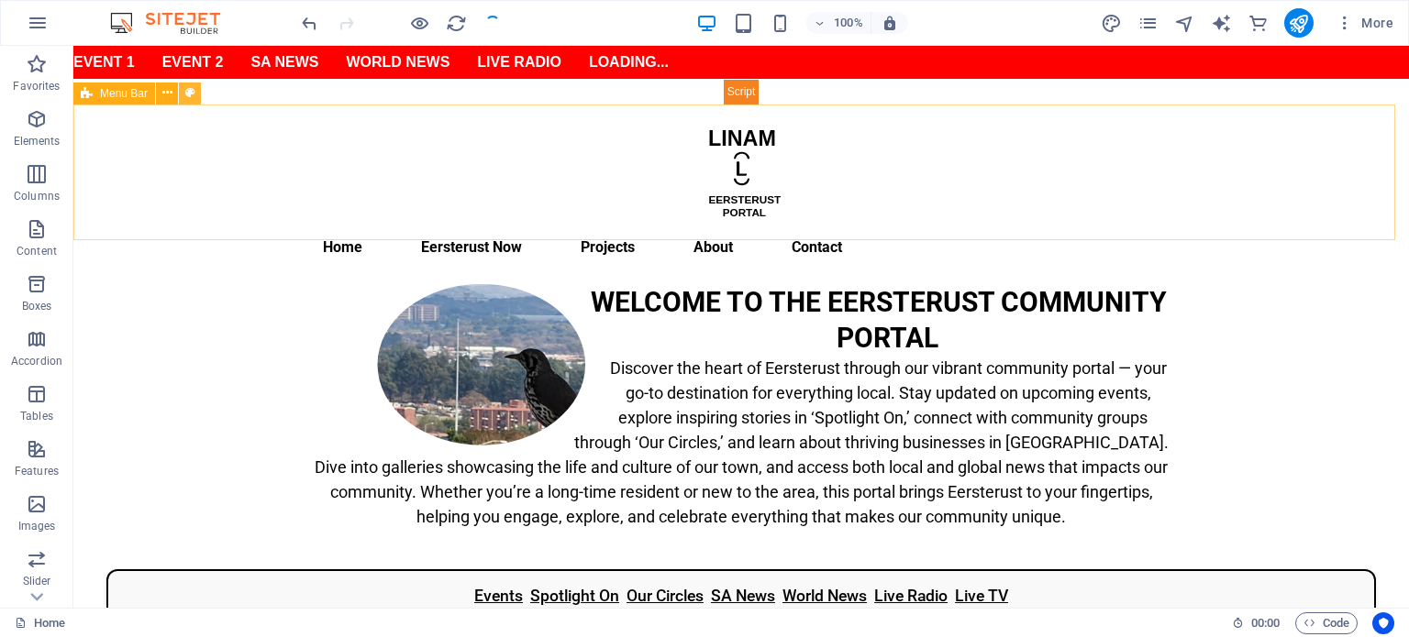
click at [187, 94] on icon at bounding box center [190, 92] width 10 height 19
select select "rem"
select select "link-special-font"
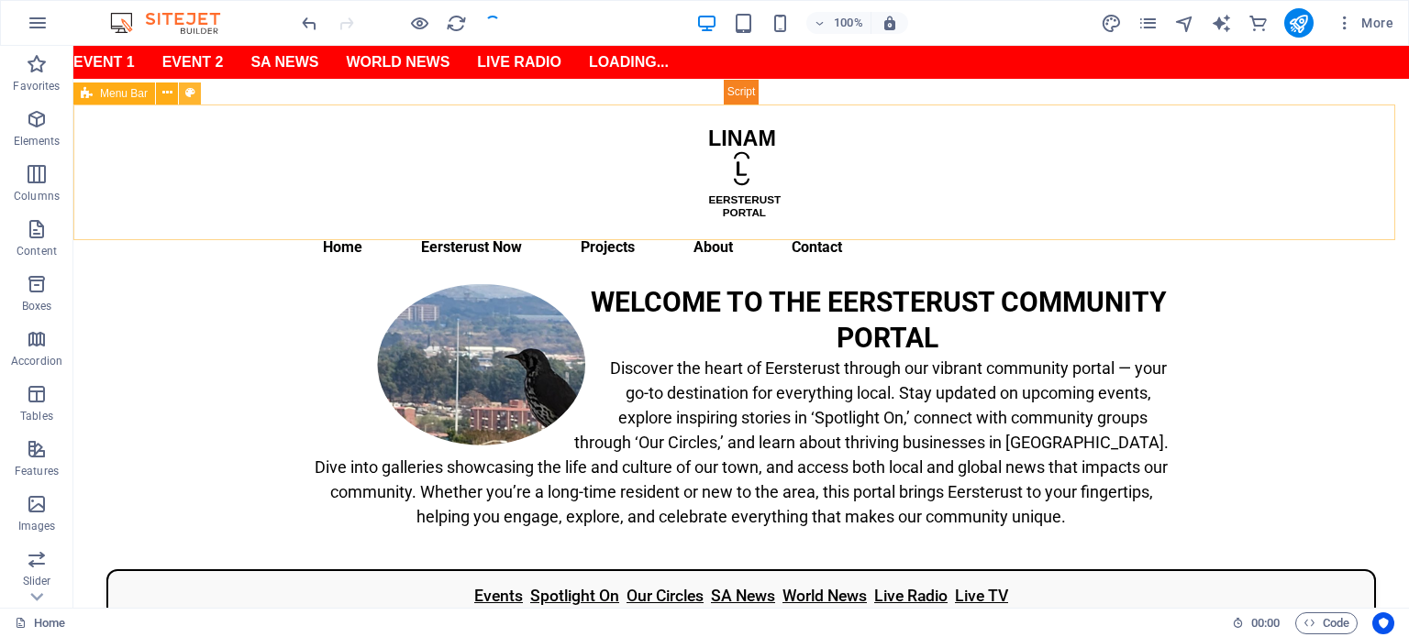
select select "rem"
select select "700"
select select "px"
select select "preset-menu-v2-default"
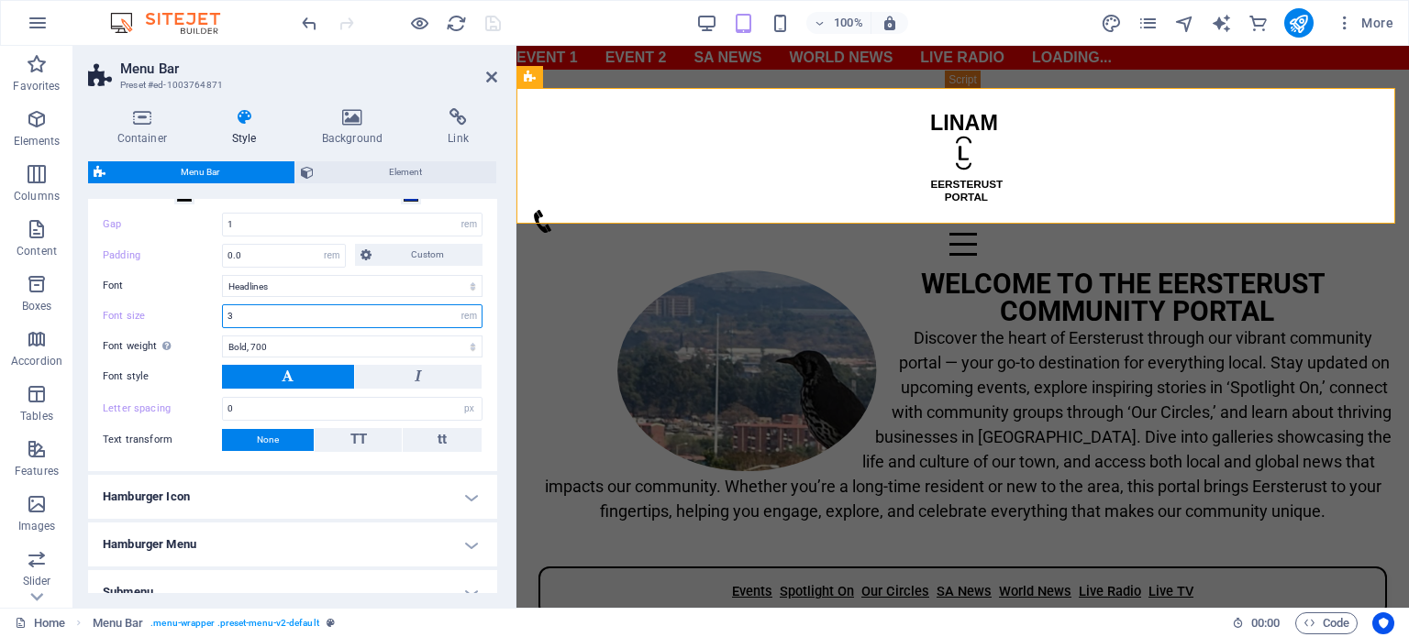
drag, startPoint x: 248, startPoint y: 315, endPoint x: 215, endPoint y: 315, distance: 33.0
click at [215, 315] on div "Font size 3 px rem % vh vw" at bounding box center [293, 316] width 380 height 24
click at [290, 315] on input "10" at bounding box center [352, 316] width 259 height 22
type input "10"
click at [492, 26] on icon "save" at bounding box center [492, 23] width 21 height 21
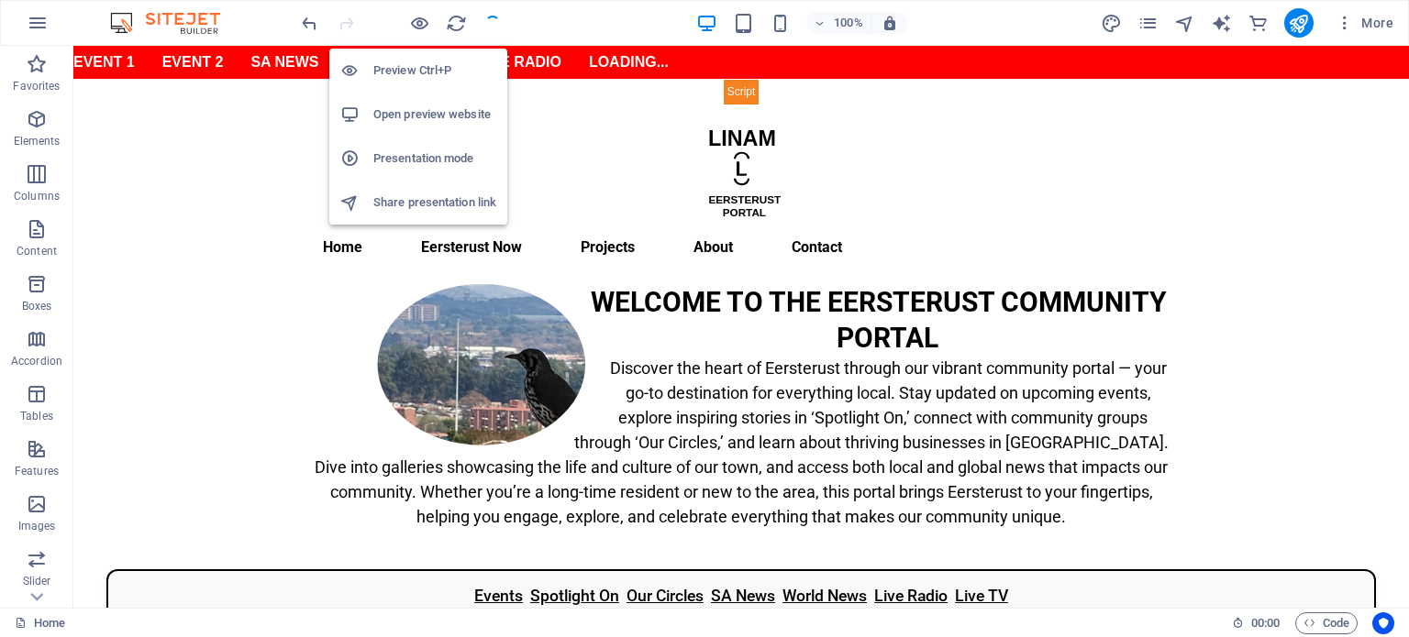
click at [399, 70] on h6 "Preview Ctrl+P" at bounding box center [434, 71] width 123 height 22
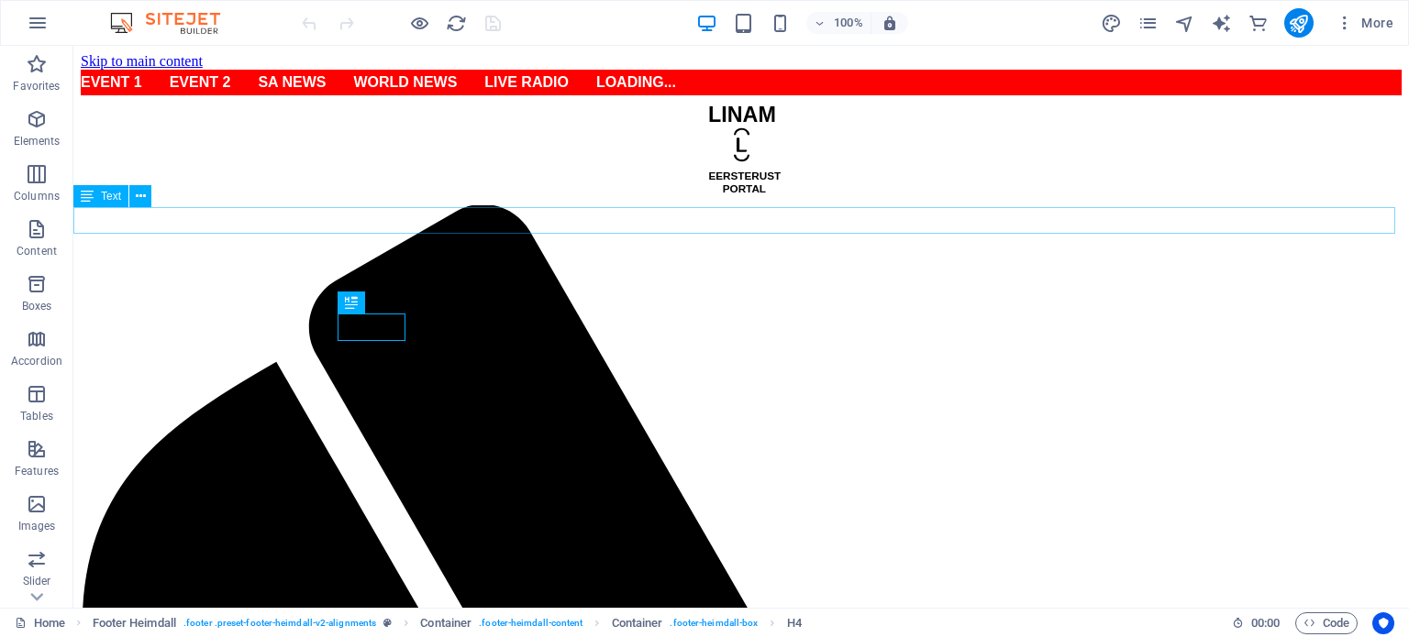
scroll to position [817, 0]
